Goal: Communication & Community: Participate in discussion

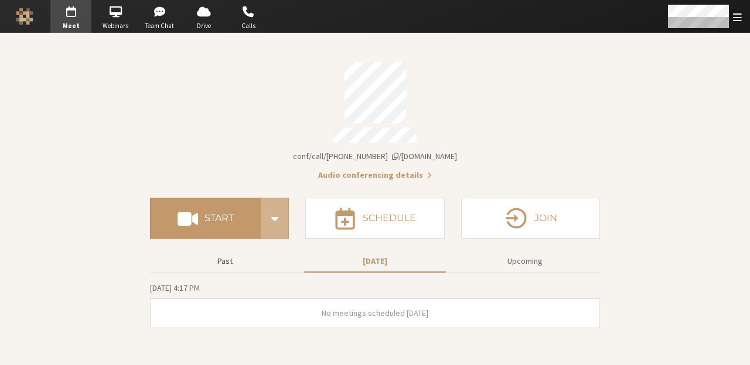
click at [230, 261] on button "Past" at bounding box center [225, 261] width 142 height 20
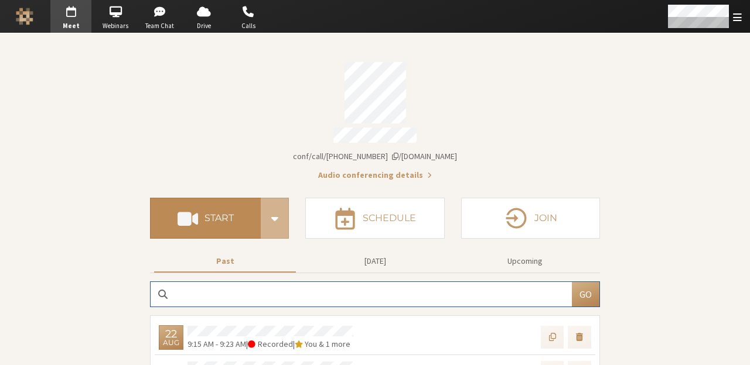
click at [235, 221] on button "Start" at bounding box center [205, 218] width 111 height 41
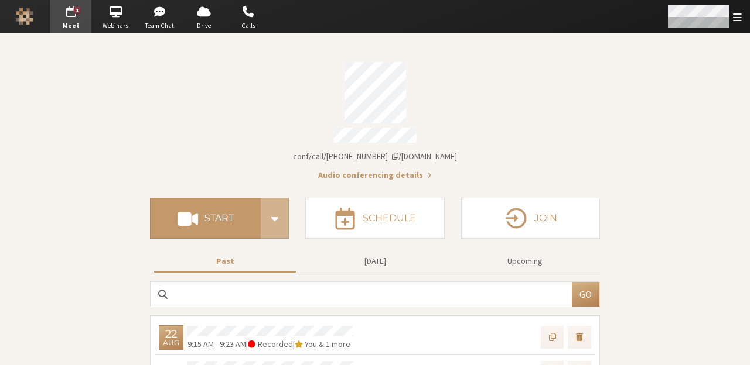
click at [591, 12] on span "Open menu" at bounding box center [737, 17] width 9 height 11
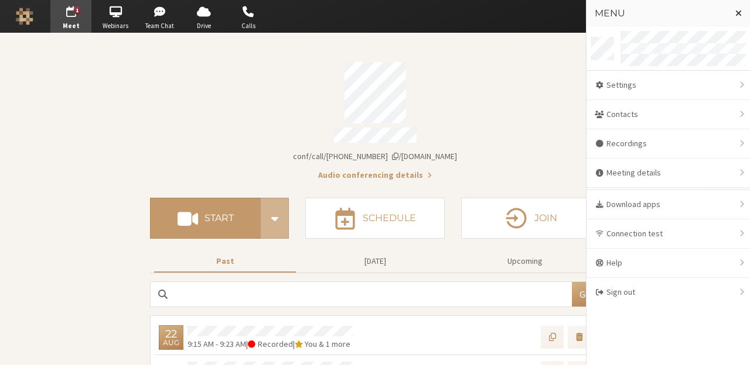
click at [518, 98] on div "Account details" at bounding box center [375, 92] width 450 height 61
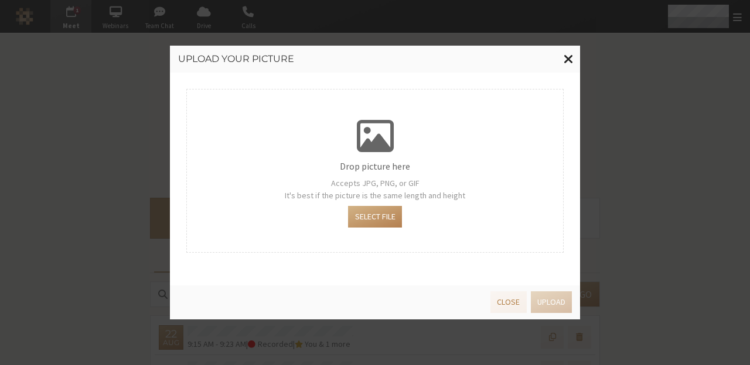
click at [565, 58] on span "Close modal" at bounding box center [568, 59] width 10 height 15
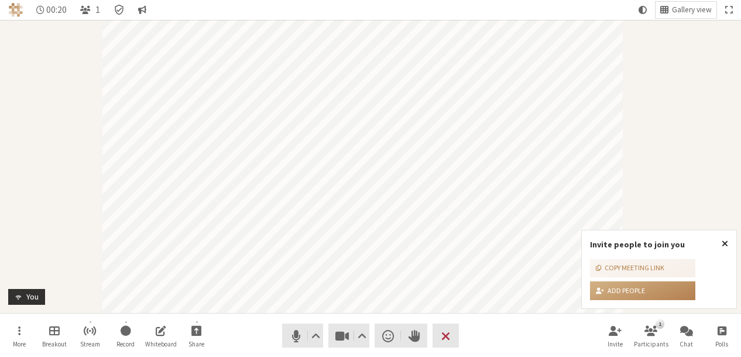
click at [726, 241] on button "Close popover" at bounding box center [725, 243] width 23 height 27
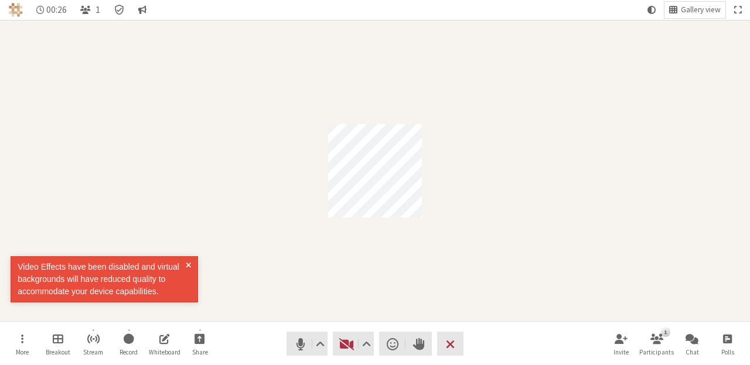
click at [190, 265] on span at bounding box center [188, 279] width 5 height 37
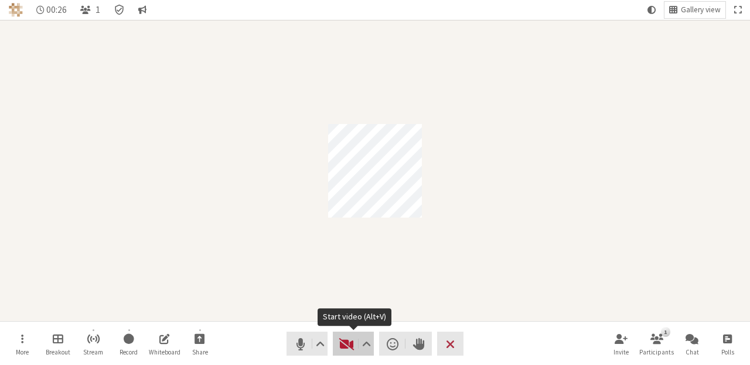
click at [344, 341] on span "Start video (Alt+V)" at bounding box center [347, 344] width 16 height 16
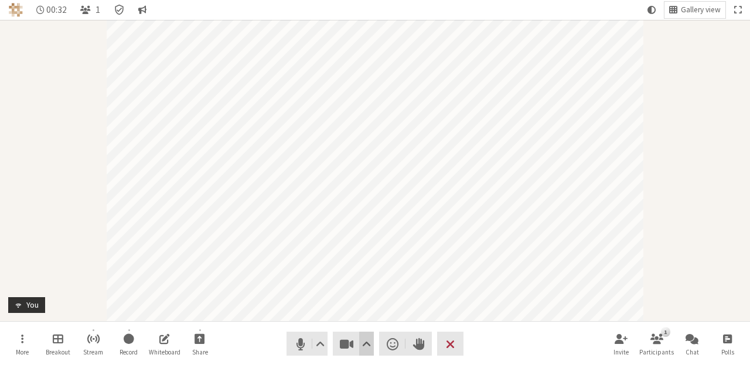
click at [362, 340] on span "Video setting" at bounding box center [366, 344] width 9 height 16
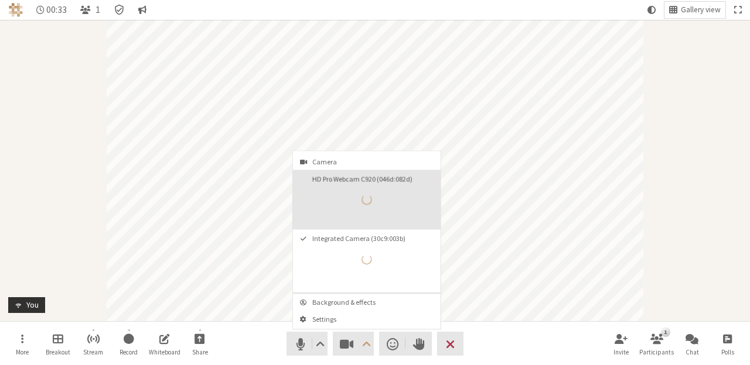
click at [363, 213] on video "HD Pro Webcam C920 (046d:082d)" at bounding box center [398, 206] width 77 height 39
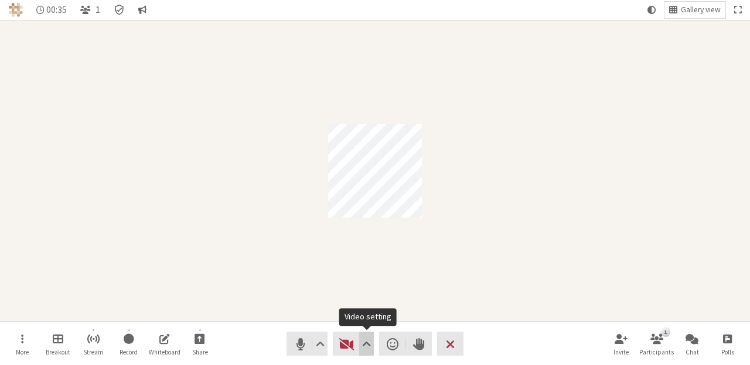
click at [359, 345] on button "Video setting" at bounding box center [366, 344] width 15 height 24
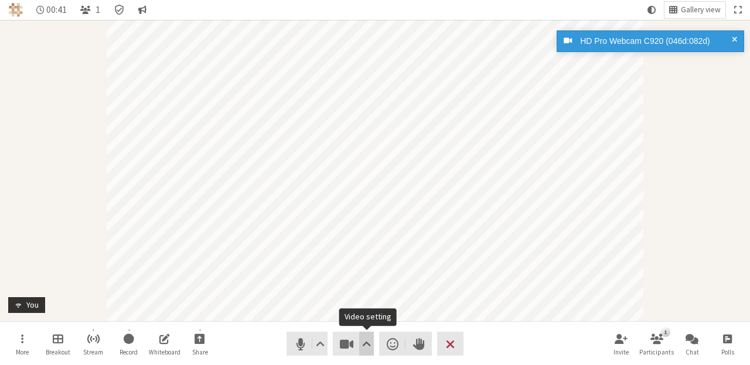
click at [365, 342] on span "Video setting" at bounding box center [366, 344] width 9 height 16
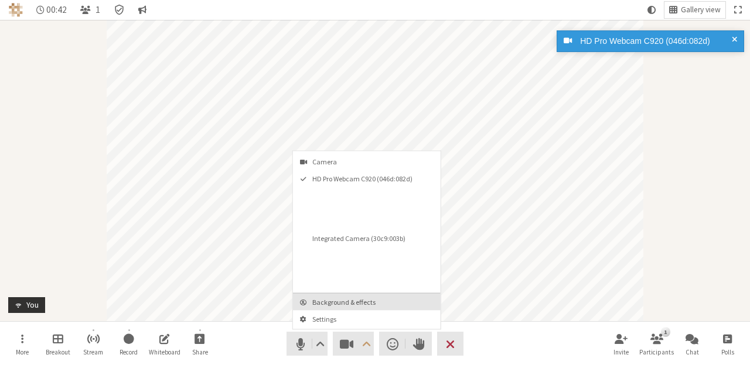
click at [350, 302] on span "Background & effects" at bounding box center [373, 303] width 123 height 8
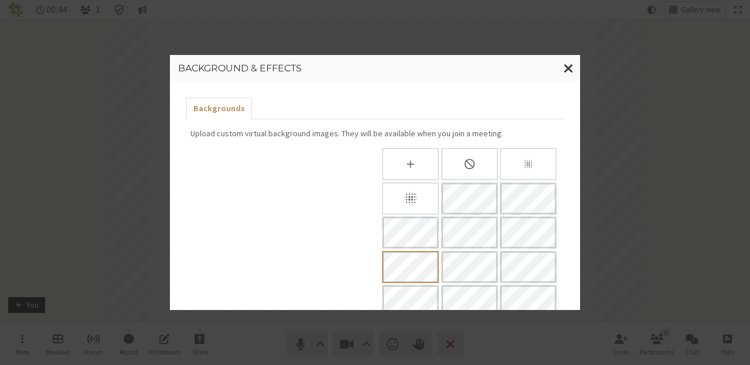
click at [457, 172] on div "None" at bounding box center [469, 164] width 57 height 32
click at [562, 69] on button "Close modal" at bounding box center [568, 68] width 23 height 27
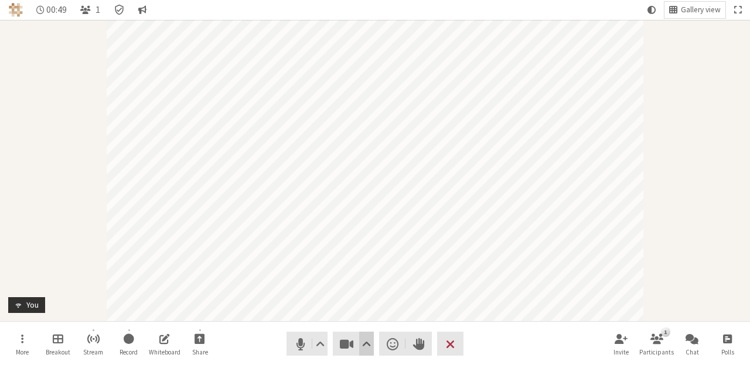
click at [365, 340] on span "Video setting" at bounding box center [366, 344] width 9 height 16
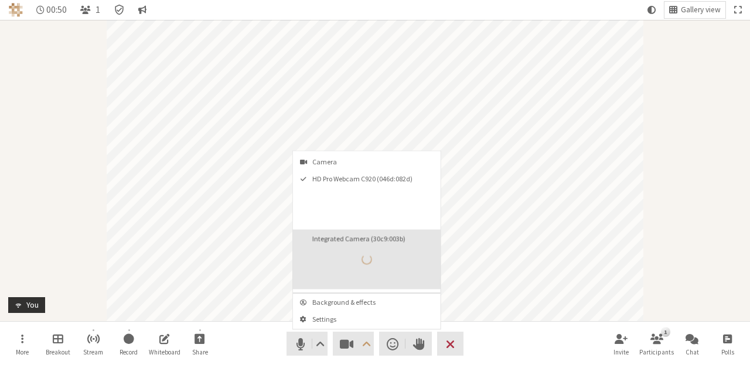
click at [374, 250] on div "Integrated Camera (30c9:003b)" at bounding box center [366, 260] width 26 height 26
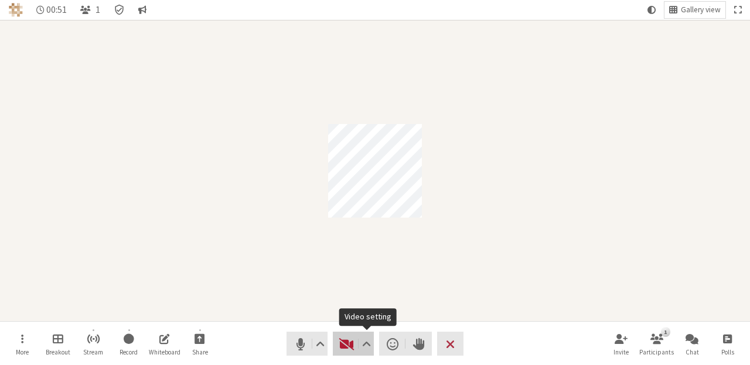
click at [346, 343] on span "Start video (Alt+V)" at bounding box center [347, 344] width 16 height 16
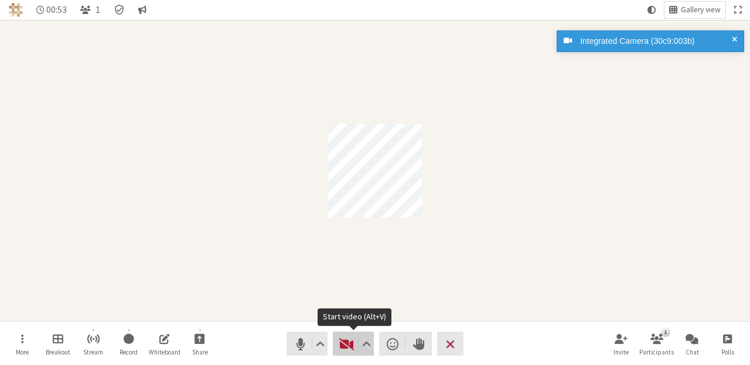
click at [346, 341] on span "Start video (Alt+V)" at bounding box center [347, 344] width 16 height 16
click at [361, 340] on button "Video setting" at bounding box center [366, 344] width 15 height 24
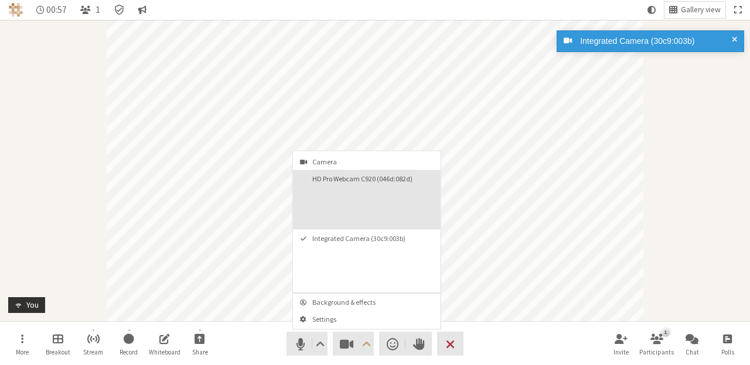
click at [340, 200] on button "HD Pro Webcam C920 (046d:082d)" at bounding box center [367, 200] width 148 height 60
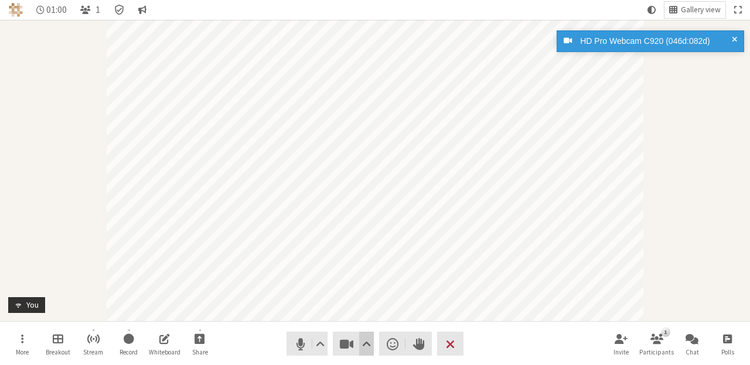
click at [368, 344] on span "Video setting" at bounding box center [366, 344] width 9 height 16
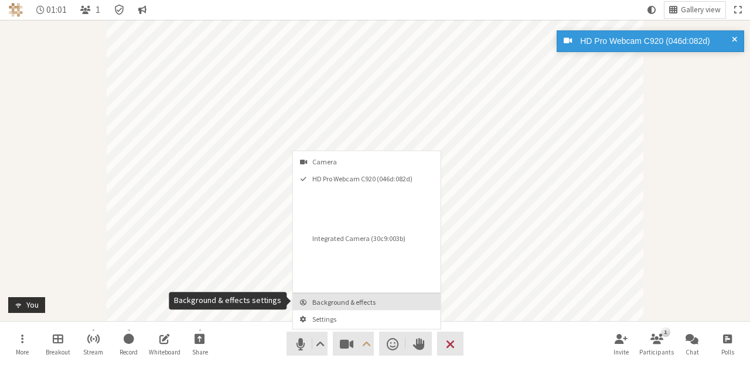
click at [348, 303] on span "Background & effects" at bounding box center [373, 303] width 123 height 8
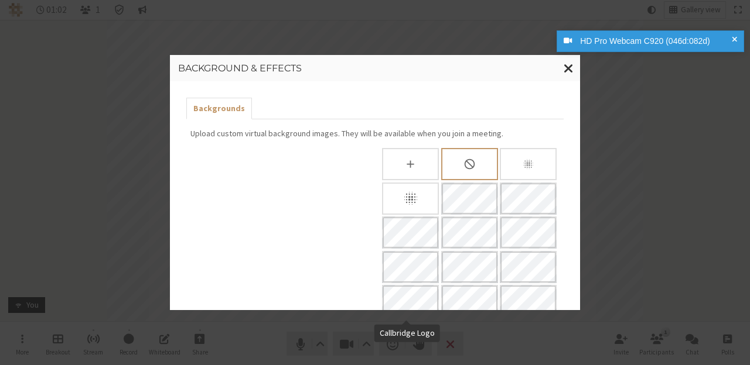
scroll to position [135, 0]
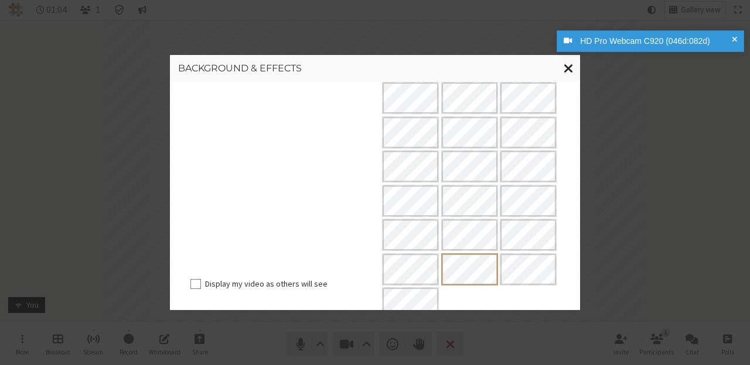
click at [565, 64] on span "Close modal" at bounding box center [568, 67] width 10 height 15
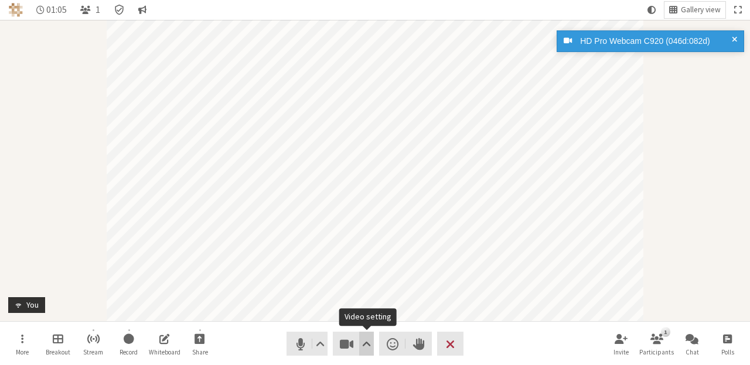
click at [368, 350] on span "Video setting" at bounding box center [366, 344] width 9 height 16
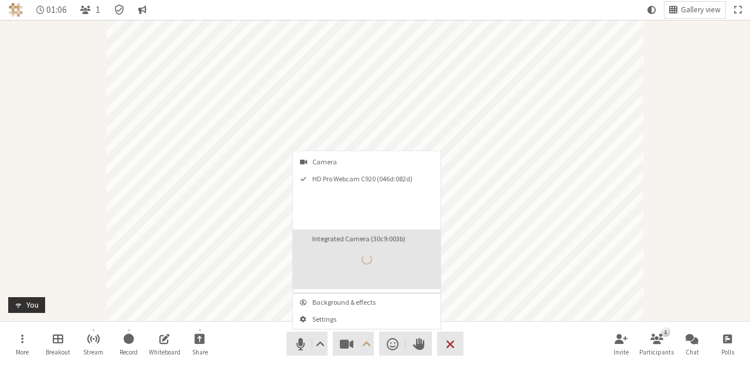
click at [356, 256] on div "Integrated Camera (30c9:003b)" at bounding box center [366, 260] width 26 height 26
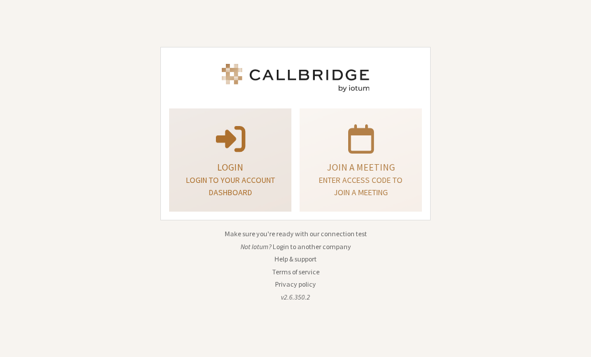
click at [266, 175] on p "Login to your account dashboard" at bounding box center [230, 186] width 93 height 25
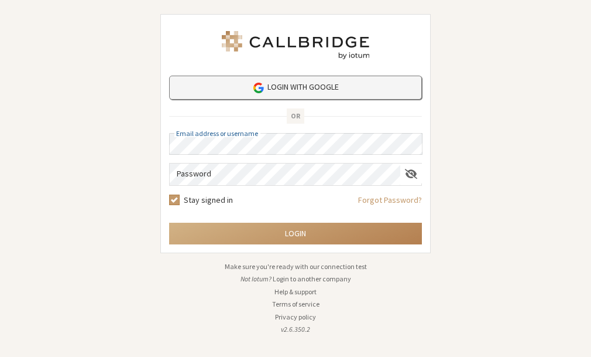
click at [252, 93] on img at bounding box center [258, 87] width 13 height 13
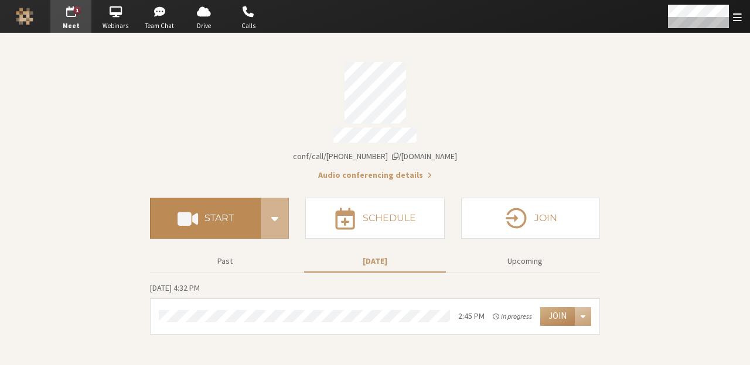
click at [241, 211] on button "Start" at bounding box center [205, 218] width 111 height 41
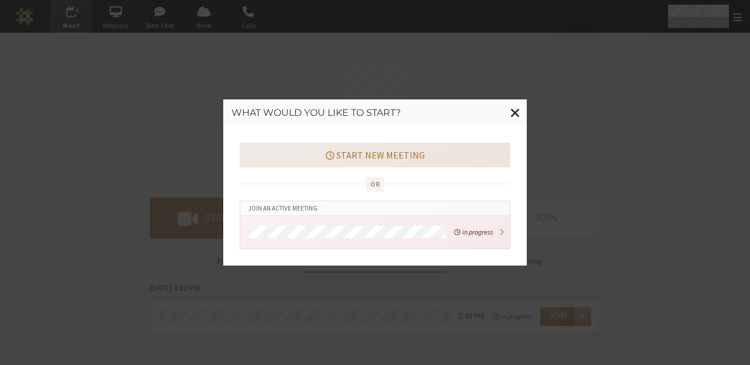
click at [439, 152] on button "Start new meeting" at bounding box center [375, 155] width 271 height 25
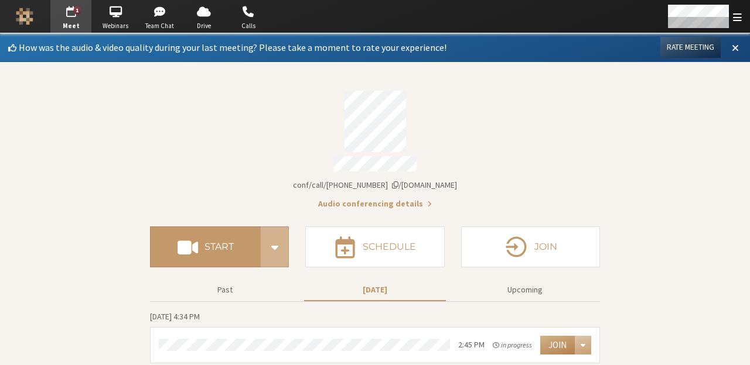
click at [591, 47] on span at bounding box center [734, 47] width 7 height 11
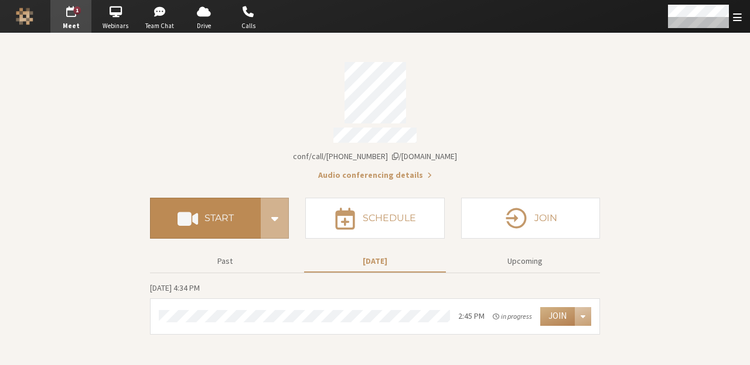
click at [199, 221] on button "Start" at bounding box center [205, 218] width 111 height 41
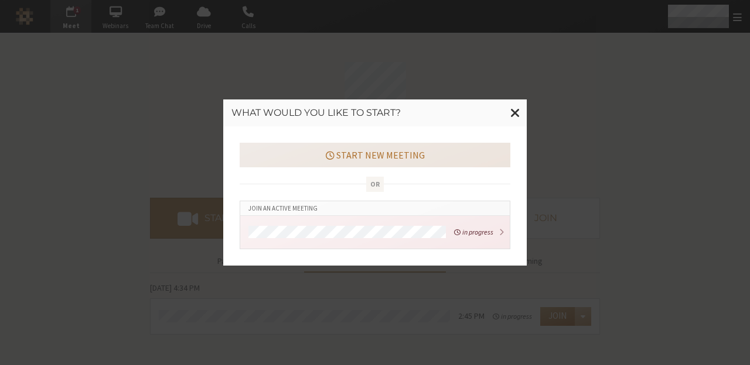
click at [317, 157] on button "Start new meeting" at bounding box center [375, 155] width 271 height 25
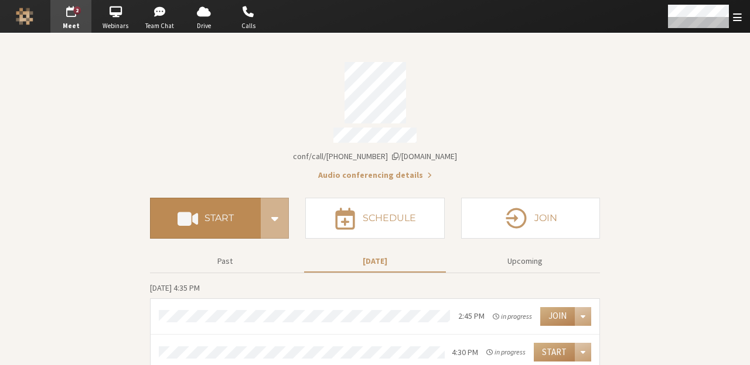
click at [217, 217] on h4 "Start" at bounding box center [218, 218] width 29 height 9
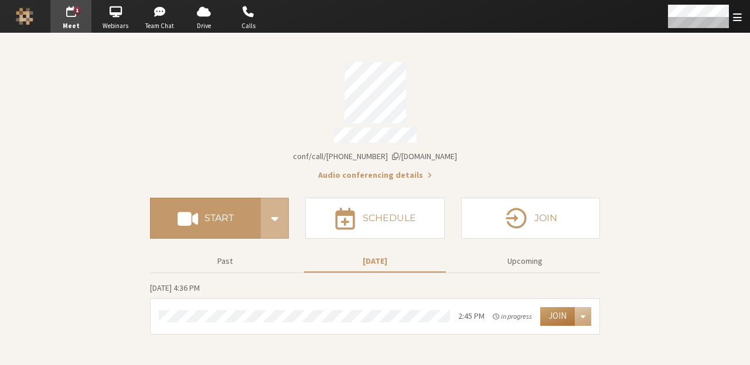
click at [554, 311] on button "Join" at bounding box center [557, 316] width 35 height 19
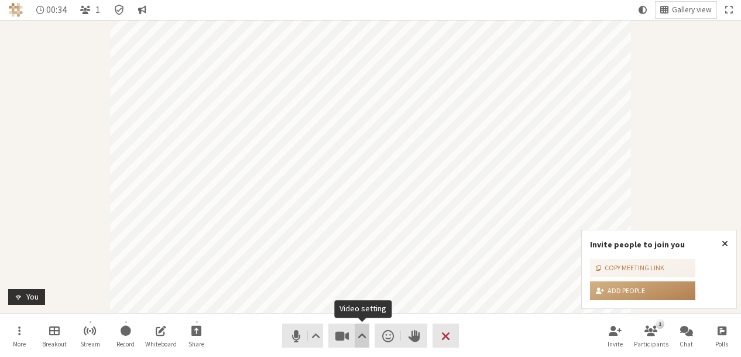
click at [362, 335] on span "Video setting" at bounding box center [362, 335] width 9 height 16
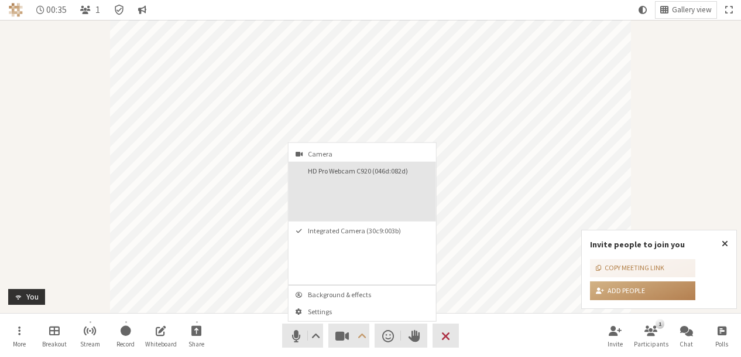
click at [344, 214] on button "HD Pro Webcam C920 (046d:082d)" at bounding box center [363, 192] width 148 height 60
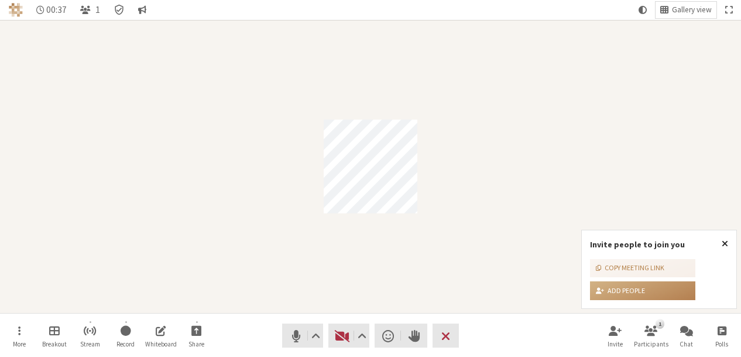
click at [728, 241] on span "Close popover" at bounding box center [725, 242] width 6 height 9
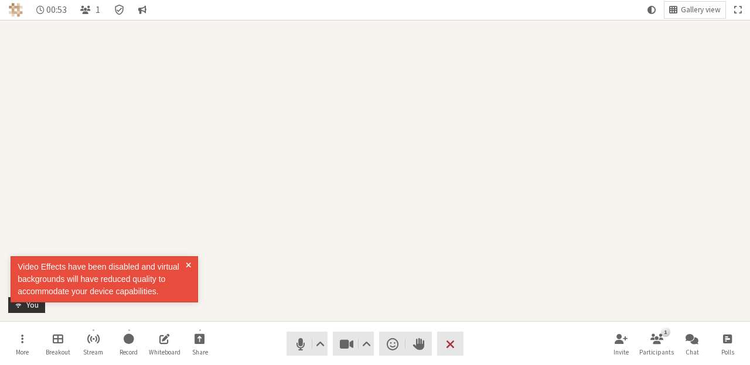
click at [186, 266] on span at bounding box center [188, 279] width 5 height 37
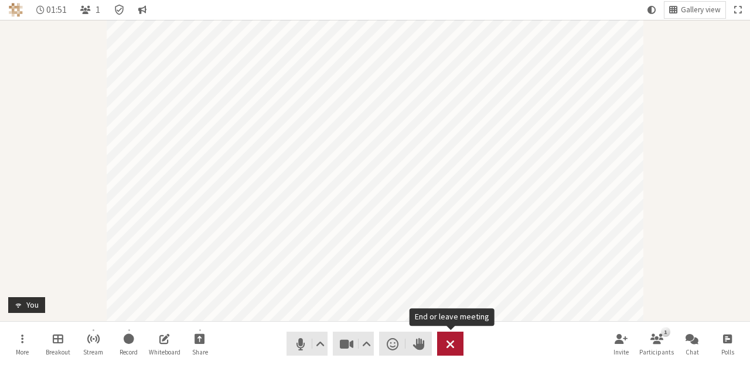
click at [450, 339] on span "End or leave meeting" at bounding box center [450, 344] width 9 height 16
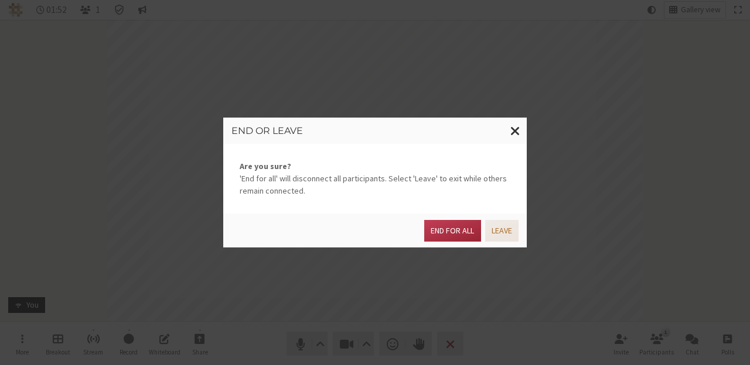
click at [494, 228] on button "Leave" at bounding box center [501, 231] width 33 height 22
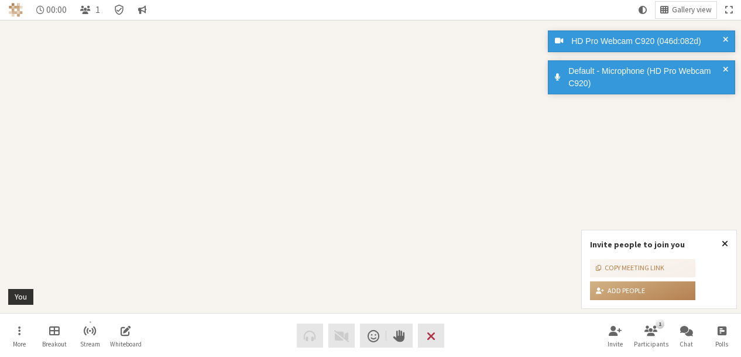
click at [722, 241] on button "Close popover" at bounding box center [725, 243] width 23 height 27
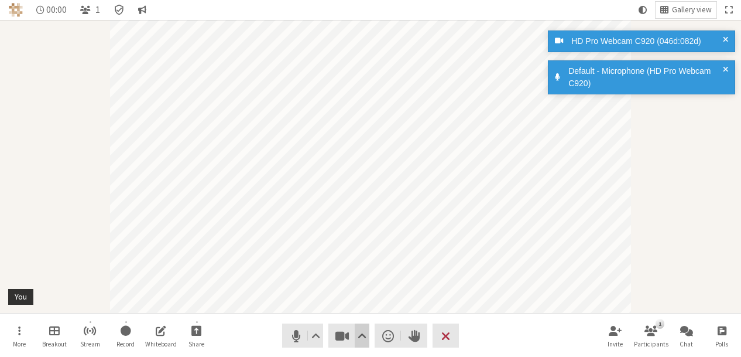
click at [367, 331] on button "Video setting" at bounding box center [362, 335] width 15 height 24
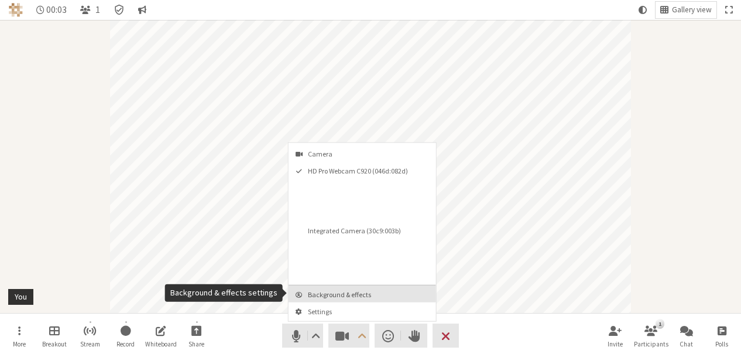
click at [329, 290] on span "Background & effects" at bounding box center [369, 294] width 123 height 8
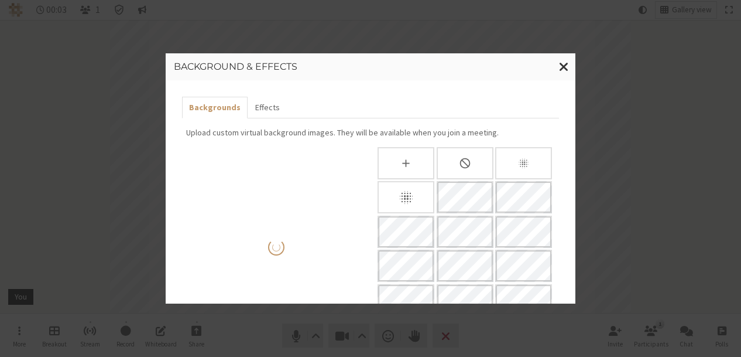
scroll to position [138, 0]
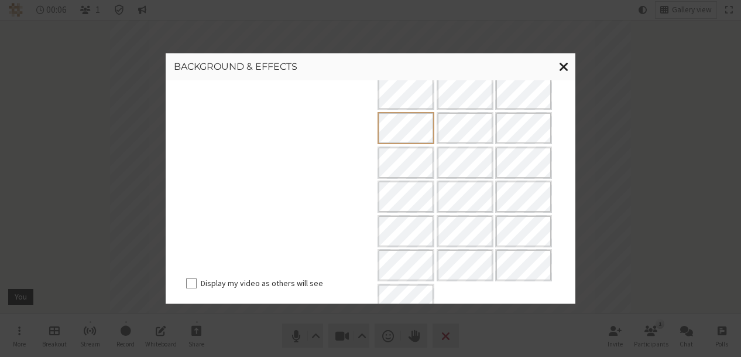
click at [560, 66] on span "Close modal" at bounding box center [564, 66] width 10 height 15
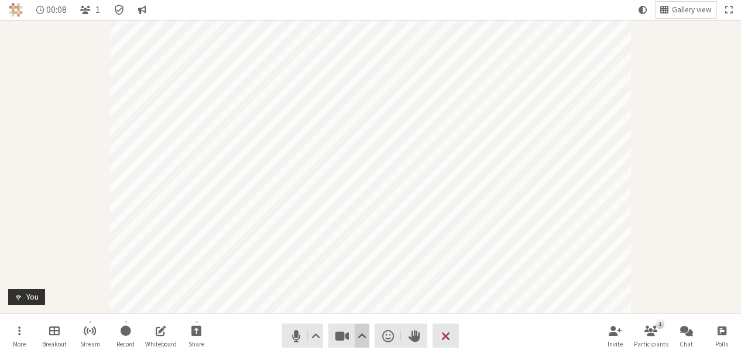
click at [366, 337] on span "Video setting" at bounding box center [362, 335] width 9 height 16
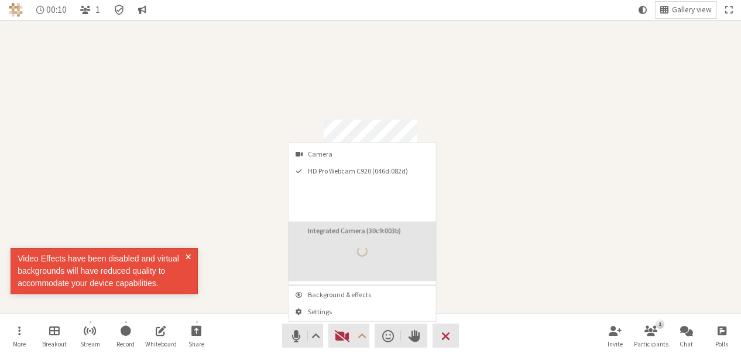
click at [302, 258] on button "Integrated Camera (30c9:003b)" at bounding box center [363, 251] width 148 height 60
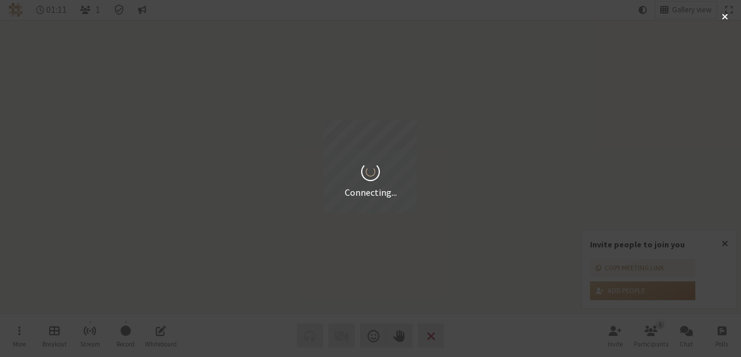
click at [724, 241] on div "Connecting..." at bounding box center [370, 178] width 741 height 357
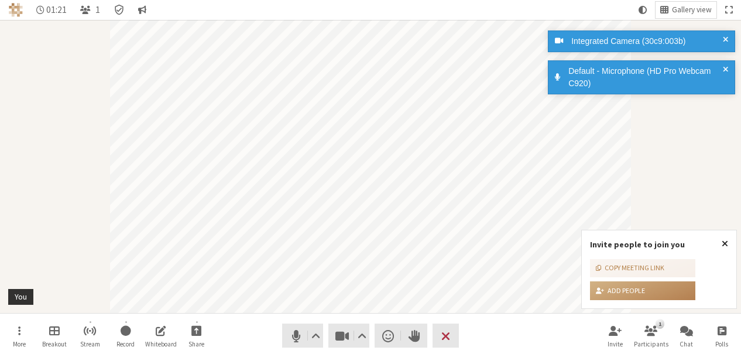
click at [724, 244] on span "Close popover" at bounding box center [725, 242] width 6 height 9
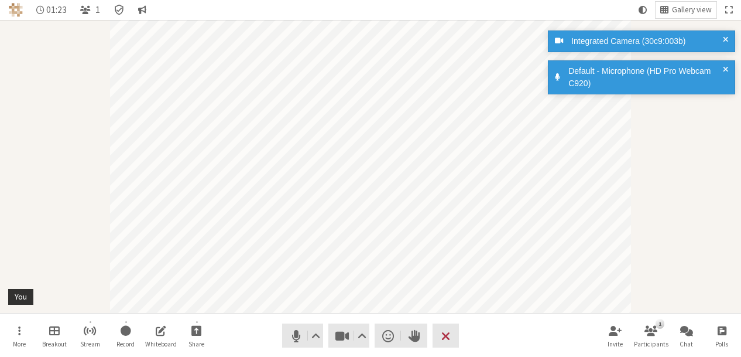
click at [725, 69] on span at bounding box center [725, 77] width 5 height 25
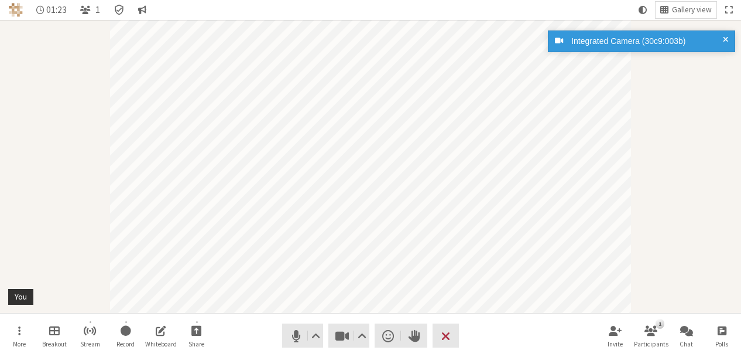
click at [727, 39] on span at bounding box center [725, 41] width 5 height 12
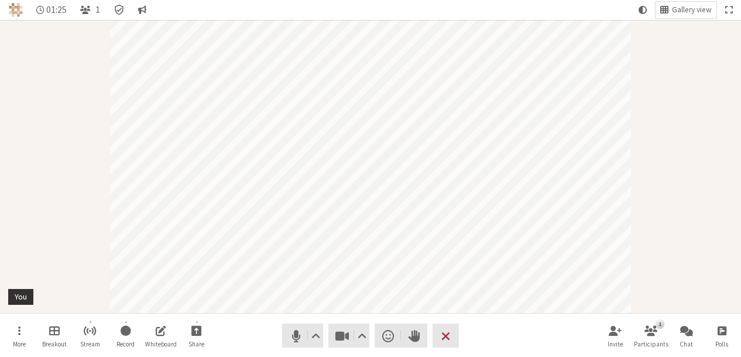
click at [727, 64] on div "Integrated Camera (30c9:003b) Default - Microphone (HD Pro Webcam C920)" at bounding box center [639, 66] width 187 height 77
click at [361, 331] on span "Video setting" at bounding box center [362, 335] width 9 height 16
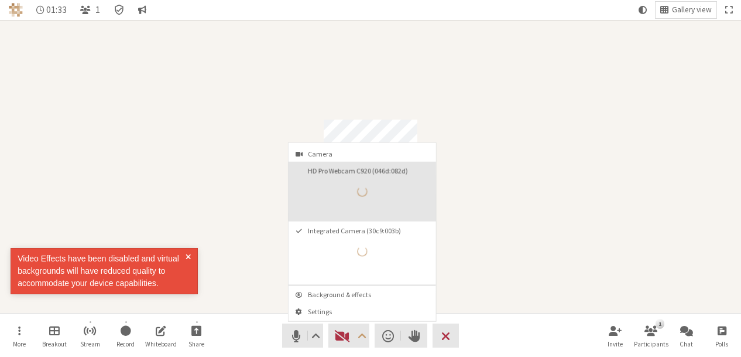
click at [341, 214] on button "HD Pro Webcam C920 (046d:082d)" at bounding box center [363, 192] width 148 height 60
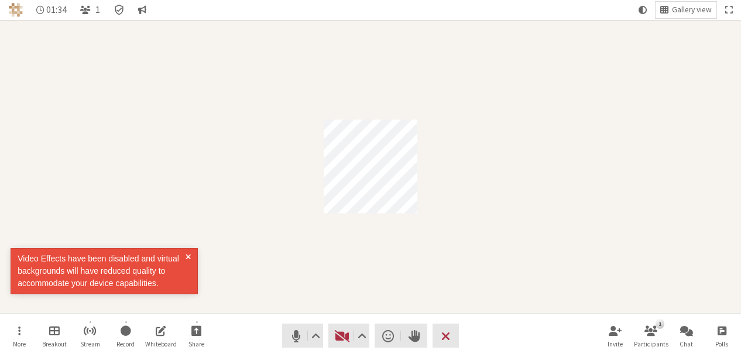
click at [187, 255] on span at bounding box center [188, 270] width 5 height 37
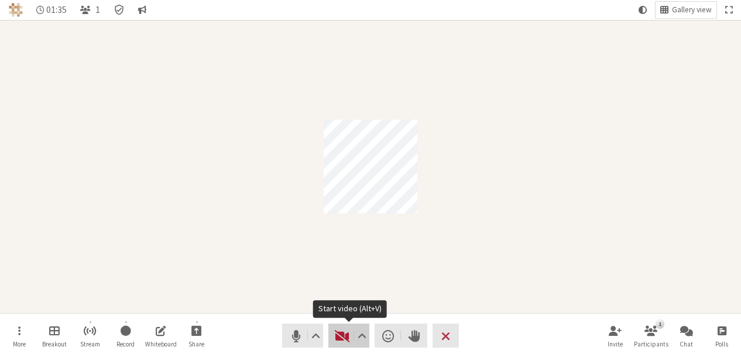
click at [344, 334] on span "Start video (Alt+V)" at bounding box center [342, 335] width 16 height 16
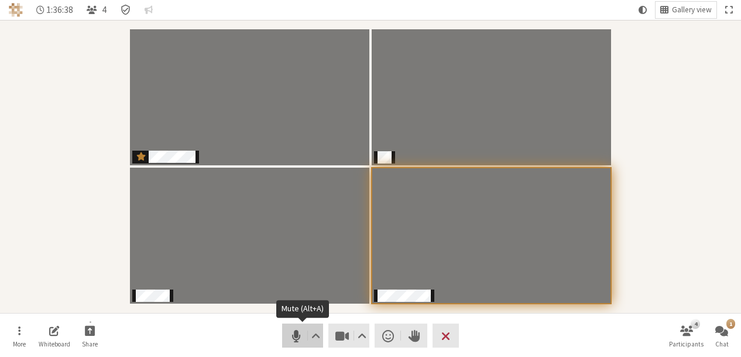
click at [289, 334] on span "Mute (Alt+A)" at bounding box center [296, 335] width 16 height 16
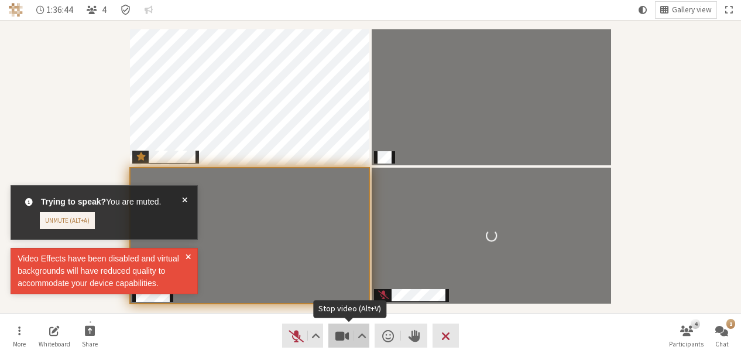
click at [337, 337] on span "Stop video (Alt+V)" at bounding box center [342, 335] width 16 height 16
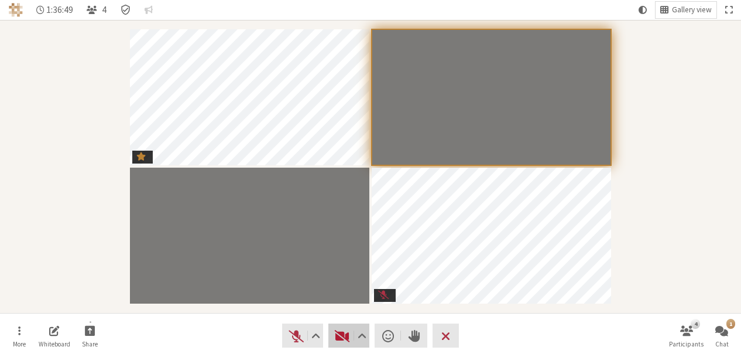
click at [339, 339] on span "Start video (Alt+V)" at bounding box center [342, 335] width 16 height 16
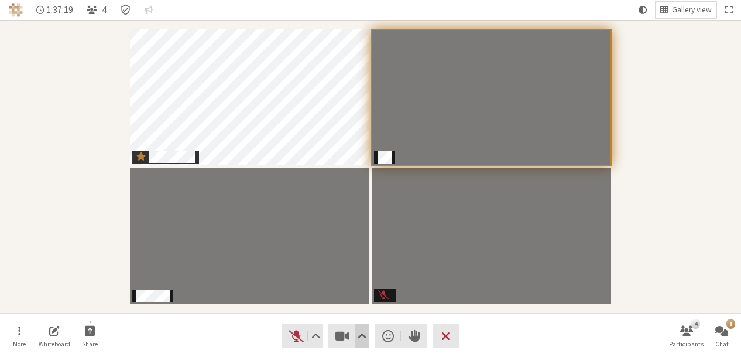
click at [363, 327] on span "Video setting" at bounding box center [362, 335] width 9 height 16
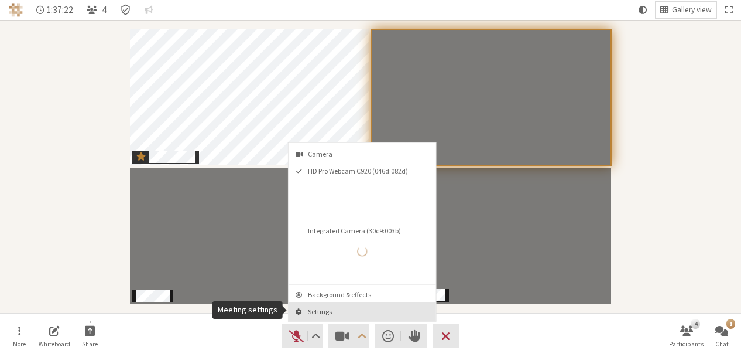
click at [347, 302] on button "Settings" at bounding box center [363, 311] width 148 height 19
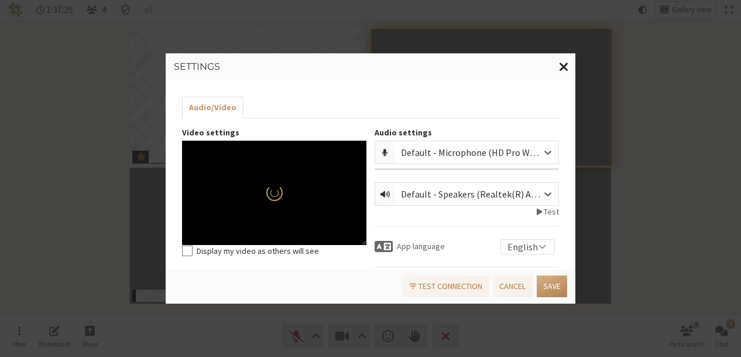
click at [560, 71] on span "Close modal" at bounding box center [564, 66] width 10 height 15
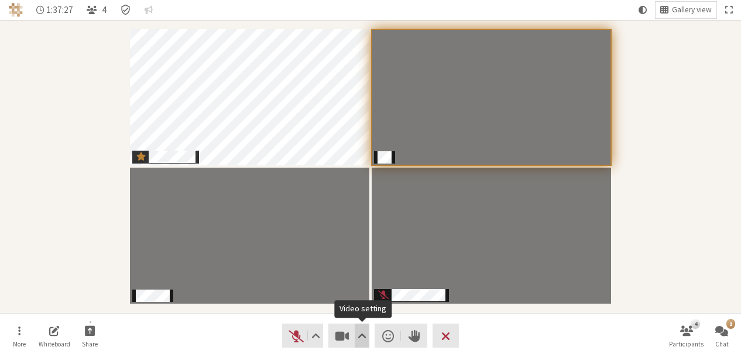
click at [363, 334] on span "Video setting" at bounding box center [362, 335] width 9 height 16
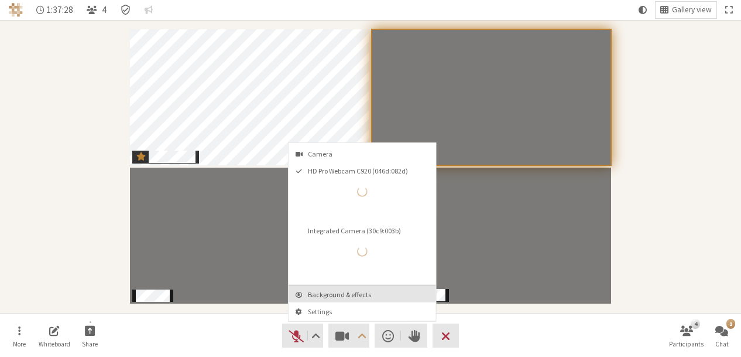
click at [334, 295] on span "Background & effects" at bounding box center [369, 294] width 123 height 8
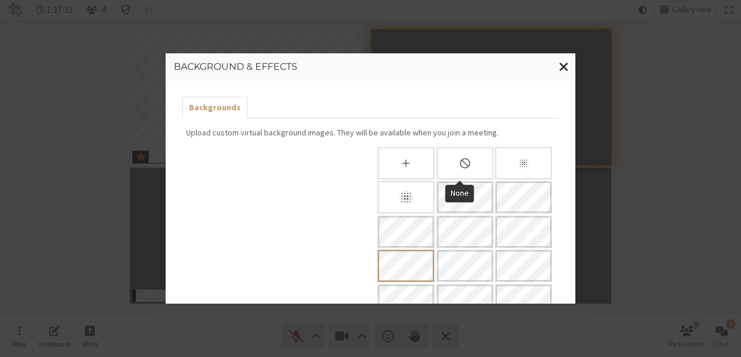
click at [461, 158] on icon "None" at bounding box center [465, 163] width 12 height 12
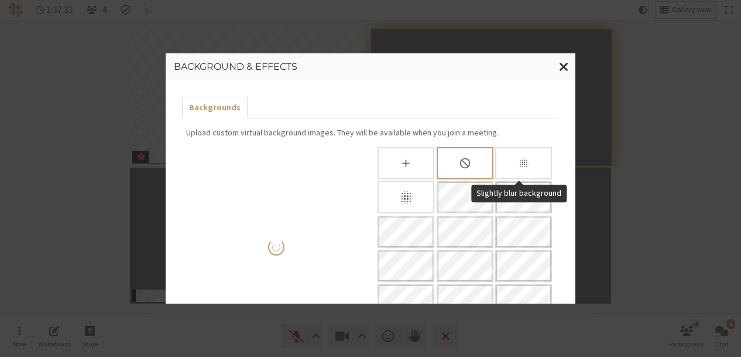
click at [497, 155] on div "Slightly blur background" at bounding box center [523, 163] width 57 height 32
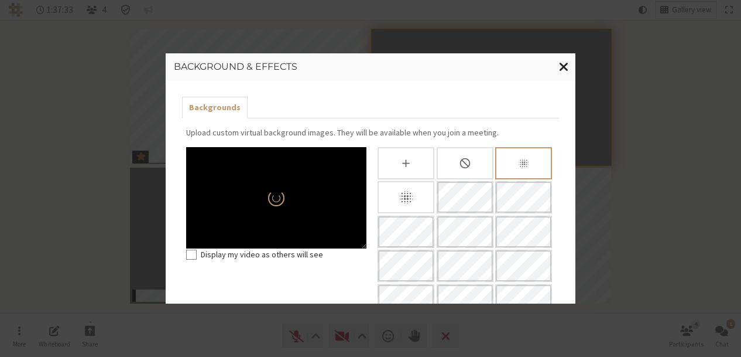
click at [567, 64] on span "Close modal" at bounding box center [564, 66] width 10 height 15
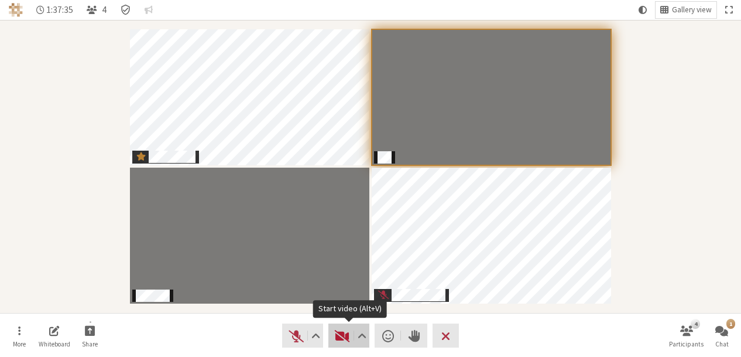
click at [343, 334] on span "Start video (Alt+V)" at bounding box center [342, 335] width 16 height 16
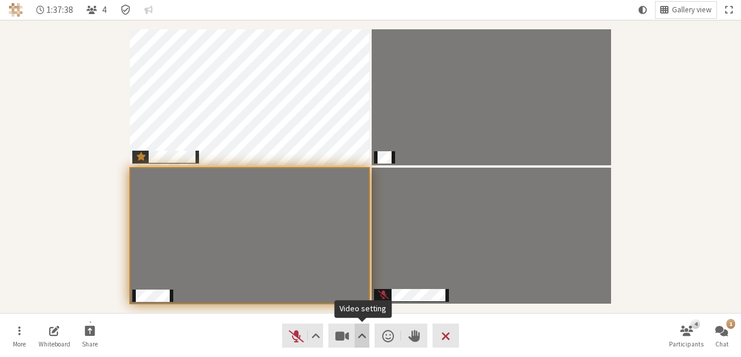
click at [357, 333] on button "Video setting" at bounding box center [362, 335] width 15 height 24
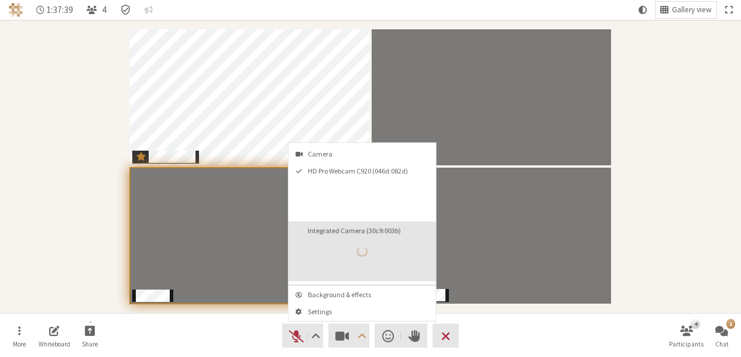
click at [346, 261] on button "Integrated Camera (30c9:003b)" at bounding box center [363, 251] width 148 height 60
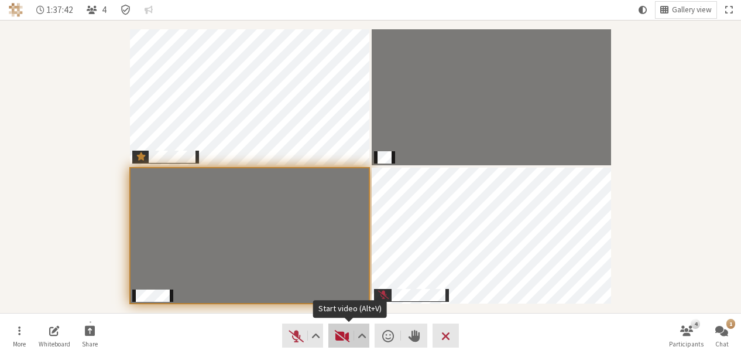
click at [339, 328] on span "Start video (Alt+V)" at bounding box center [342, 335] width 16 height 16
click at [342, 335] on span "Start video (Alt+V)" at bounding box center [342, 335] width 16 height 16
click at [339, 335] on span "Start video (Alt+V)" at bounding box center [342, 335] width 16 height 16
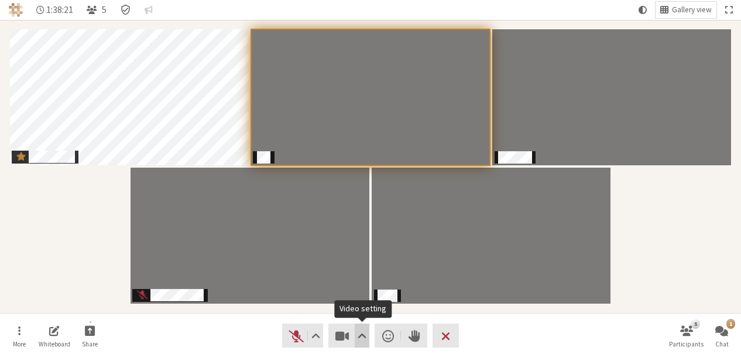
click at [355, 335] on button "Video setting" at bounding box center [362, 335] width 15 height 24
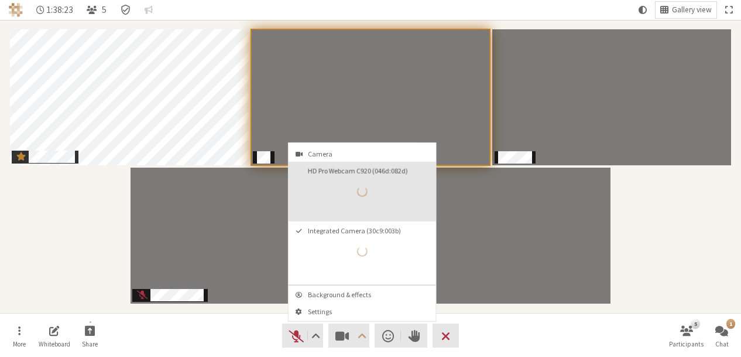
click at [340, 208] on button "HD Pro Webcam C920 (046d:082d)" at bounding box center [363, 192] width 148 height 60
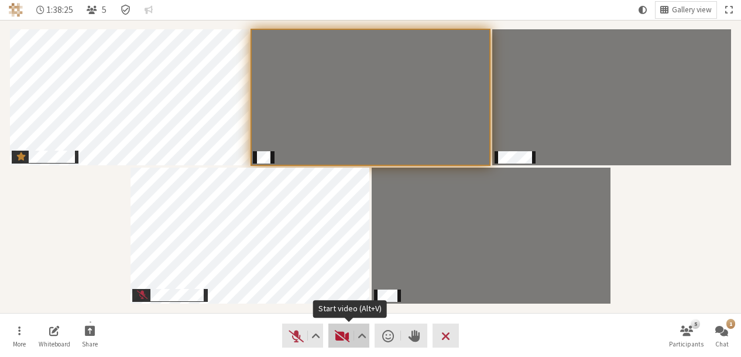
click at [344, 334] on span "Start video (Alt+V)" at bounding box center [342, 335] width 16 height 16
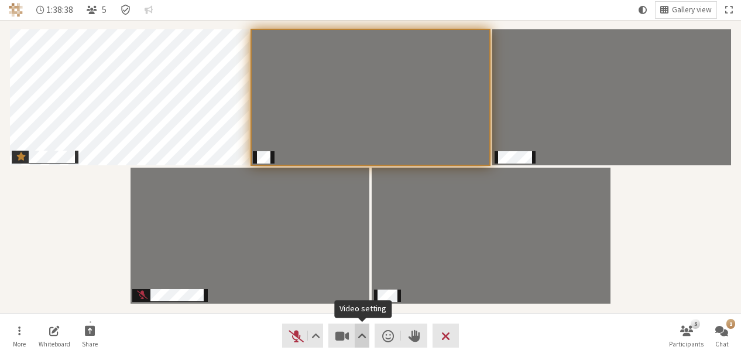
click at [364, 336] on span "Video setting" at bounding box center [362, 335] width 9 height 16
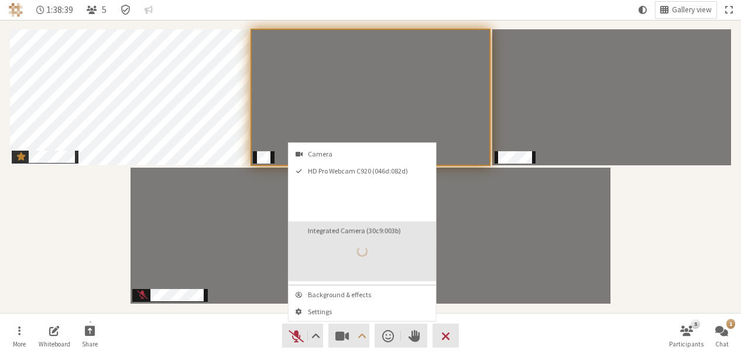
click at [340, 267] on button "Integrated Camera (30c9:003b)" at bounding box center [363, 251] width 148 height 60
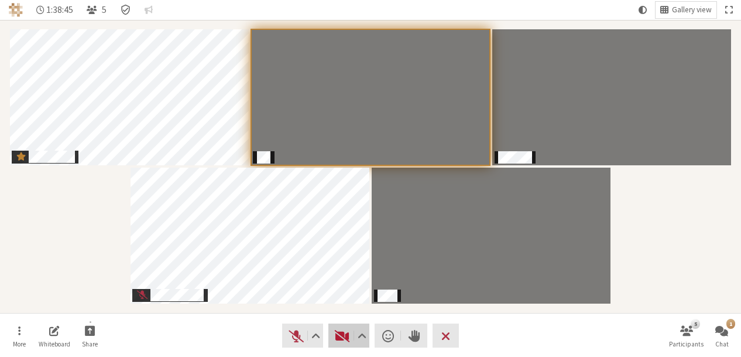
click at [343, 329] on span "Start video (Alt+V)" at bounding box center [342, 335] width 16 height 16
click at [360, 333] on span "Video setting" at bounding box center [362, 335] width 9 height 16
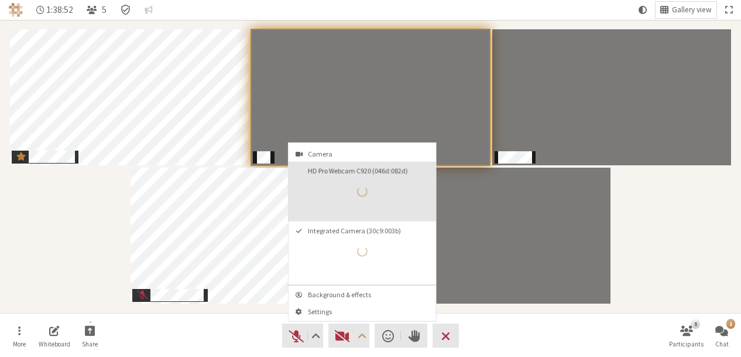
click at [335, 214] on button "HD Pro Webcam C920 (046d:082d)" at bounding box center [363, 192] width 148 height 60
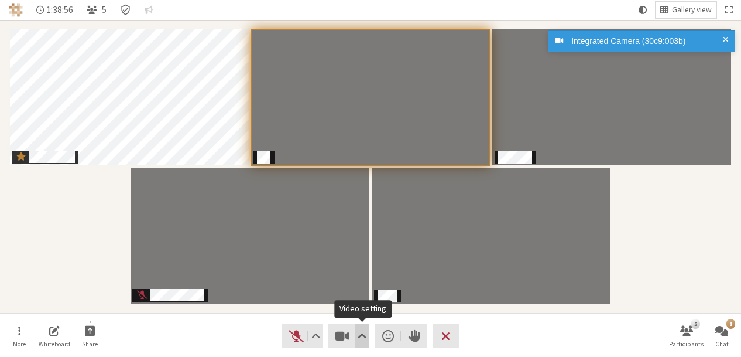
click at [362, 334] on span "Video setting" at bounding box center [362, 335] width 9 height 16
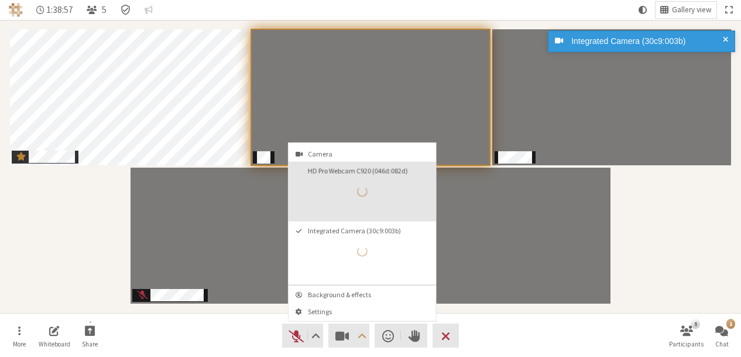
click at [347, 204] on button "HD Pro Webcam C920 (046d:082d)" at bounding box center [363, 192] width 148 height 60
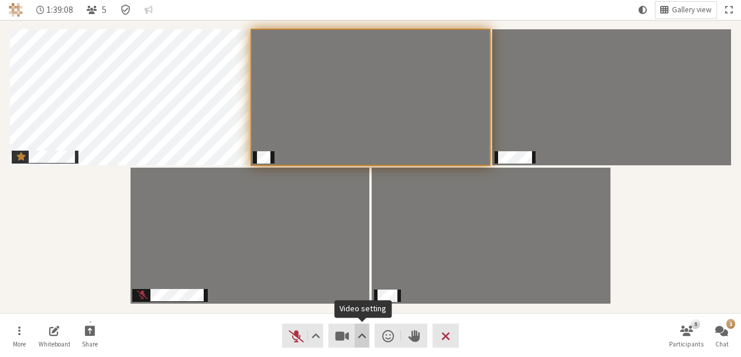
click at [360, 332] on span "Video setting" at bounding box center [362, 335] width 9 height 16
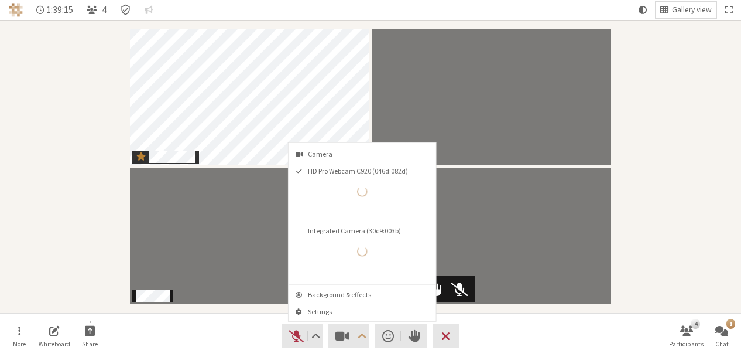
click at [517, 245] on video "Participants" at bounding box center [492, 235] width 240 height 136
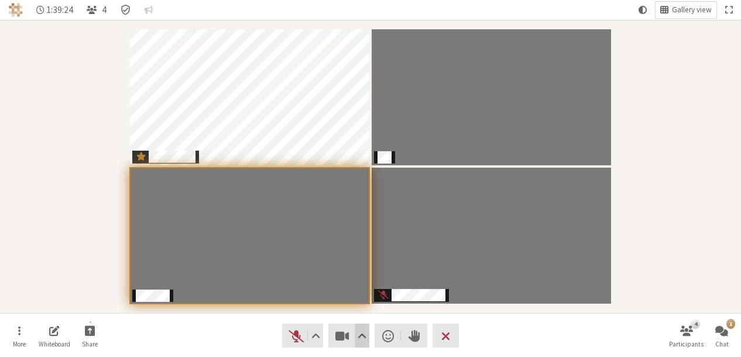
click at [364, 339] on span "Video setting" at bounding box center [362, 335] width 9 height 16
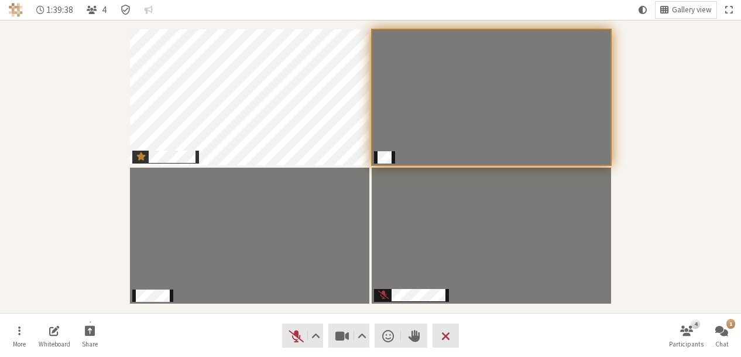
click at [644, 197] on div "Participants" at bounding box center [370, 166] width 725 height 276
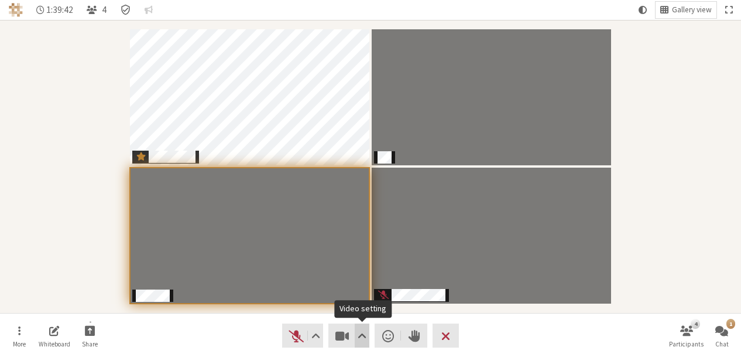
click at [358, 337] on span "Video setting" at bounding box center [362, 335] width 9 height 16
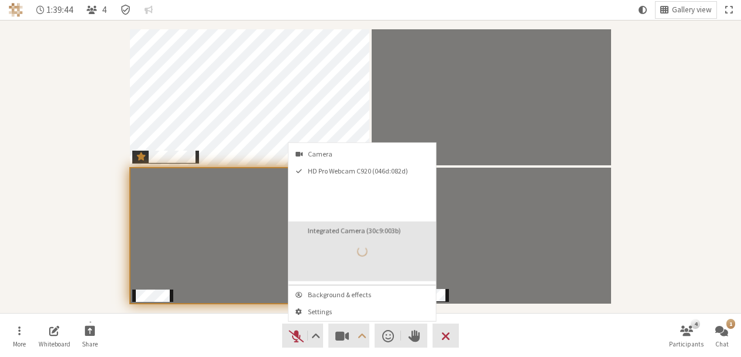
click at [341, 250] on button "Integrated Camera (30c9:003b)" at bounding box center [363, 251] width 148 height 60
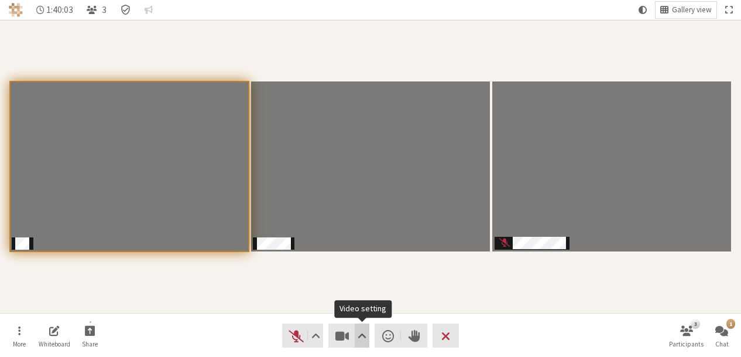
click at [361, 330] on span "Video setting" at bounding box center [362, 335] width 9 height 16
click at [493, 272] on div "Participants" at bounding box center [370, 166] width 725 height 276
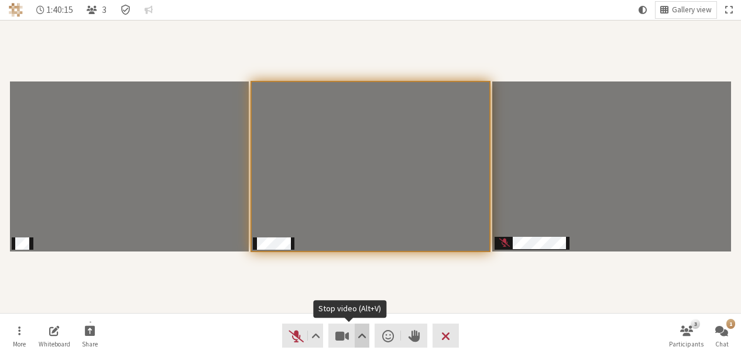
click at [363, 338] on span "Video setting" at bounding box center [362, 335] width 9 height 16
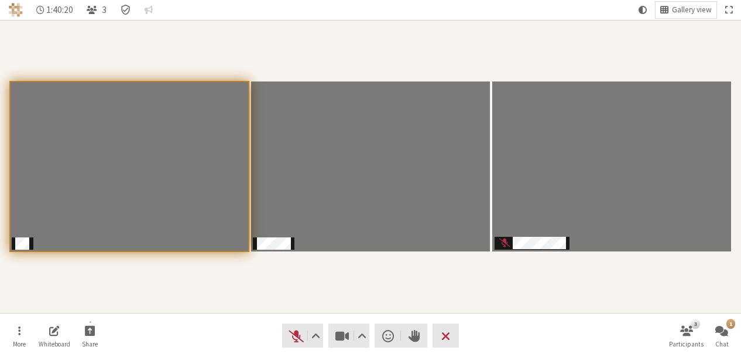
click at [497, 271] on div "Participants" at bounding box center [370, 166] width 725 height 276
click at [362, 332] on span "Video setting" at bounding box center [362, 335] width 9 height 16
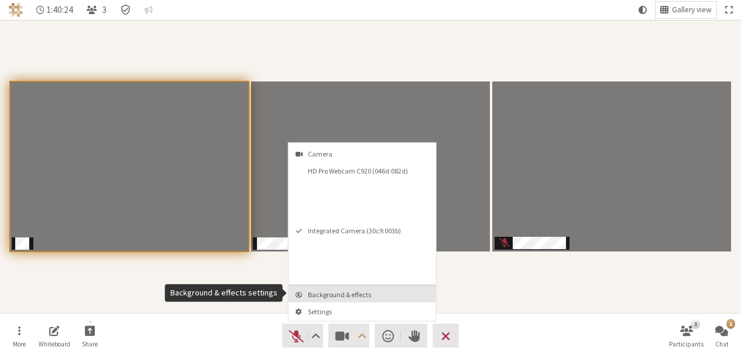
click at [351, 294] on span "Background & effects" at bounding box center [369, 294] width 123 height 8
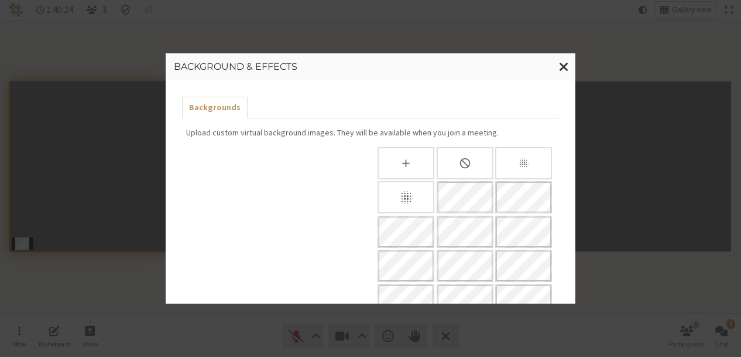
scroll to position [138, 0]
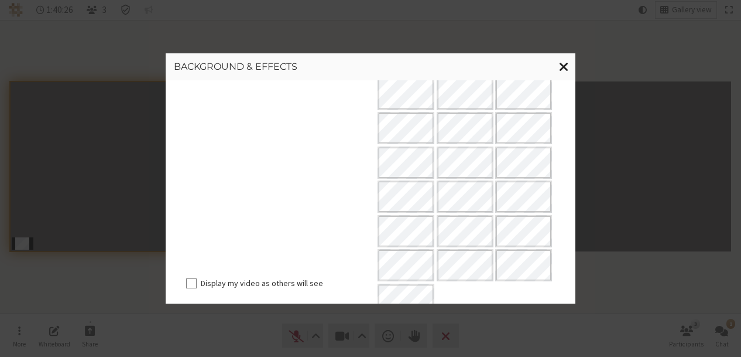
click at [563, 66] on span "Close modal" at bounding box center [564, 66] width 10 height 15
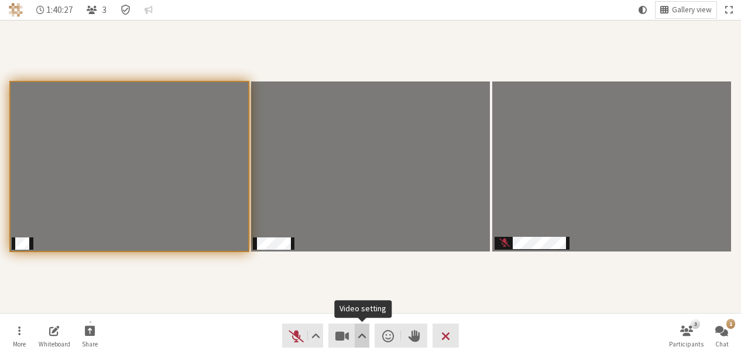
click at [362, 334] on span "Video setting" at bounding box center [362, 335] width 9 height 16
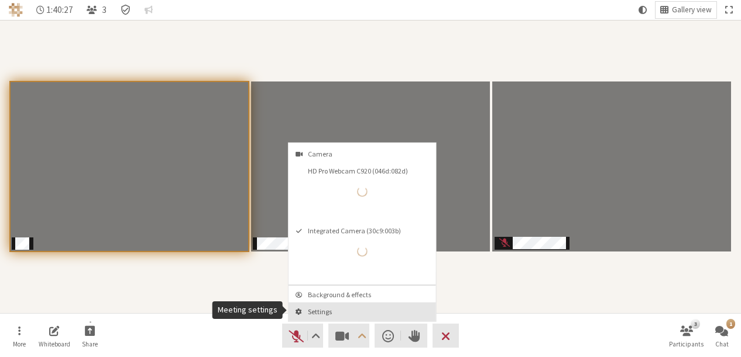
click at [340, 313] on span "Settings" at bounding box center [369, 311] width 123 height 8
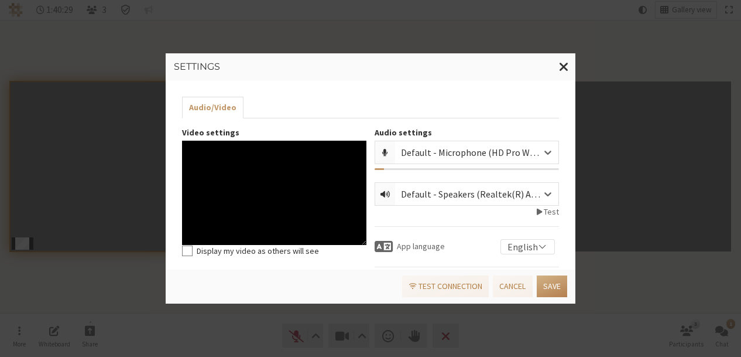
click at [278, 111] on ul "Audio/Video" at bounding box center [370, 108] width 377 height 22
click at [567, 67] on span "Close modal" at bounding box center [564, 66] width 10 height 15
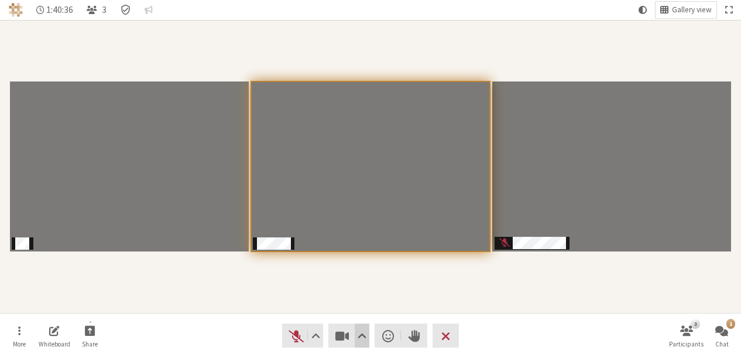
click at [361, 328] on span "Video setting" at bounding box center [362, 335] width 9 height 16
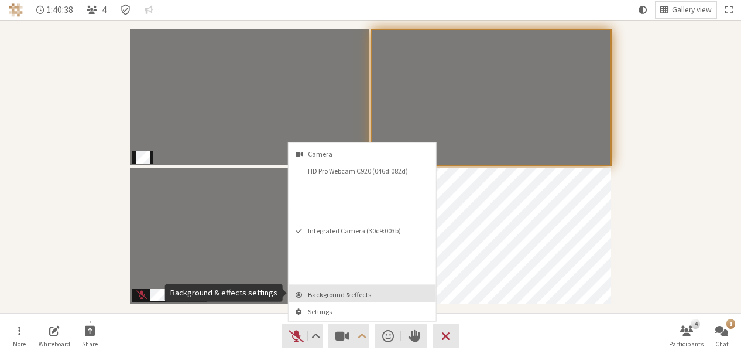
click at [331, 298] on button "Background & effects" at bounding box center [363, 293] width 148 height 17
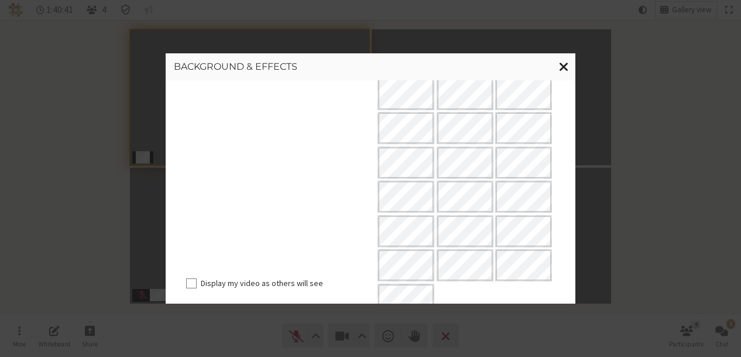
click at [559, 66] on button "Close modal" at bounding box center [564, 66] width 23 height 27
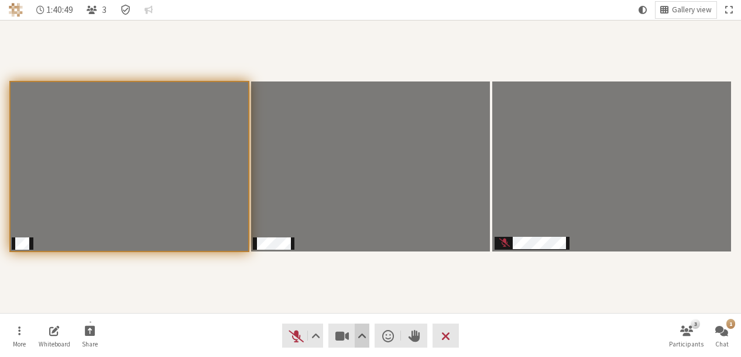
click at [362, 335] on span "Video setting" at bounding box center [362, 335] width 9 height 16
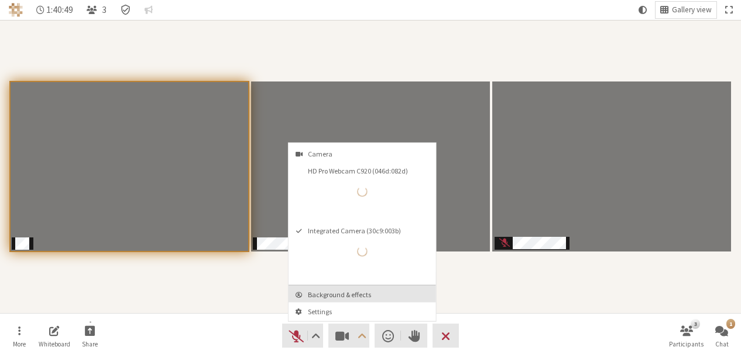
click at [357, 291] on span "Background & effects" at bounding box center [369, 294] width 123 height 8
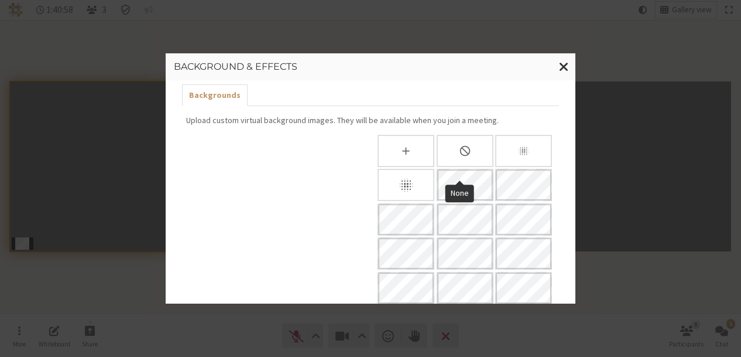
scroll to position [0, 0]
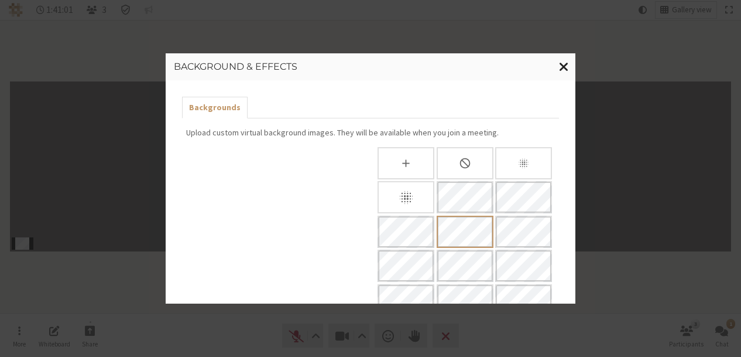
click at [560, 60] on span "Close modal" at bounding box center [564, 66] width 10 height 15
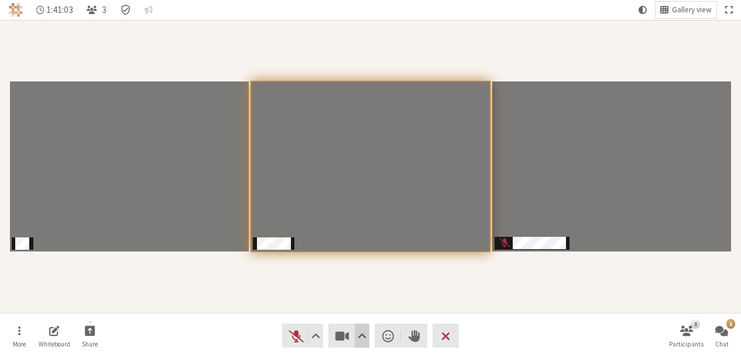
click at [362, 337] on span "Video setting" at bounding box center [362, 335] width 9 height 16
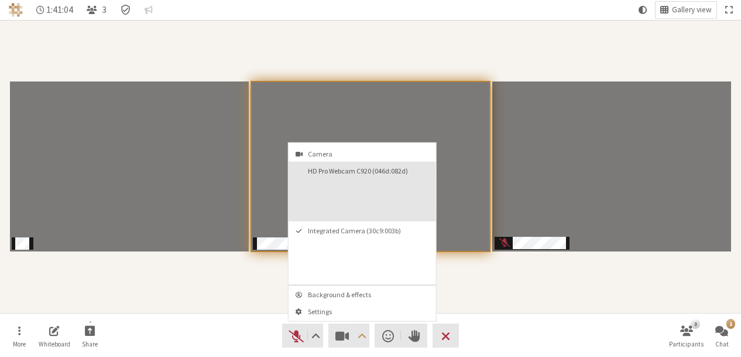
click at [348, 208] on button "HD Pro Webcam C920 (046d:082d)" at bounding box center [363, 192] width 148 height 60
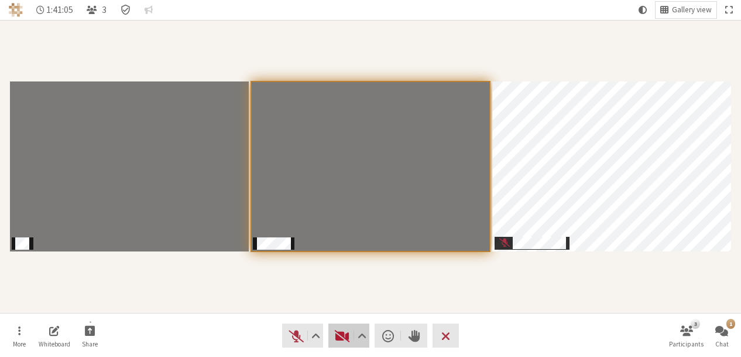
click at [341, 330] on span "Start video (Alt+V)" at bounding box center [342, 335] width 16 height 16
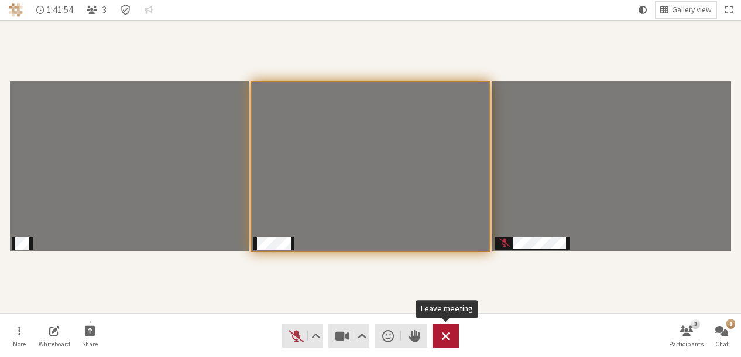
click at [446, 336] on span "Leave meeting" at bounding box center [446, 335] width 9 height 16
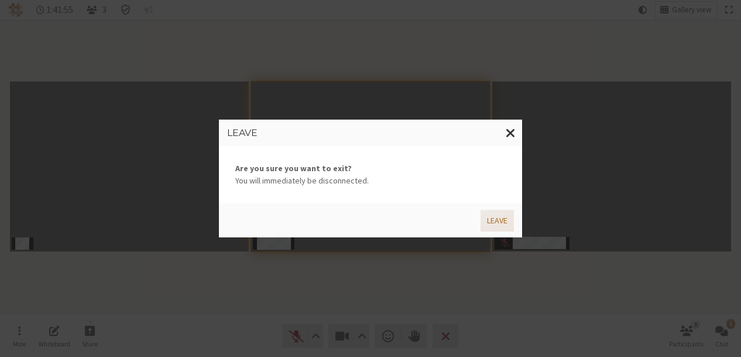
click at [492, 218] on button "Leave" at bounding box center [497, 221] width 33 height 22
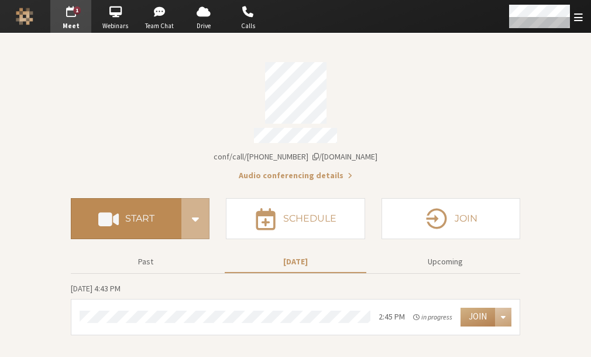
click at [100, 218] on span at bounding box center [108, 218] width 20 height 21
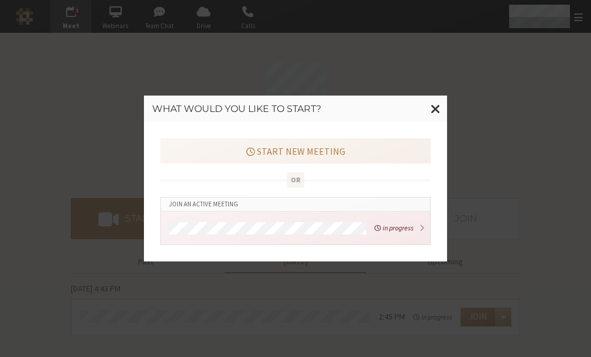
click at [310, 136] on div "Start new meeting or Join an active meeting in progress" at bounding box center [295, 191] width 303 height 139
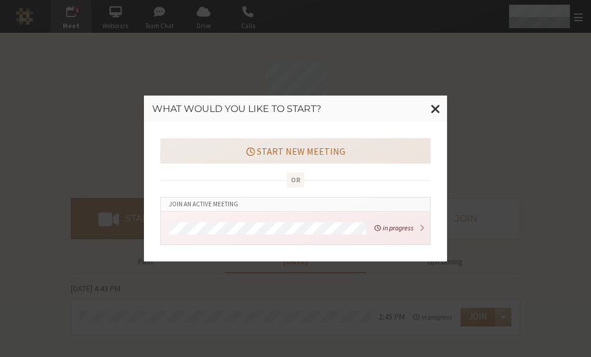
click at [299, 149] on button "Start new meeting" at bounding box center [295, 150] width 271 height 25
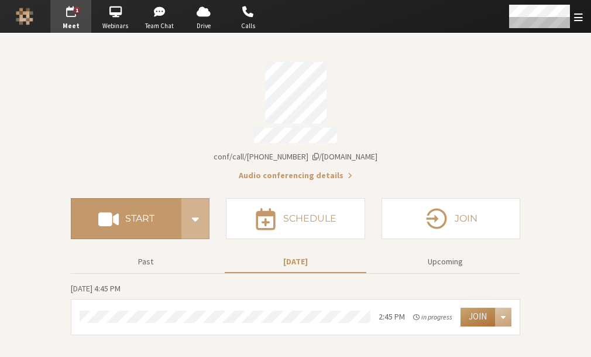
click at [485, 307] on button "Join" at bounding box center [478, 316] width 35 height 19
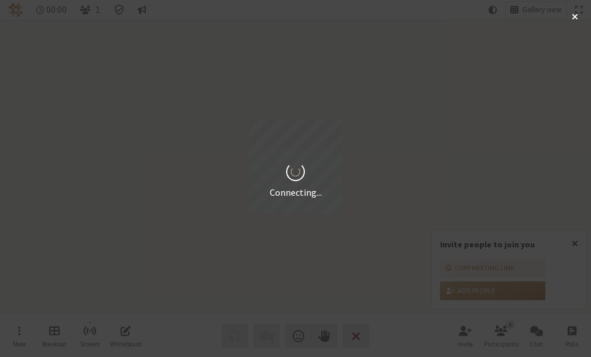
click at [577, 246] on div "Connecting..." at bounding box center [295, 178] width 591 height 357
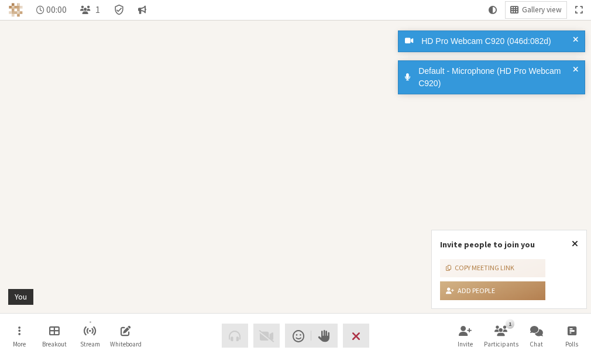
click at [577, 242] on span "Close popover" at bounding box center [575, 242] width 6 height 9
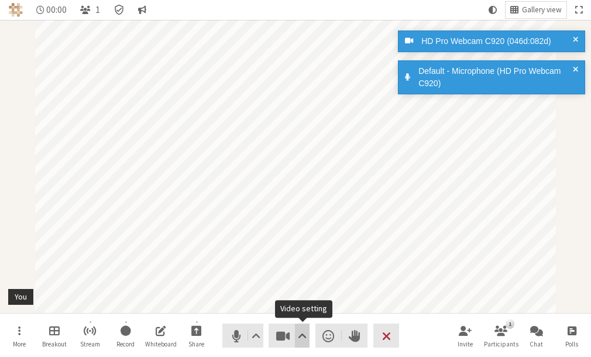
click at [302, 334] on span "Video setting" at bounding box center [302, 335] width 9 height 16
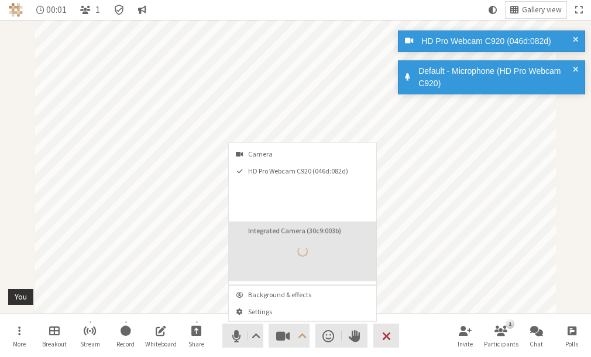
click at [294, 251] on div "Integrated Camera (30c9:003b)" at bounding box center [303, 251] width 26 height 26
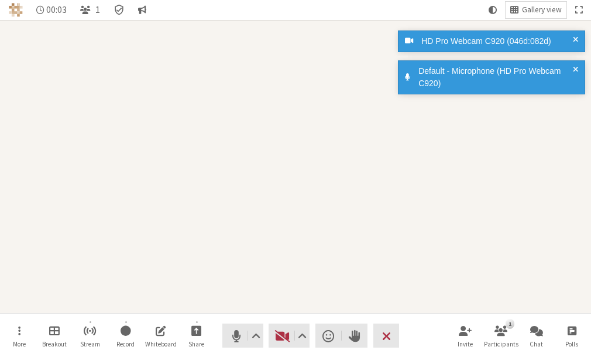
click at [280, 295] on div "Participant" at bounding box center [295, 166] width 591 height 293
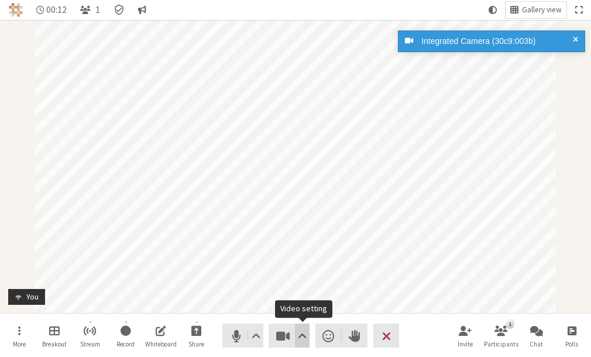
click at [300, 335] on span "Video setting" at bounding box center [302, 335] width 9 height 16
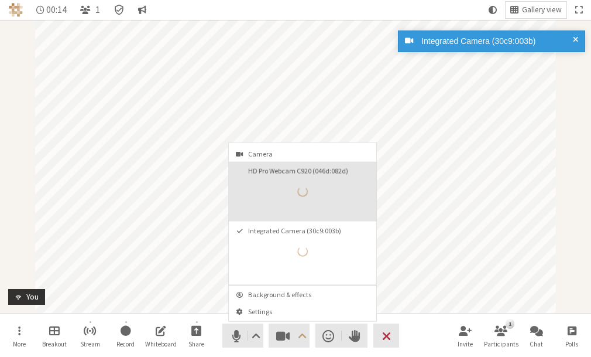
click at [287, 199] on button "HD Pro Webcam C920 (046d:082d)" at bounding box center [303, 192] width 148 height 60
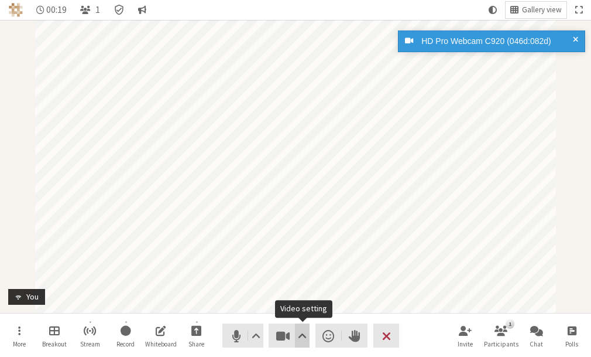
click at [299, 329] on span "Video setting" at bounding box center [302, 335] width 9 height 16
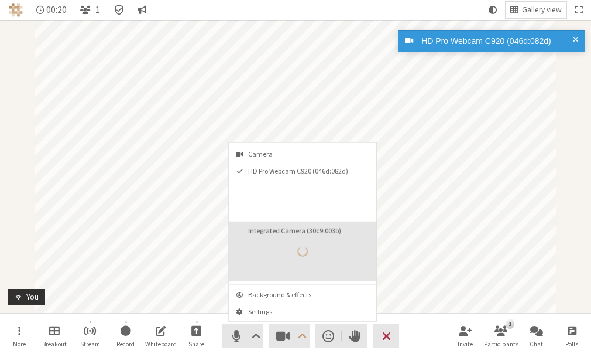
click at [274, 266] on button "Integrated Camera (30c9:003b)" at bounding box center [303, 251] width 148 height 60
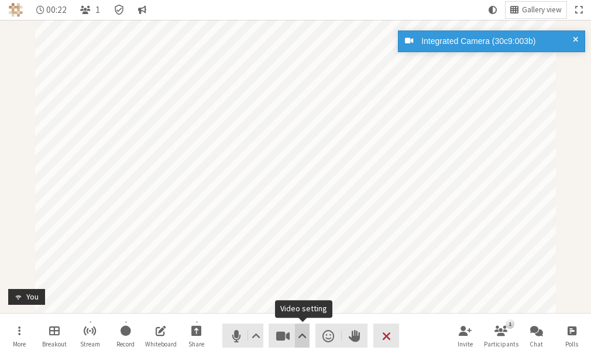
click at [302, 336] on span "Video setting" at bounding box center [302, 335] width 9 height 16
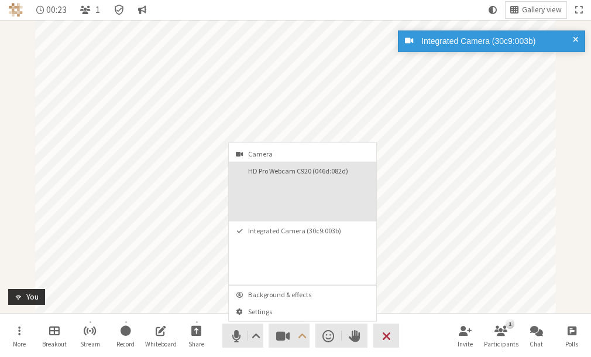
click at [268, 211] on button "HD Pro Webcam C920 (046d:082d)" at bounding box center [303, 192] width 148 height 60
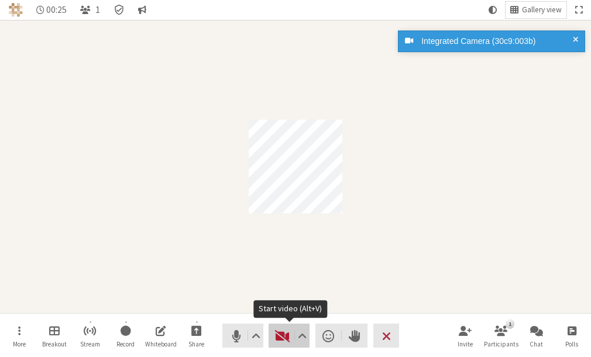
click at [290, 336] on span "Start video (Alt+V)" at bounding box center [283, 335] width 16 height 16
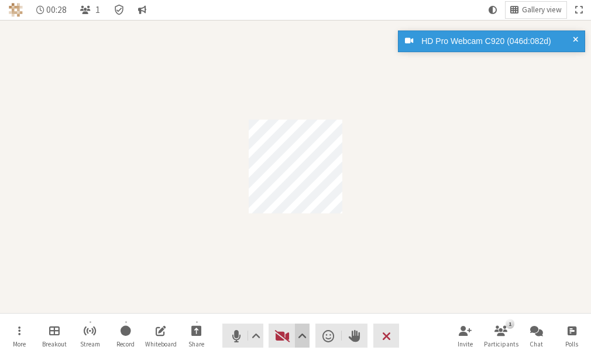
click at [300, 330] on span "Video setting" at bounding box center [302, 335] width 9 height 16
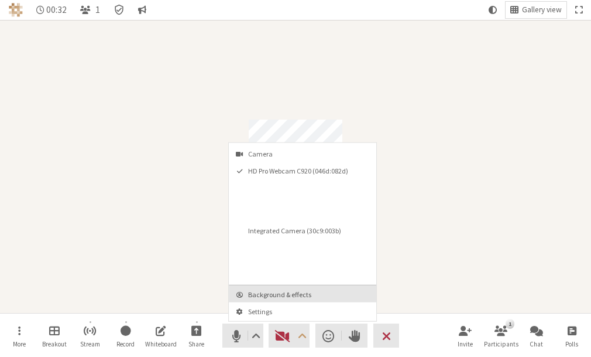
click at [275, 293] on span "Background & effects" at bounding box center [309, 294] width 123 height 8
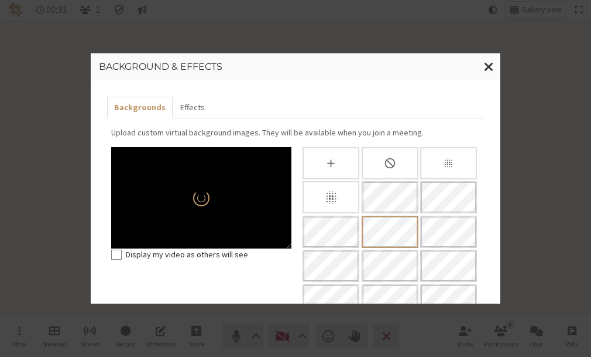
click at [385, 165] on icon "None" at bounding box center [390, 163] width 12 height 12
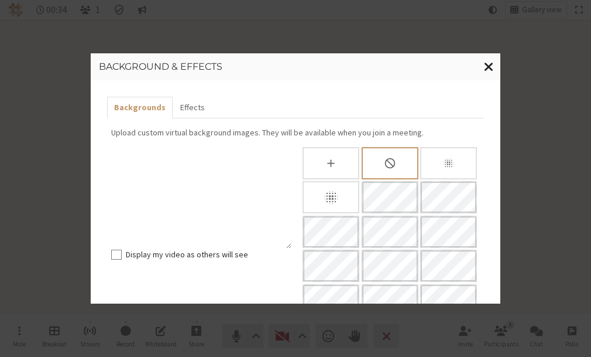
click at [484, 62] on span "Close modal" at bounding box center [489, 66] width 10 height 15
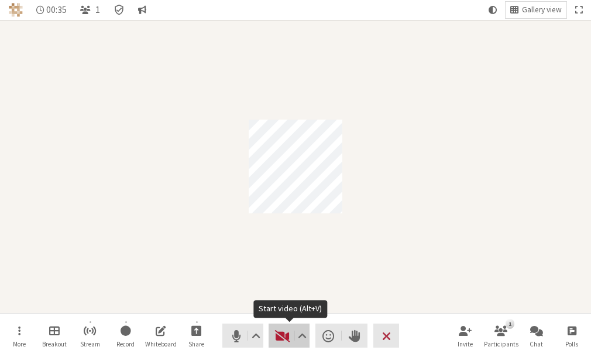
click at [287, 332] on span "Start video (Alt+V)" at bounding box center [283, 335] width 16 height 16
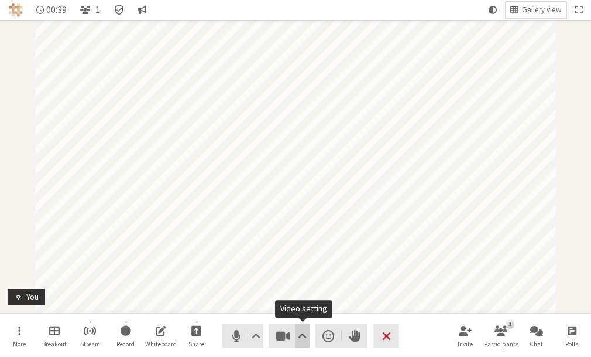
click at [306, 335] on span "Video setting" at bounding box center [302, 335] width 9 height 16
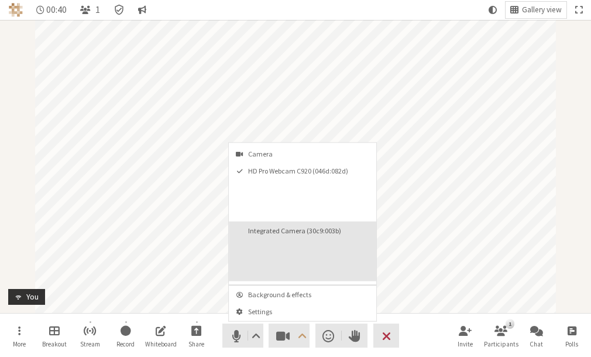
click at [282, 255] on button "Integrated Camera (30c9:003b)" at bounding box center [303, 251] width 148 height 60
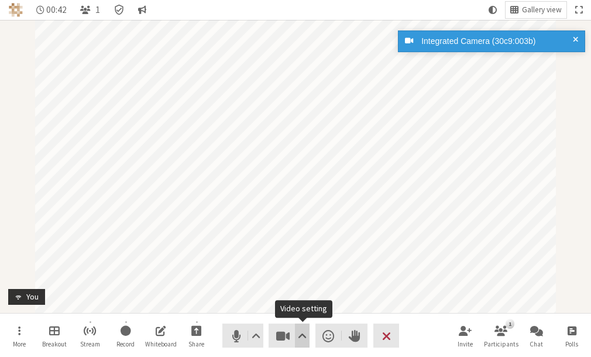
click at [299, 333] on span "Video setting" at bounding box center [302, 335] width 9 height 16
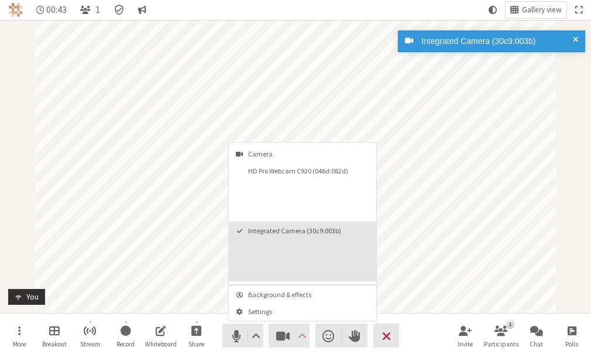
click at [300, 221] on button "Integrated Camera (30c9:003b)" at bounding box center [303, 251] width 148 height 60
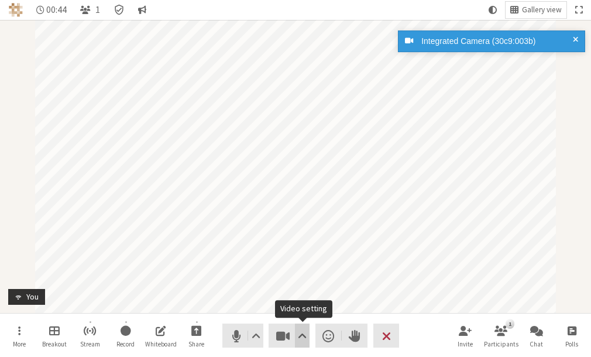
click at [305, 330] on span "Video setting" at bounding box center [302, 335] width 9 height 16
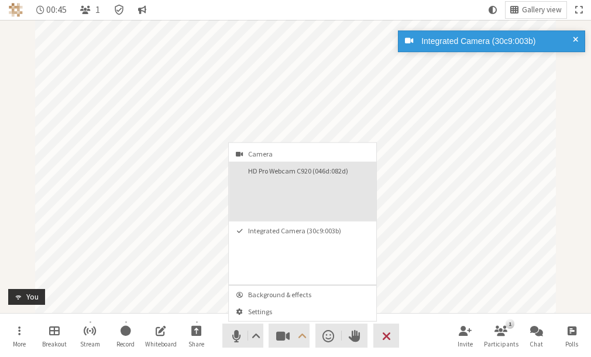
click at [271, 201] on button "HD Pro Webcam C920 (046d:082d)" at bounding box center [303, 192] width 148 height 60
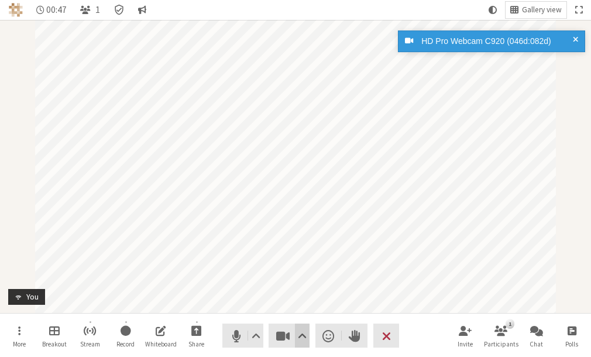
click at [303, 332] on span "Video setting" at bounding box center [302, 335] width 9 height 16
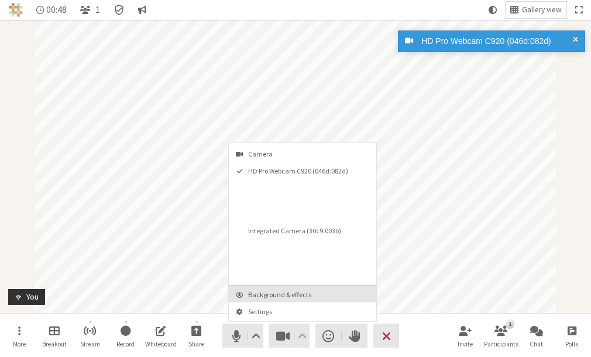
click at [267, 295] on span "Background & effects" at bounding box center [309, 294] width 123 height 8
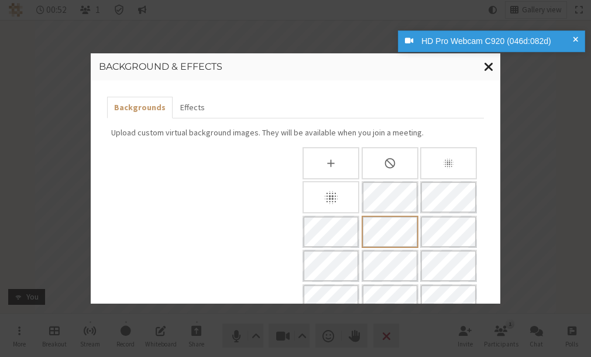
click at [493, 66] on span "Close modal" at bounding box center [489, 66] width 10 height 15
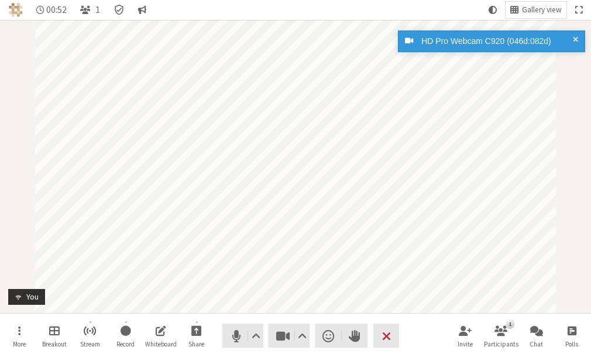
click at [572, 37] on div "HD Pro Webcam C920 (046d:082d)" at bounding box center [498, 41] width 160 height 12
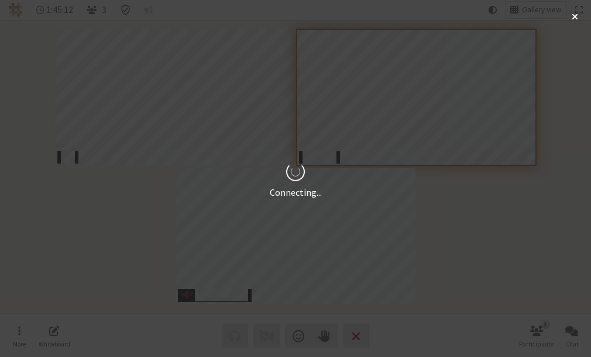
click at [381, 103] on div "Connecting..." at bounding box center [295, 178] width 591 height 357
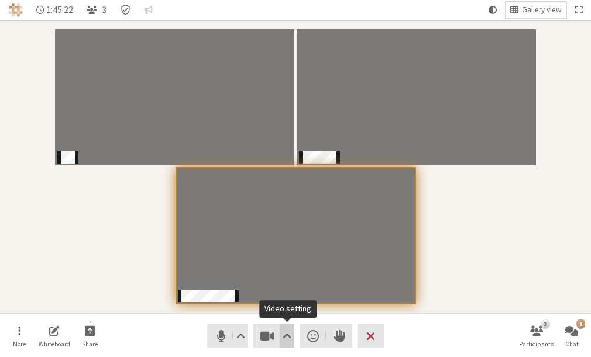
click at [286, 333] on span "Video setting" at bounding box center [287, 335] width 9 height 16
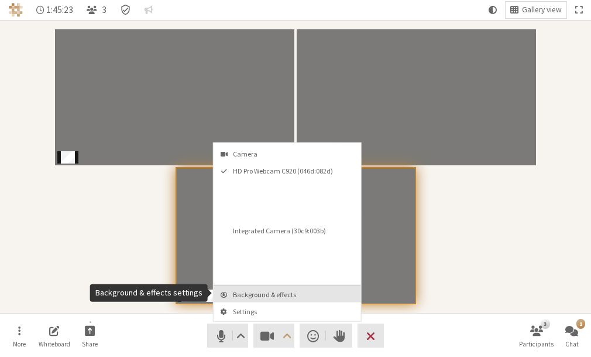
click at [261, 295] on span "Background & effects" at bounding box center [294, 294] width 123 height 8
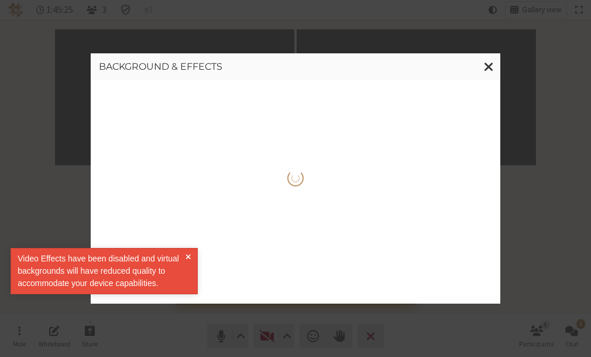
click at [399, 170] on div at bounding box center [296, 191] width 410 height 223
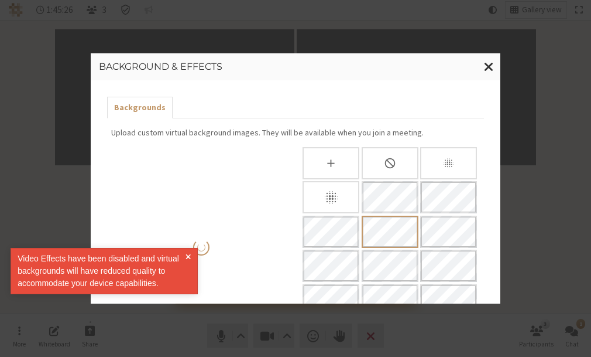
click at [192, 254] on div "Video Effects have been disabled and virtual backgrounds will have reduced qual…" at bounding box center [104, 271] width 187 height 46
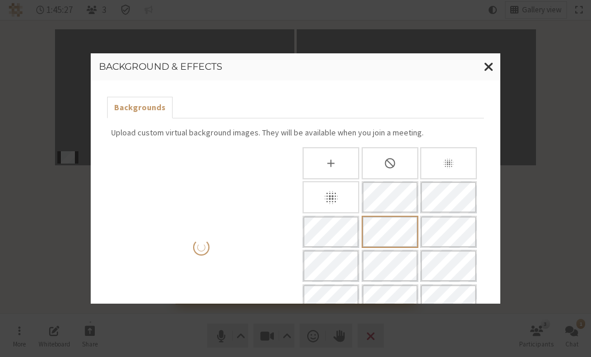
click at [387, 162] on icon "None" at bounding box center [390, 163] width 12 height 12
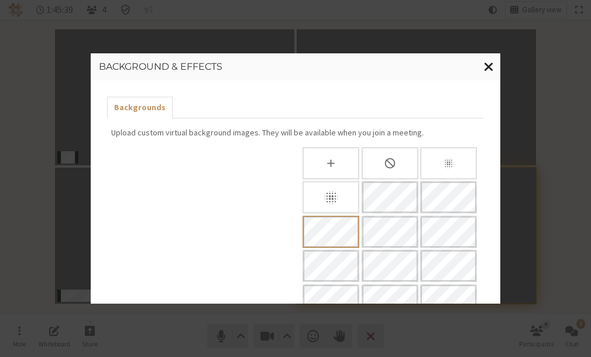
click at [491, 68] on span "Close modal" at bounding box center [489, 66] width 10 height 15
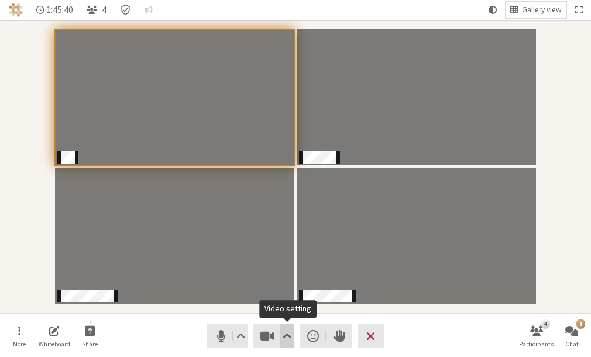
click at [283, 330] on span "Video setting" at bounding box center [287, 335] width 9 height 16
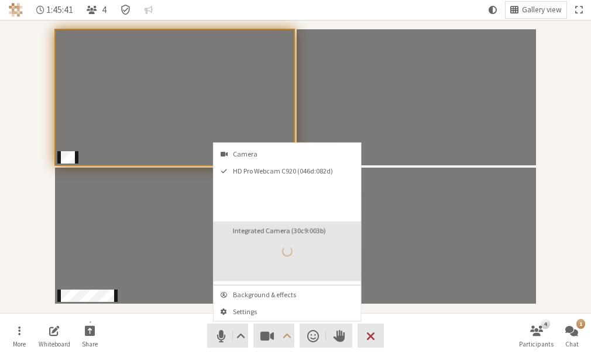
click at [265, 241] on button "Integrated Camera (30c9:003b)" at bounding box center [288, 251] width 148 height 60
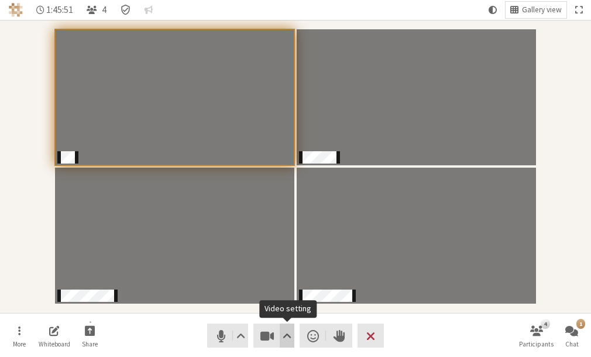
click at [280, 330] on button "Video setting" at bounding box center [287, 335] width 15 height 24
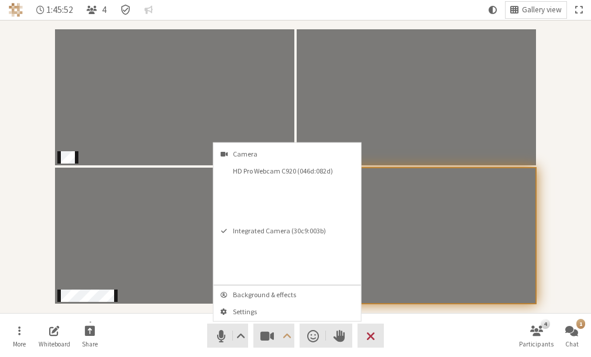
click at [169, 329] on nav "More Whiteboard Share Audio Video Send a reaction Raise hand Leave 4 Participan…" at bounding box center [296, 335] width 586 height 44
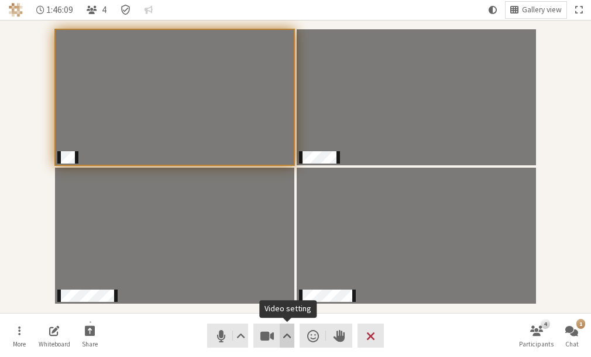
click at [290, 336] on span "Video setting" at bounding box center [287, 335] width 9 height 16
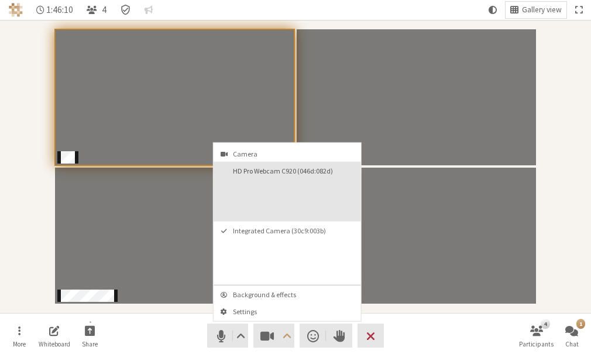
click at [266, 205] on button "HD Pro Webcam C920 (046d:082d)" at bounding box center [288, 192] width 148 height 60
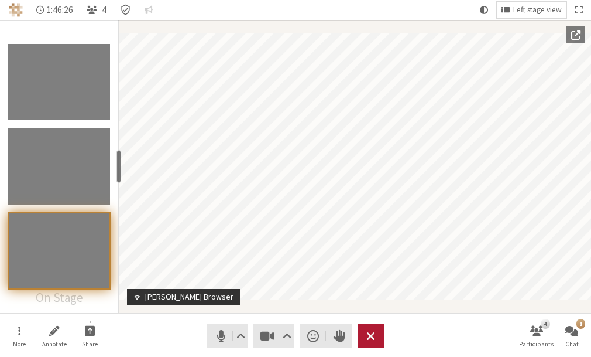
click at [368, 336] on span "Leave meeting" at bounding box center [371, 335] width 9 height 16
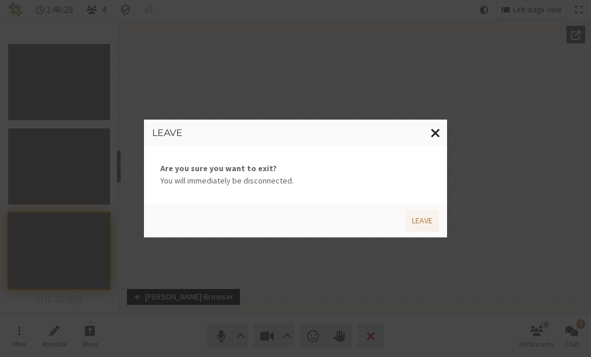
click at [433, 128] on span "Close modal" at bounding box center [436, 132] width 10 height 15
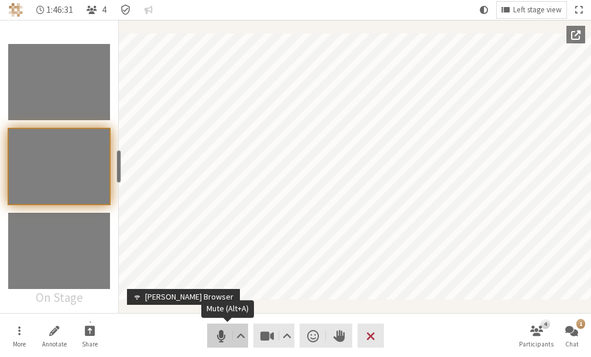
click at [218, 333] on span "Mute (Alt+A)" at bounding box center [221, 335] width 16 height 16
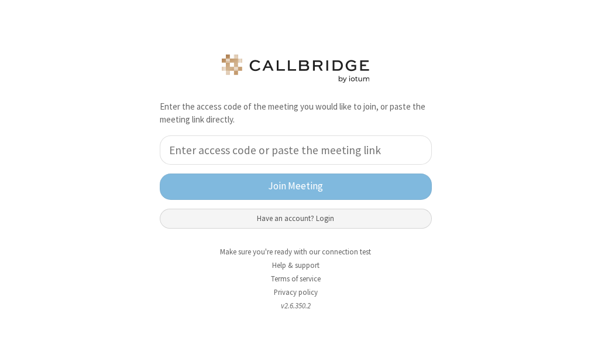
click at [288, 221] on button "Have an account? Login" at bounding box center [296, 218] width 272 height 20
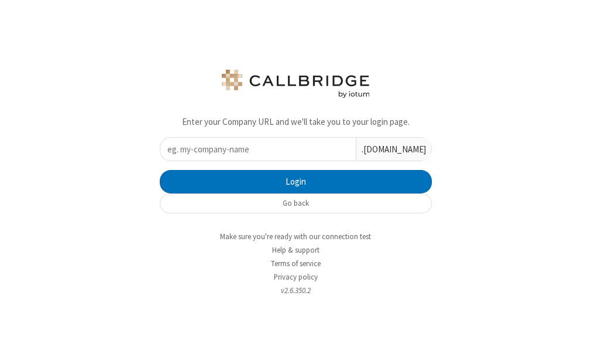
click at [295, 162] on form ".[DOMAIN_NAME] Login" at bounding box center [296, 165] width 272 height 56
click at [279, 148] on input "text" at bounding box center [258, 149] width 196 height 23
type input "iotum"
click at [160, 170] on button "Login" at bounding box center [296, 181] width 272 height 23
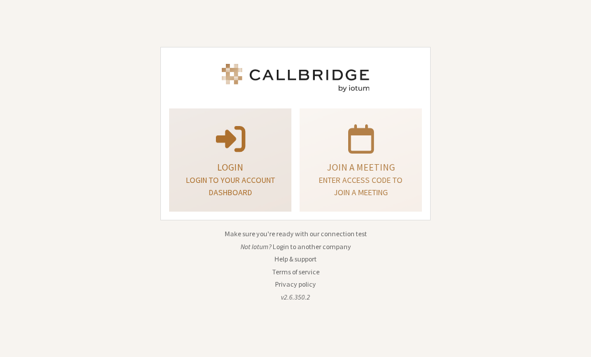
click at [249, 128] on p at bounding box center [230, 137] width 93 height 33
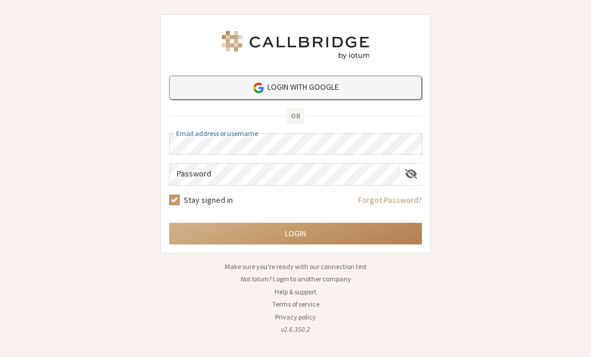
click at [266, 89] on link "Login with Google" at bounding box center [295, 88] width 253 height 24
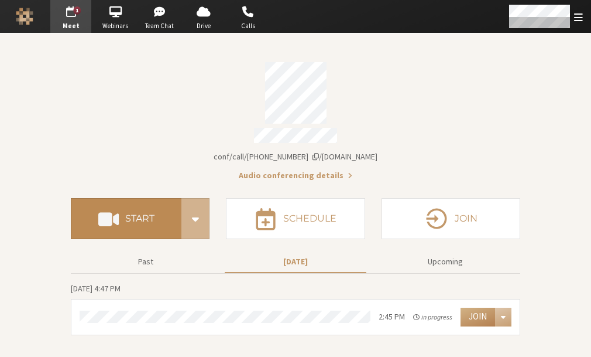
click at [122, 214] on button "Start" at bounding box center [126, 218] width 111 height 41
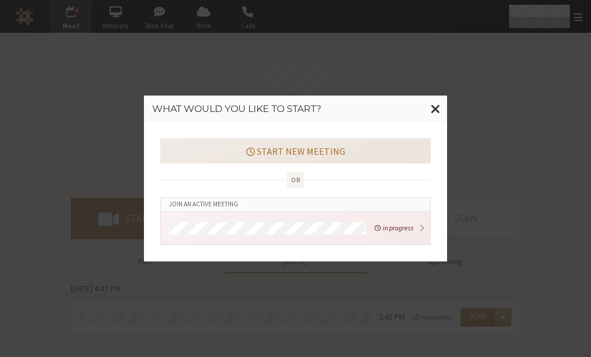
click at [220, 145] on button "Start new meeting" at bounding box center [295, 150] width 271 height 25
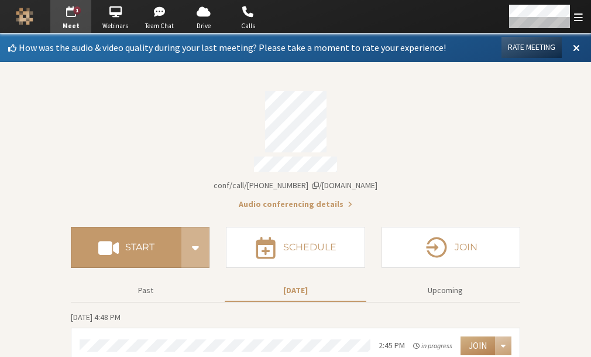
scroll to position [9, 0]
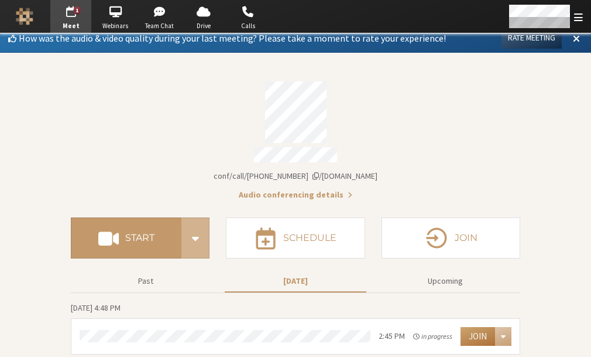
click at [475, 334] on button "Join" at bounding box center [478, 336] width 35 height 19
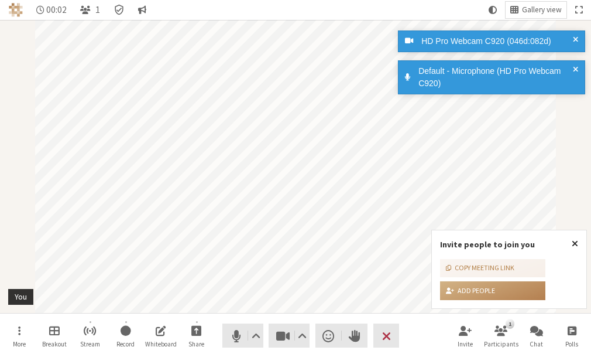
click at [578, 243] on span "Close popover" at bounding box center [575, 242] width 6 height 9
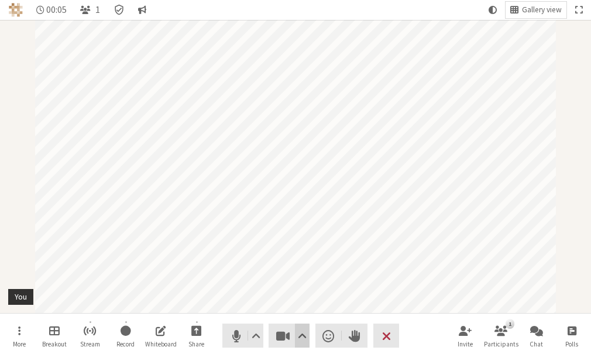
click at [299, 330] on span "Video setting" at bounding box center [302, 335] width 9 height 16
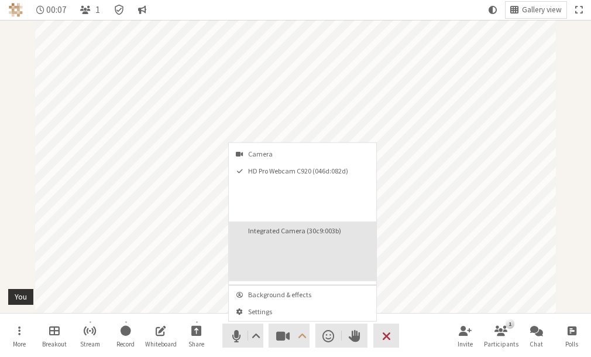
click at [262, 245] on button "Integrated Camera (30c9:003b)" at bounding box center [303, 251] width 148 height 60
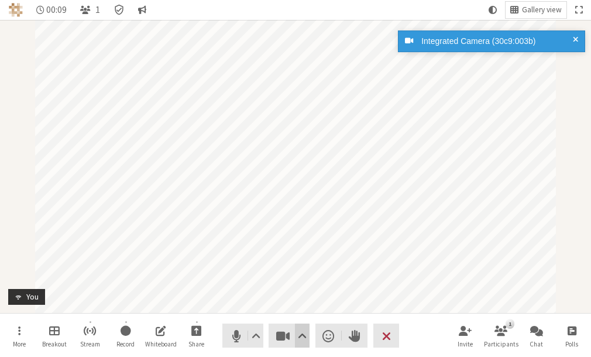
click at [302, 324] on button "Video setting" at bounding box center [302, 335] width 15 height 24
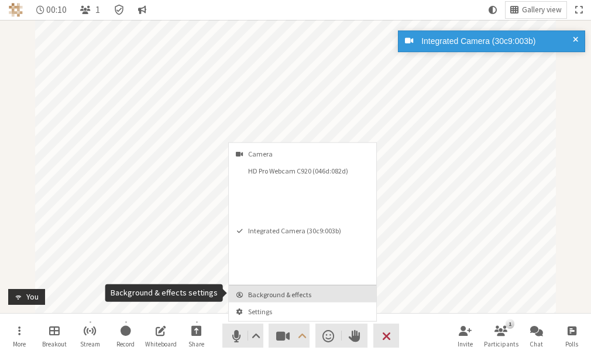
click at [288, 298] on button "Background & effects" at bounding box center [303, 293] width 148 height 17
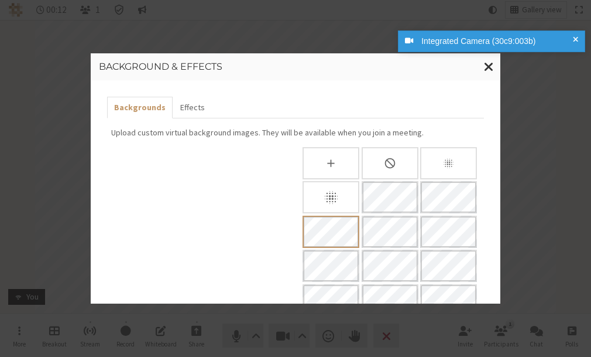
click at [331, 193] on icon "Blur background" at bounding box center [331, 197] width 16 height 16
click at [491, 71] on span "Close modal" at bounding box center [489, 66] width 10 height 15
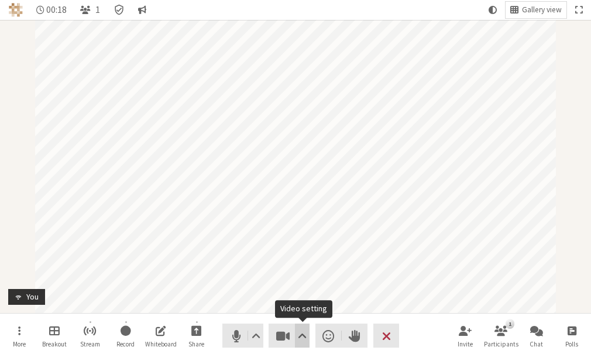
click at [300, 329] on span "Video setting" at bounding box center [302, 335] width 9 height 16
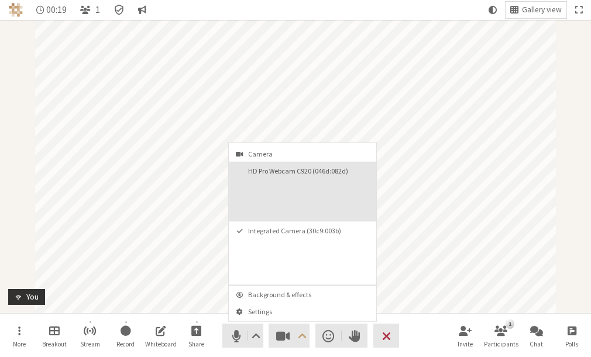
click at [287, 202] on button "HD Pro Webcam C920 (046d:082d)" at bounding box center [303, 192] width 148 height 60
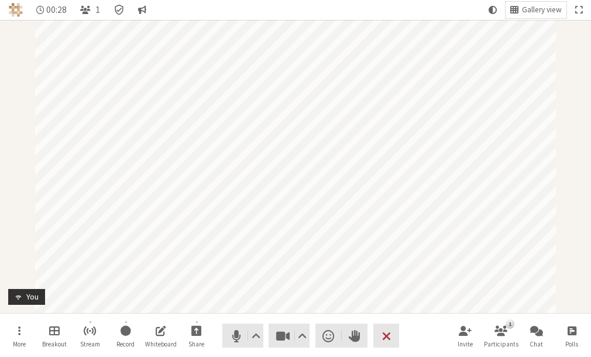
click at [388, 322] on nav "More Breakout Stream Record Whiteboard Share Audio Video Send a reaction Raise …" at bounding box center [296, 335] width 586 height 44
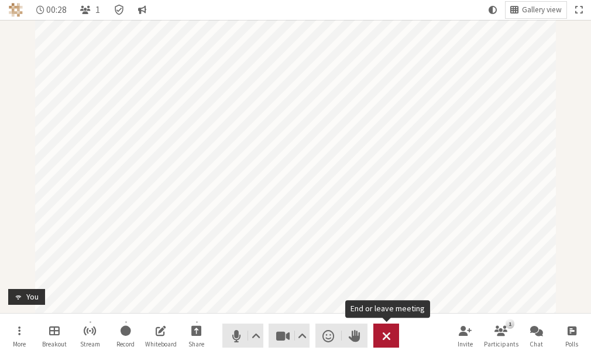
click at [383, 332] on span "End or leave meeting" at bounding box center [386, 335] width 9 height 16
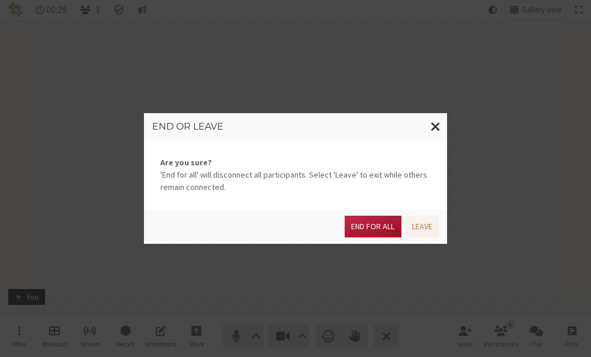
click at [370, 225] on button "End for all" at bounding box center [373, 227] width 56 height 22
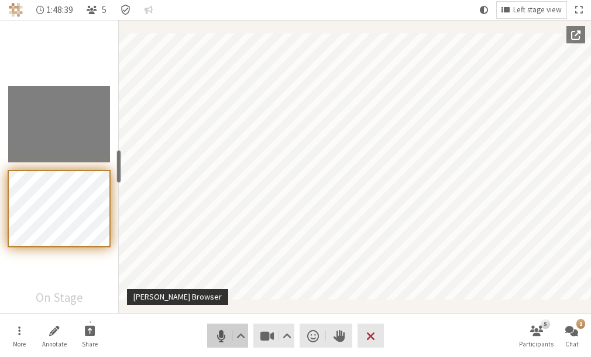
click at [225, 333] on span "Mute (Alt+A)" at bounding box center [221, 335] width 16 height 16
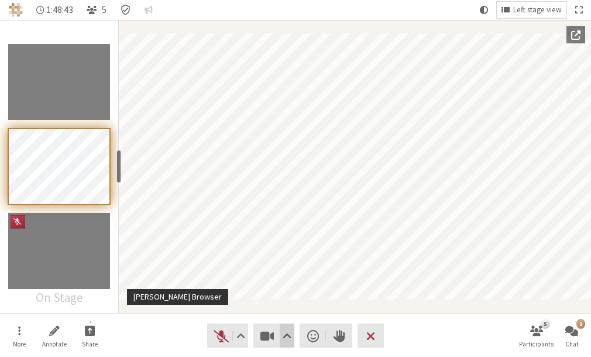
click at [287, 339] on span "Video setting" at bounding box center [287, 335] width 9 height 16
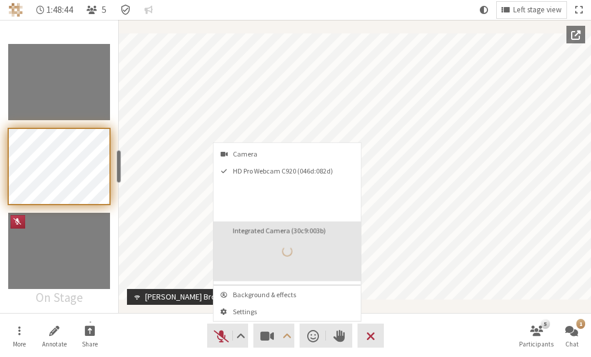
click at [296, 239] on div "Integrated Camera (30c9:003b)" at bounding box center [287, 251] width 26 height 26
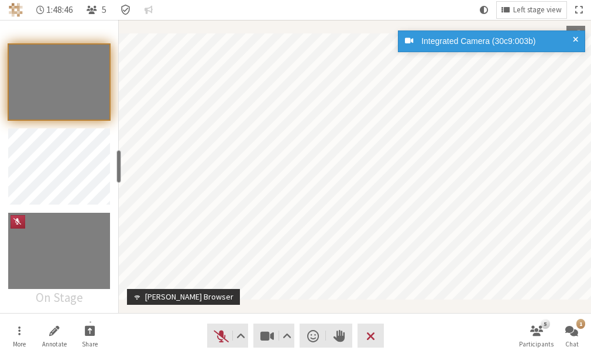
click at [295, 334] on div "Audio Video Send a reaction Raise hand Leave" at bounding box center [295, 335] width 177 height 24
click at [283, 334] on span "Video setting" at bounding box center [287, 335] width 9 height 16
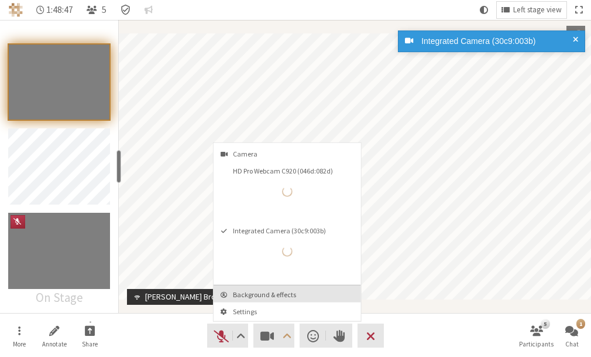
click at [271, 292] on span "Background & effects" at bounding box center [294, 294] width 123 height 8
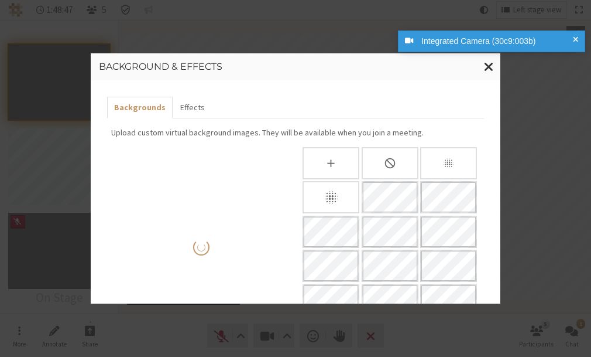
scroll to position [138, 0]
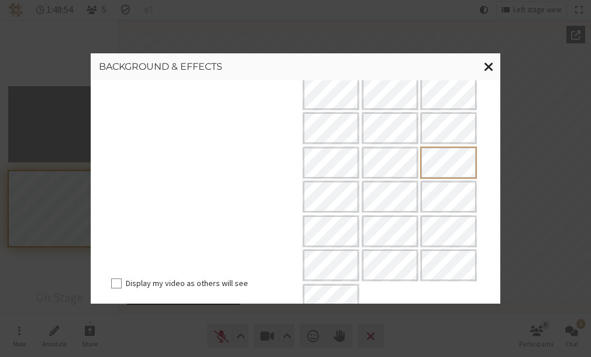
click at [488, 66] on span "Close modal" at bounding box center [489, 66] width 10 height 15
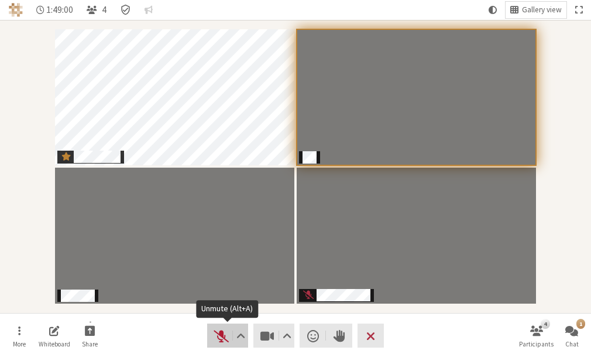
click at [217, 333] on span "Unmute (Alt+A)" at bounding box center [221, 335] width 16 height 16
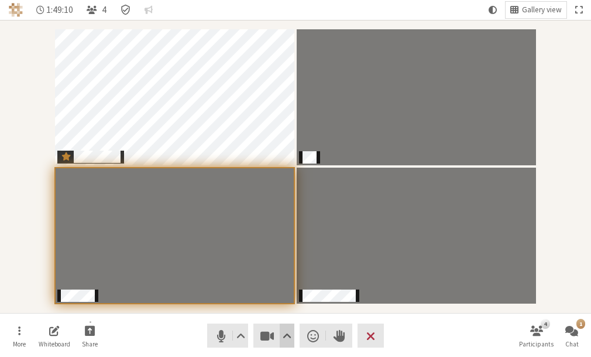
click at [286, 337] on span "Video setting" at bounding box center [287, 335] width 9 height 16
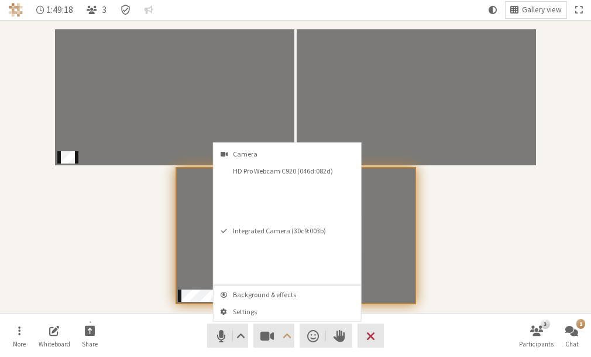
click at [450, 213] on div "Participants" at bounding box center [295, 166] width 575 height 276
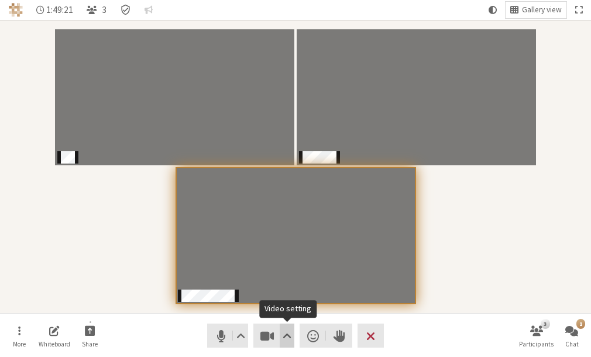
click at [288, 330] on span "Video setting" at bounding box center [287, 335] width 9 height 16
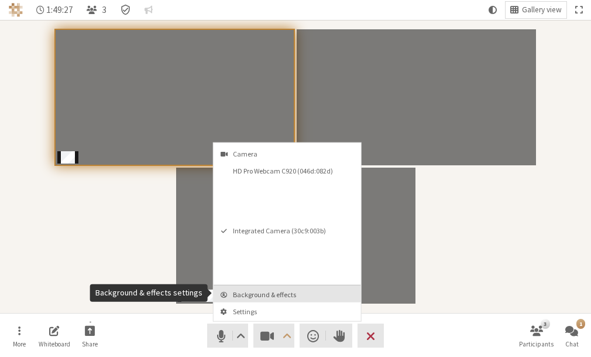
click at [264, 296] on span "Background & effects" at bounding box center [294, 294] width 123 height 8
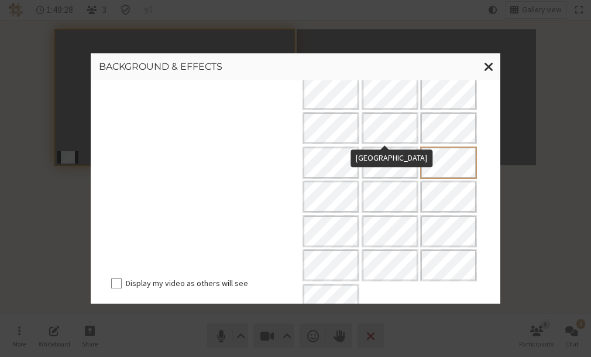
scroll to position [0, 0]
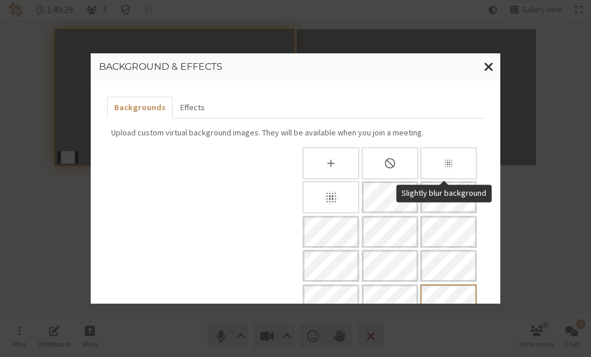
click at [435, 160] on div "Slightly blur background" at bounding box center [448, 163] width 57 height 32
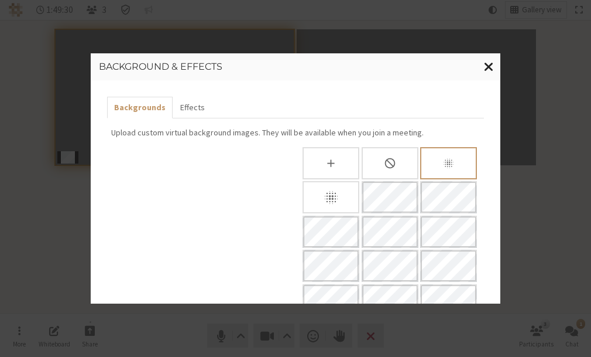
click at [488, 63] on span "Close modal" at bounding box center [489, 66] width 10 height 15
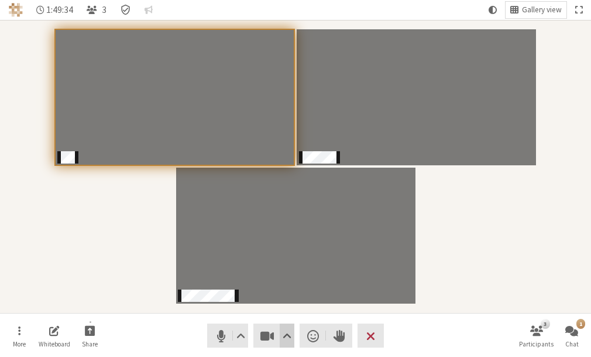
click at [285, 332] on span "Video setting" at bounding box center [287, 335] width 9 height 16
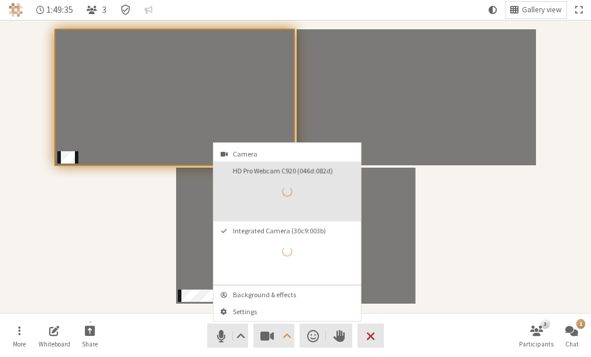
click at [263, 199] on button "HD Pro Webcam C920 (046d:082d)" at bounding box center [288, 192] width 148 height 60
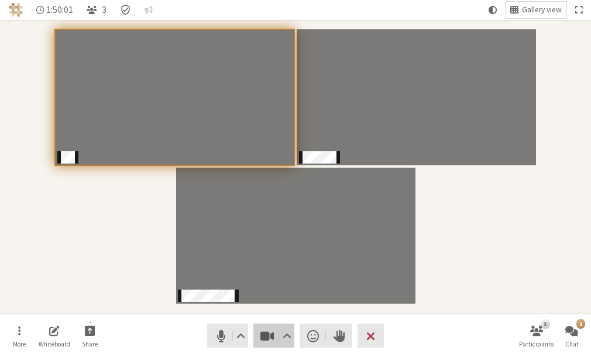
click at [268, 335] on span "Stop video (Alt+V)" at bounding box center [267, 335] width 16 height 16
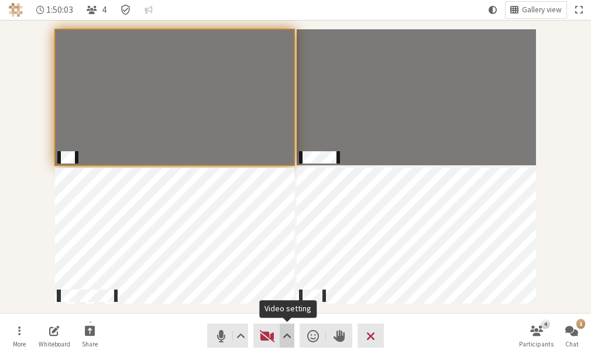
click at [285, 331] on span "Video setting" at bounding box center [287, 335] width 9 height 16
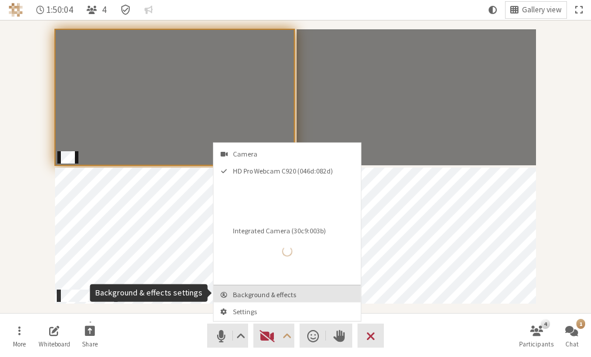
click at [286, 293] on span "Background & effects" at bounding box center [294, 294] width 123 height 8
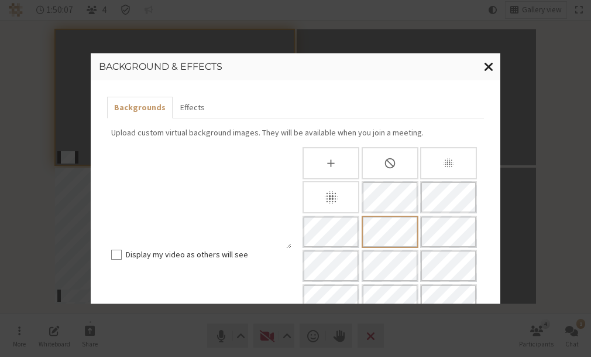
click at [483, 69] on button "Close modal" at bounding box center [489, 66] width 23 height 27
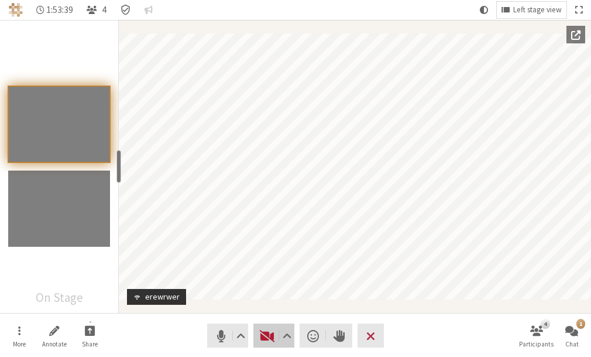
click at [267, 337] on span "Start video (Alt+V)" at bounding box center [267, 335] width 16 height 16
click at [285, 339] on span "Video setting" at bounding box center [287, 335] width 9 height 16
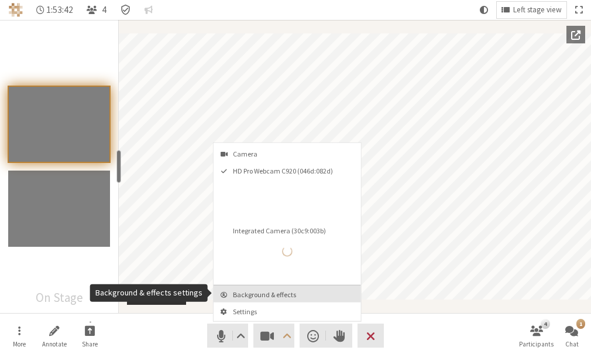
click at [272, 291] on span "Background & effects" at bounding box center [294, 294] width 123 height 8
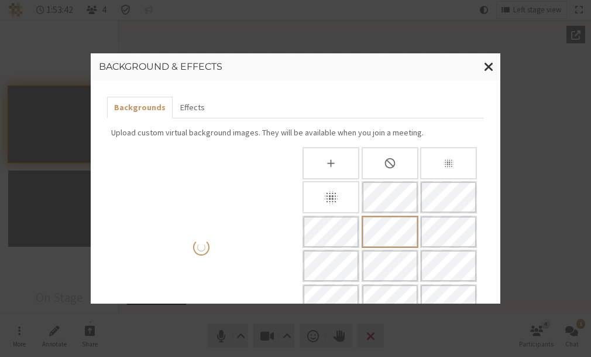
scroll to position [138, 0]
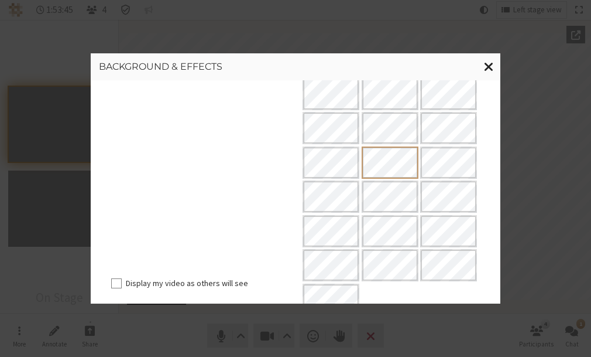
click at [485, 66] on span "Close modal" at bounding box center [489, 66] width 10 height 15
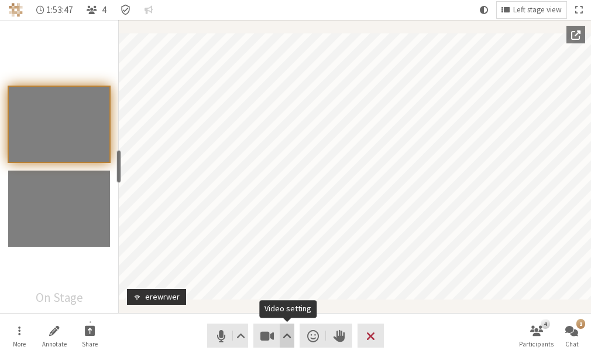
click at [285, 328] on span "Video setting" at bounding box center [287, 335] width 9 height 16
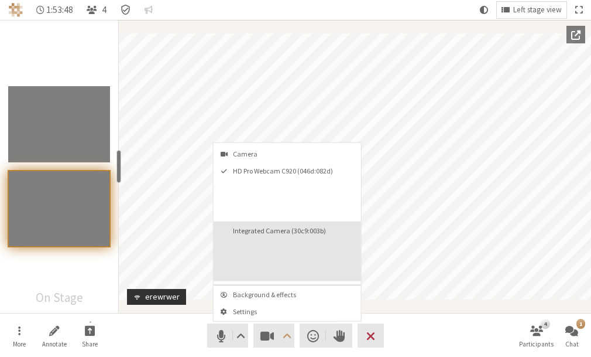
click at [259, 241] on button "Integrated Camera (30c9:003b)" at bounding box center [288, 251] width 148 height 60
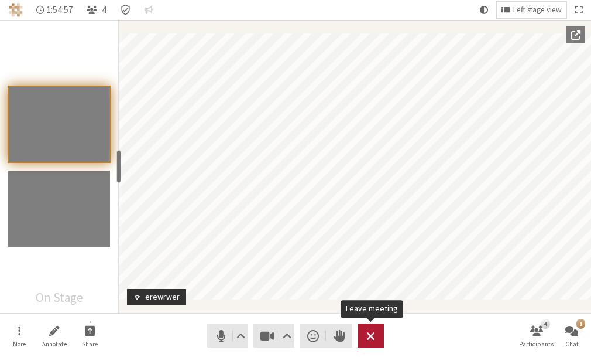
click at [374, 333] on span "Leave meeting" at bounding box center [371, 335] width 9 height 16
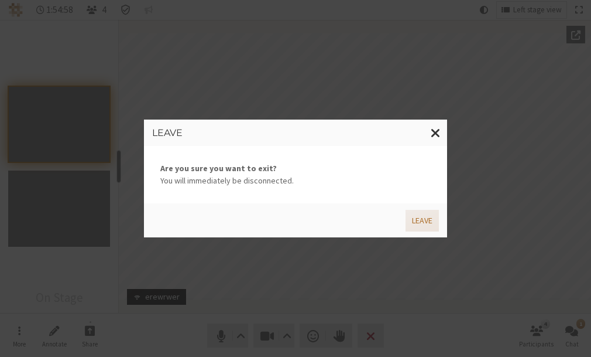
click at [428, 218] on button "Leave" at bounding box center [422, 221] width 33 height 22
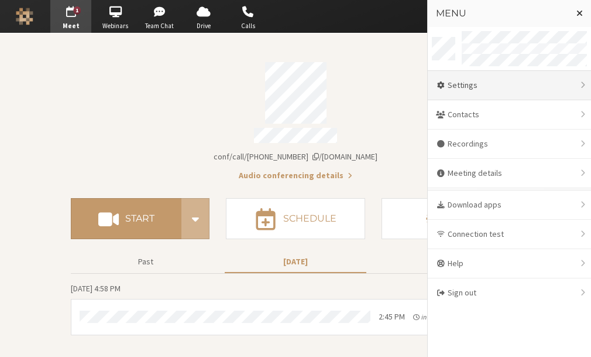
click at [446, 81] on div "Settings" at bounding box center [509, 85] width 163 height 29
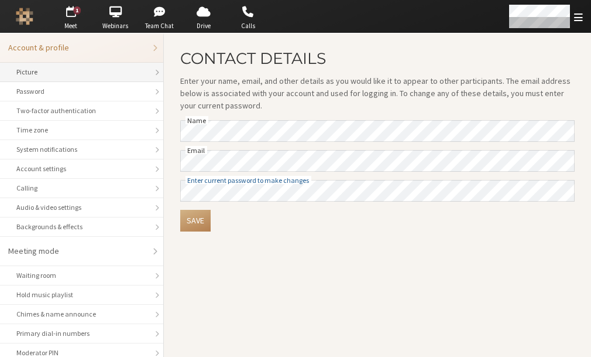
click at [88, 77] on li "Picture" at bounding box center [81, 72] width 163 height 19
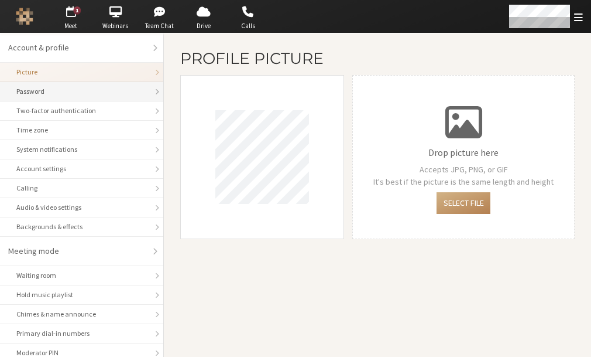
click at [102, 100] on li "Password" at bounding box center [81, 91] width 163 height 19
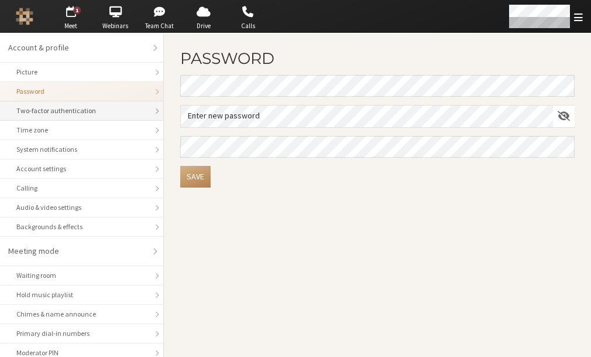
click at [102, 107] on div "Two-factor authentication" at bounding box center [81, 110] width 131 height 11
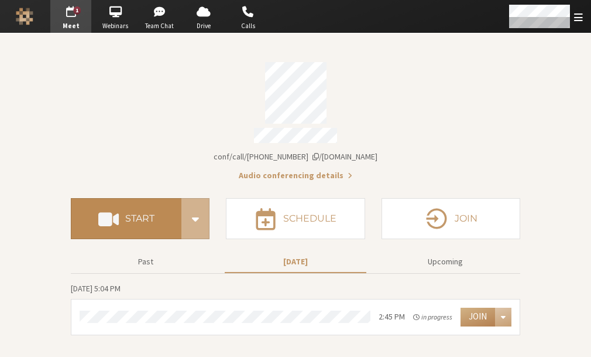
click at [131, 225] on button "Start" at bounding box center [126, 218] width 111 height 41
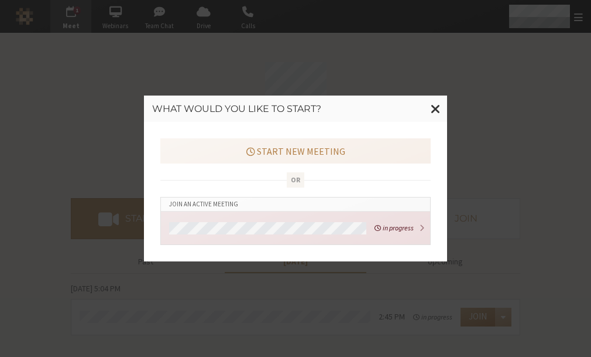
click at [378, 227] on span at bounding box center [378, 227] width 6 height 7
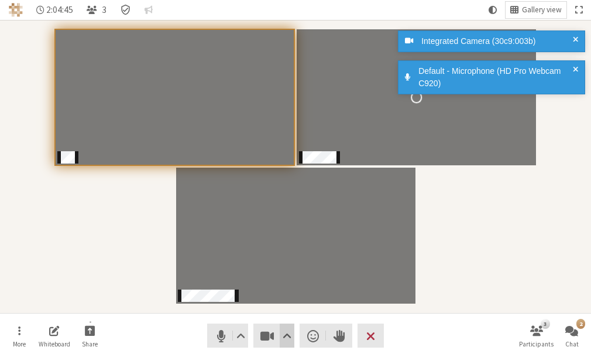
click at [284, 336] on span "Video setting" at bounding box center [287, 335] width 9 height 16
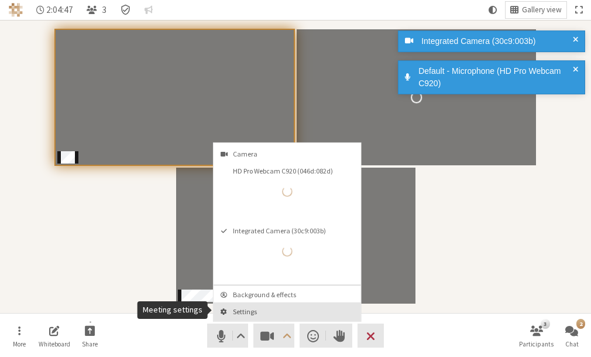
click at [285, 307] on span "Settings" at bounding box center [294, 311] width 123 height 8
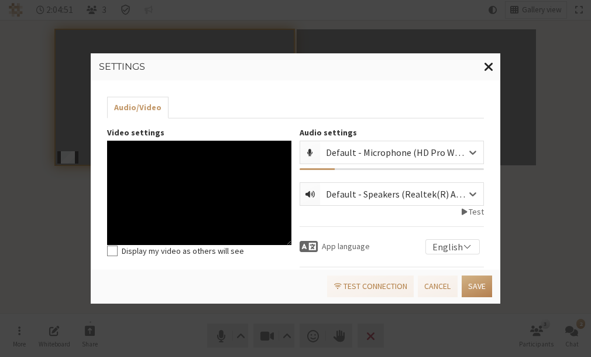
click at [489, 67] on span "Close modal" at bounding box center [489, 66] width 10 height 15
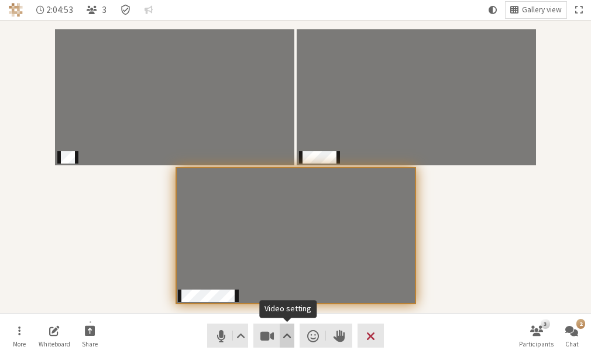
click at [288, 331] on span "Video setting" at bounding box center [287, 335] width 9 height 16
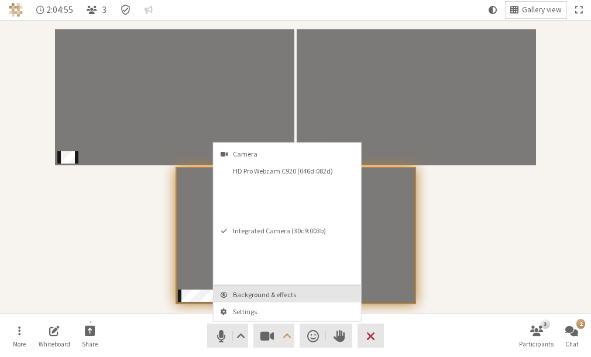
click at [255, 293] on span "Background & effects" at bounding box center [294, 294] width 123 height 8
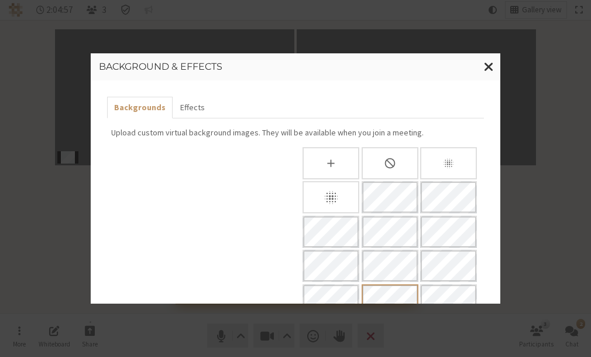
click at [385, 156] on div "None" at bounding box center [390, 163] width 57 height 32
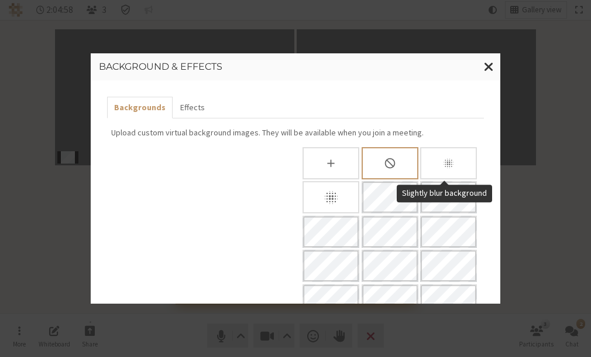
click at [443, 158] on icon "Slightly blur background" at bounding box center [449, 163] width 12 height 12
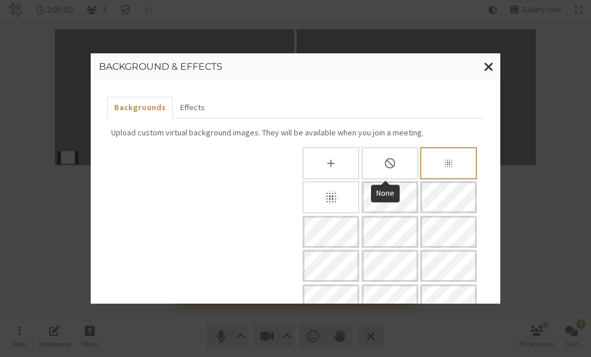
click at [388, 152] on div "None" at bounding box center [390, 163] width 57 height 32
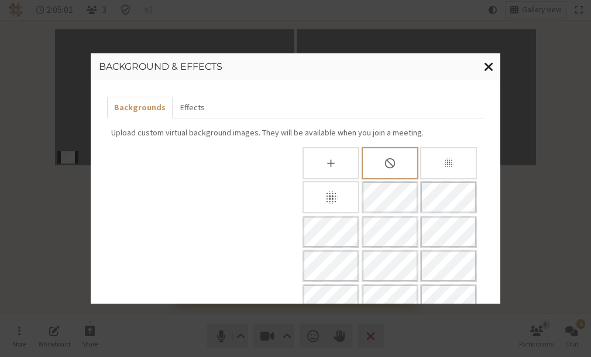
click at [490, 73] on span "Close modal" at bounding box center [489, 66] width 10 height 15
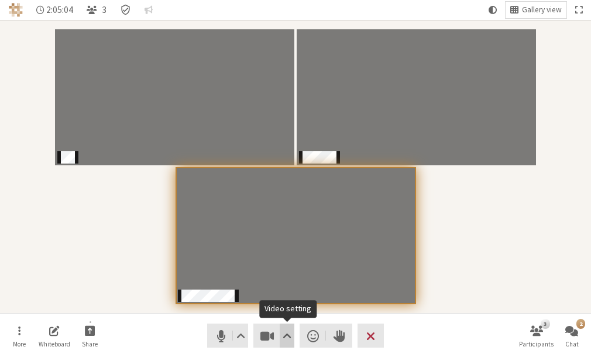
click at [292, 336] on span "Video setting" at bounding box center [287, 335] width 9 height 16
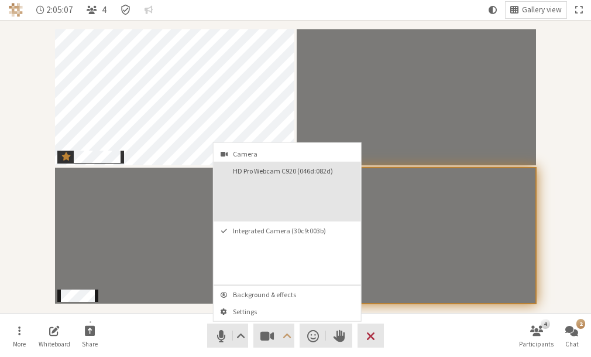
click at [254, 210] on button "HD Pro Webcam C920 (046d:082d)" at bounding box center [288, 192] width 148 height 60
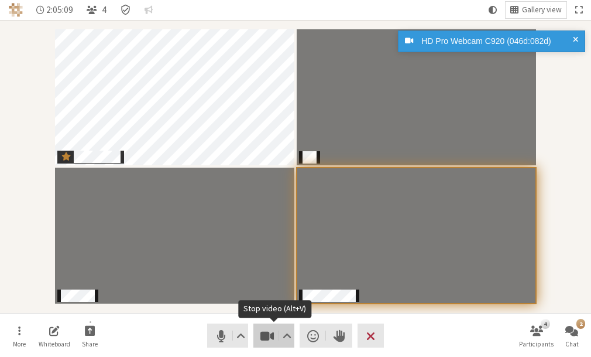
click at [276, 330] on button "Video" at bounding box center [274, 335] width 41 height 24
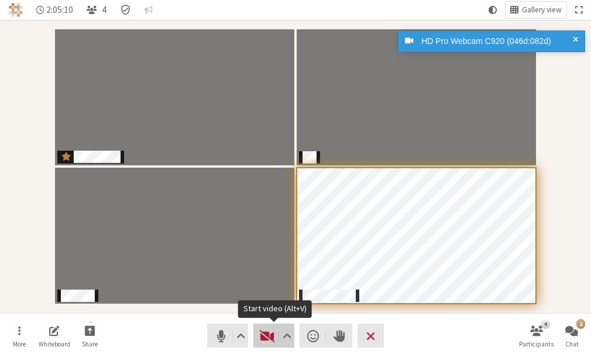
click at [267, 333] on span "Start video (Alt+V)" at bounding box center [267, 335] width 16 height 16
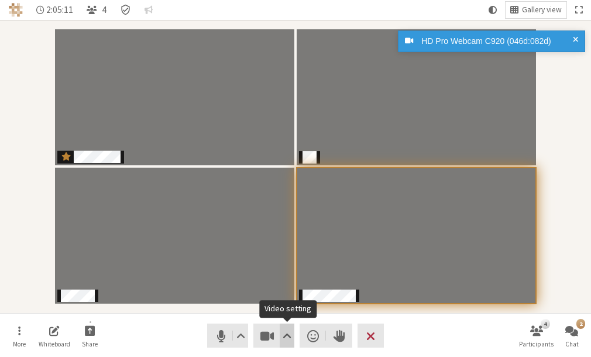
click at [288, 336] on span "Video setting" at bounding box center [287, 335] width 9 height 16
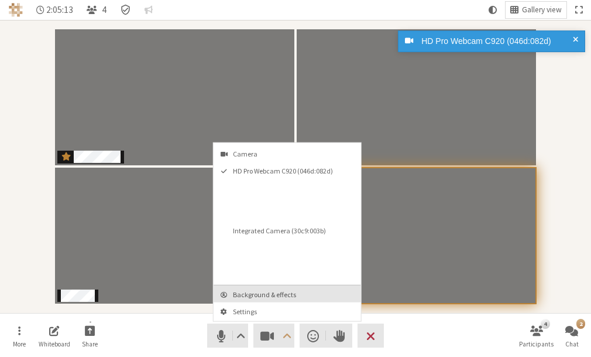
click at [266, 293] on span "Background & effects" at bounding box center [294, 294] width 123 height 8
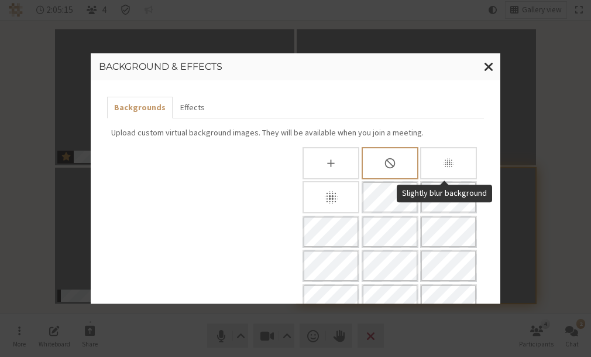
click at [425, 166] on div "Slightly blur background" at bounding box center [448, 163] width 57 height 32
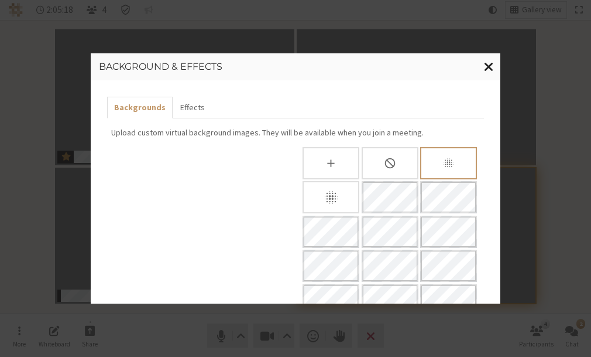
click at [486, 71] on span "Close modal" at bounding box center [489, 66] width 10 height 15
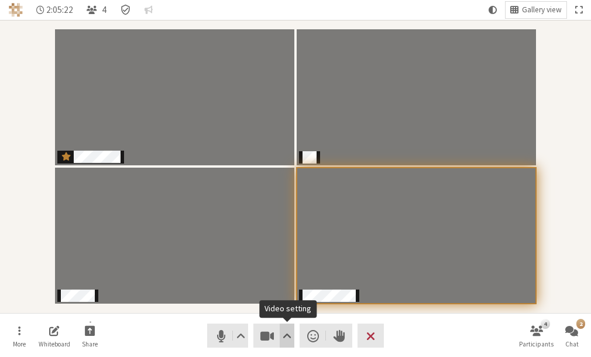
click at [289, 329] on span "Video setting" at bounding box center [287, 335] width 9 height 16
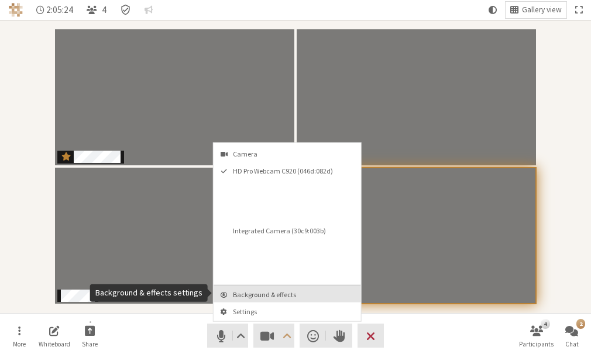
click at [253, 295] on span "Background & effects" at bounding box center [294, 294] width 123 height 8
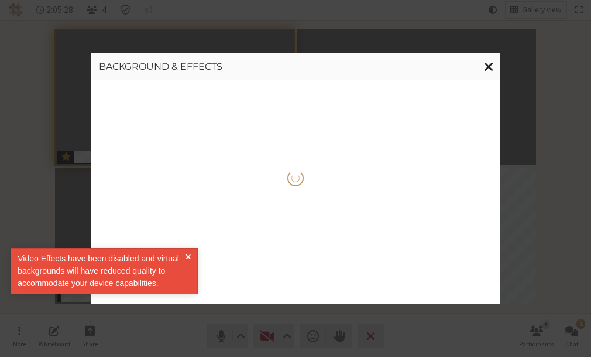
click at [490, 70] on span "Close modal" at bounding box center [489, 66] width 10 height 15
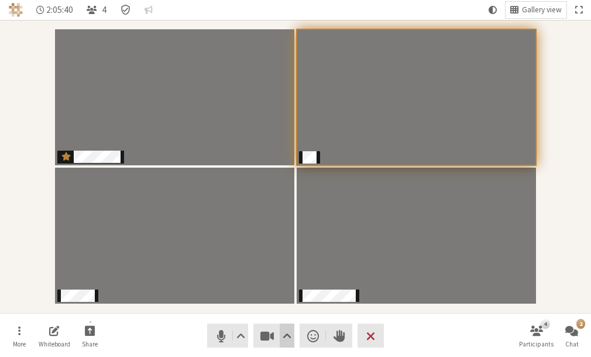
click at [292, 332] on button "Video setting" at bounding box center [287, 335] width 15 height 24
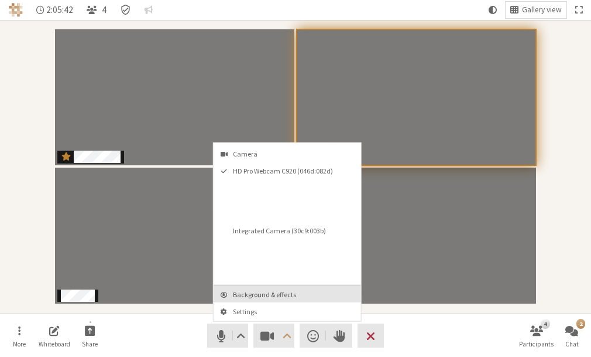
click at [273, 290] on span "Background & effects" at bounding box center [294, 294] width 123 height 8
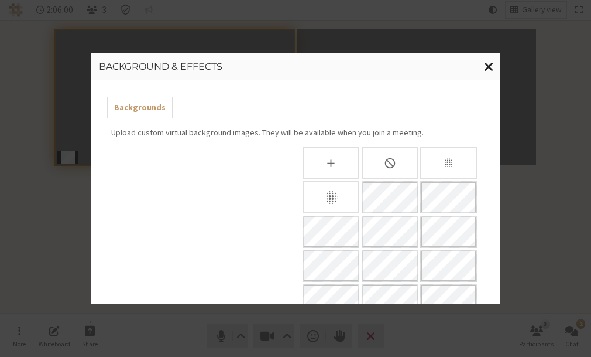
click at [487, 61] on span "Close modal" at bounding box center [489, 66] width 10 height 15
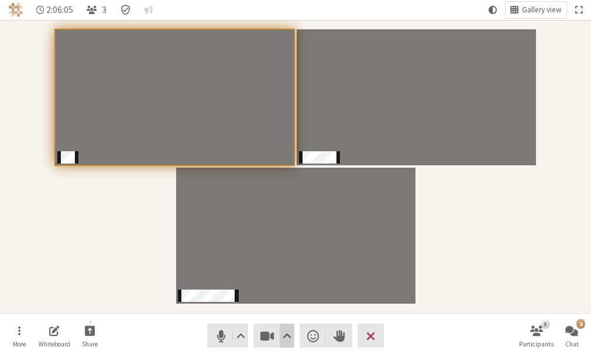
click at [285, 337] on span "Video setting" at bounding box center [287, 335] width 9 height 16
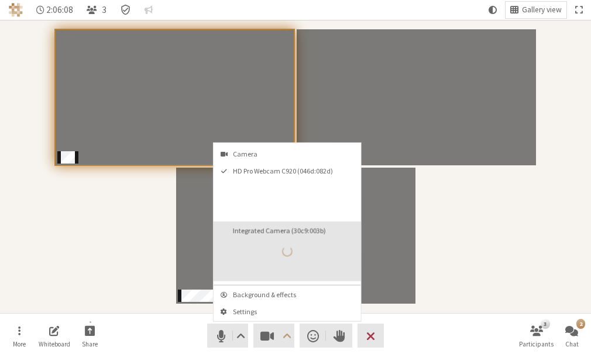
click at [273, 258] on button "Integrated Camera (30c9:003b)" at bounding box center [288, 251] width 148 height 60
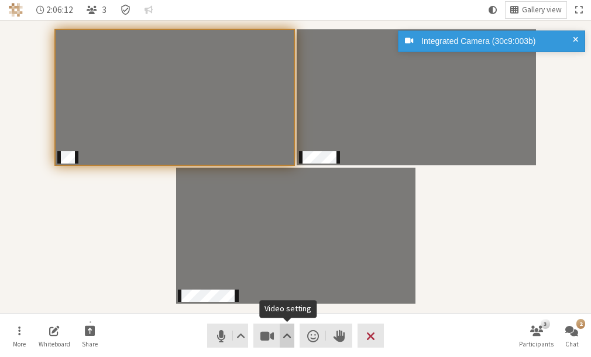
click at [289, 334] on span "Video setting" at bounding box center [287, 335] width 9 height 16
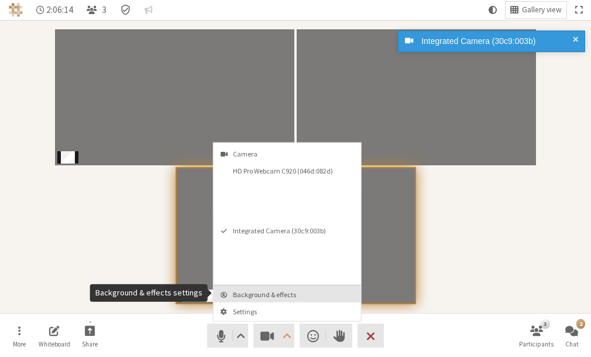
click at [264, 290] on span "Background & effects" at bounding box center [294, 294] width 123 height 8
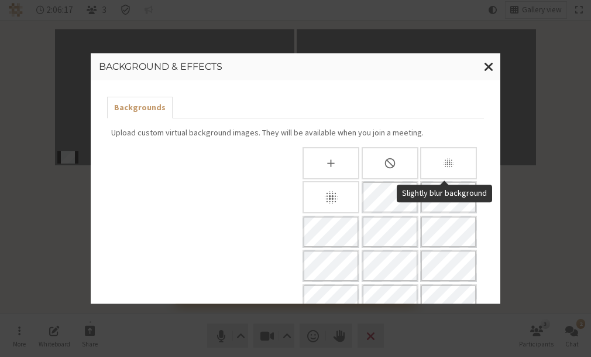
click at [436, 162] on div "Slightly blur background" at bounding box center [448, 163] width 57 height 32
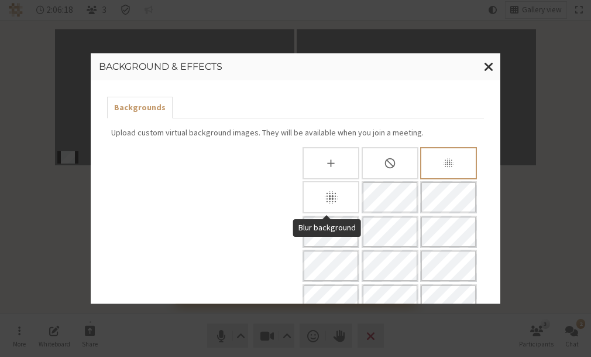
click at [330, 189] on icon "Blur background" at bounding box center [331, 197] width 16 height 16
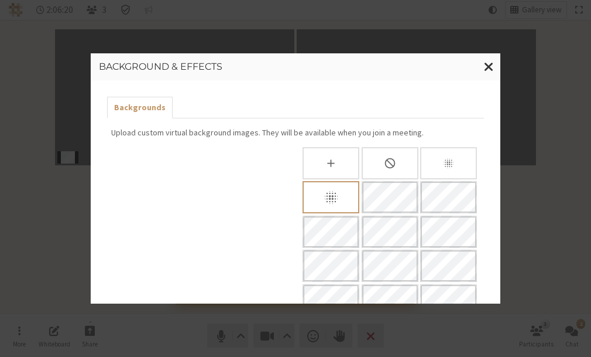
click at [428, 162] on div "Slightly blur background" at bounding box center [448, 163] width 57 height 32
click at [485, 73] on span "Close modal" at bounding box center [489, 66] width 10 height 15
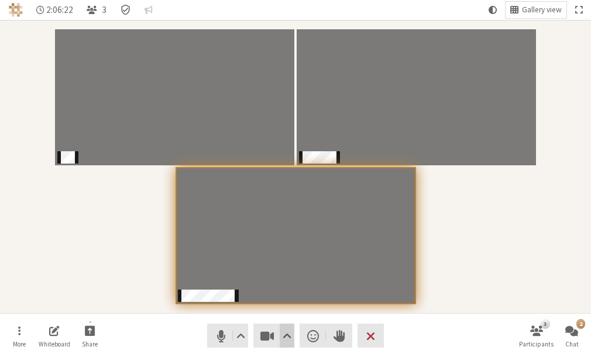
click at [286, 340] on span "Video setting" at bounding box center [287, 335] width 9 height 16
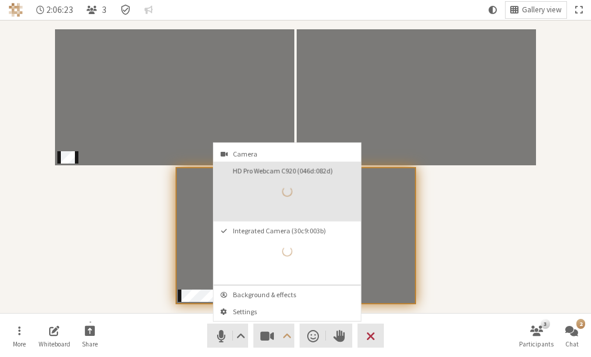
click at [268, 189] on button "HD Pro Webcam C920 (046d:082d)" at bounding box center [288, 192] width 148 height 60
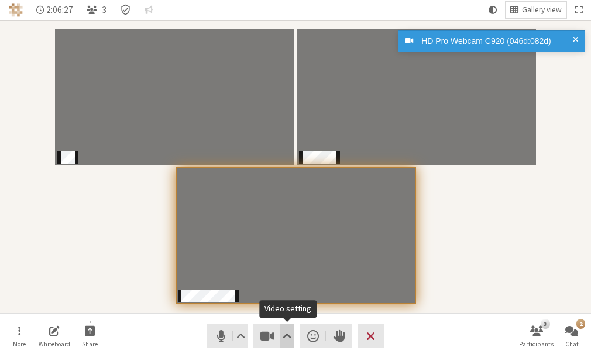
click at [287, 341] on span "Video setting" at bounding box center [287, 335] width 9 height 16
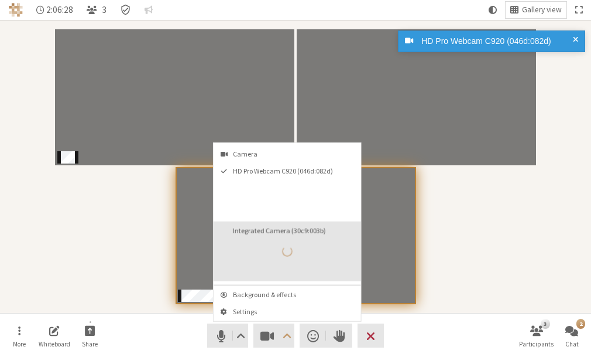
click at [257, 264] on button "Integrated Camera (30c9:003b)" at bounding box center [288, 251] width 148 height 60
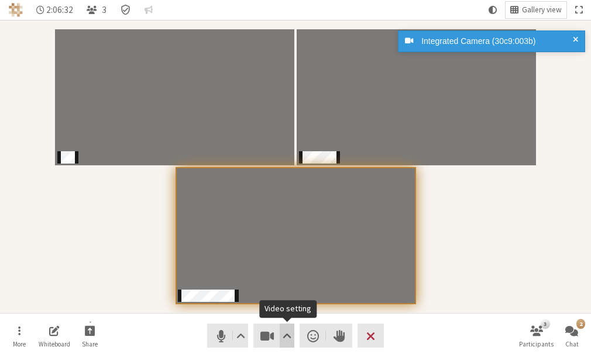
click at [282, 334] on button "Video setting" at bounding box center [287, 335] width 15 height 24
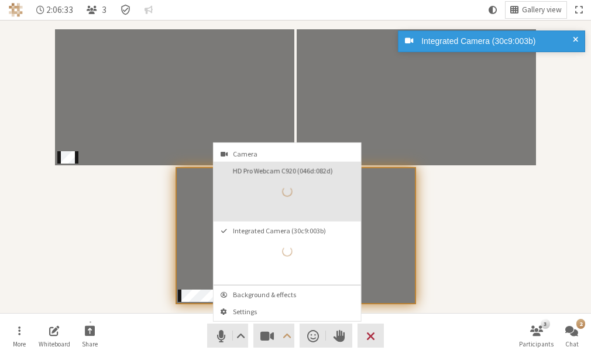
click at [278, 206] on button "HD Pro Webcam C920 (046d:082d)" at bounding box center [288, 192] width 148 height 60
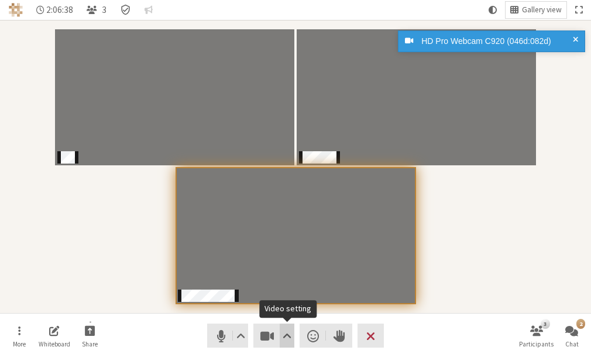
click at [283, 336] on span "Video setting" at bounding box center [287, 335] width 9 height 16
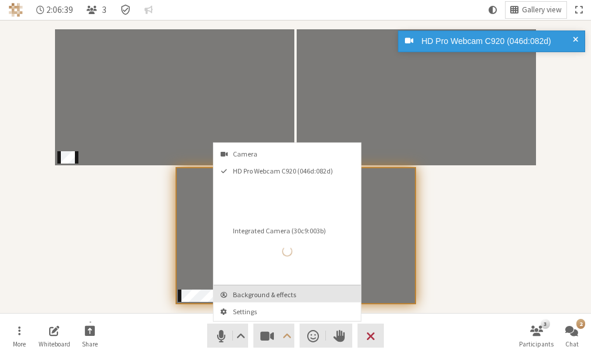
click at [262, 290] on span "Background & effects" at bounding box center [294, 294] width 123 height 8
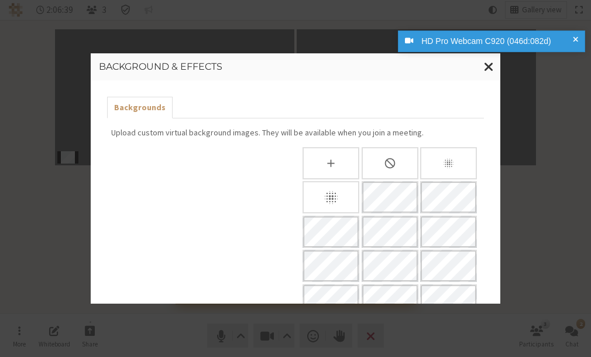
scroll to position [138, 0]
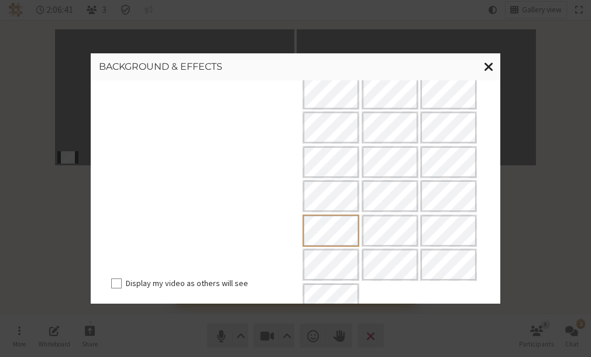
click at [490, 60] on span "Close modal" at bounding box center [489, 66] width 10 height 15
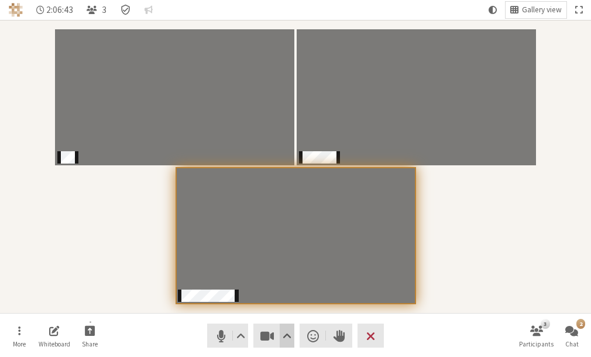
click at [286, 333] on span "Video setting" at bounding box center [287, 335] width 9 height 16
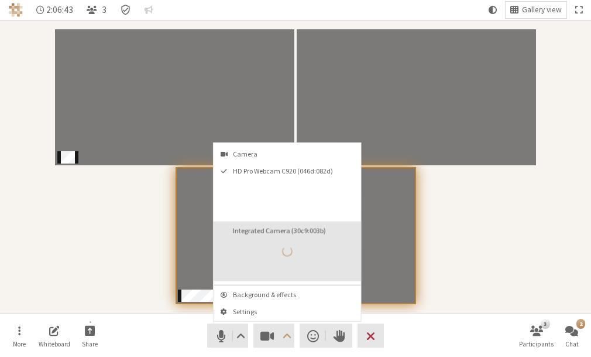
click at [269, 256] on button "Integrated Camera (30c9:003b)" at bounding box center [288, 251] width 148 height 60
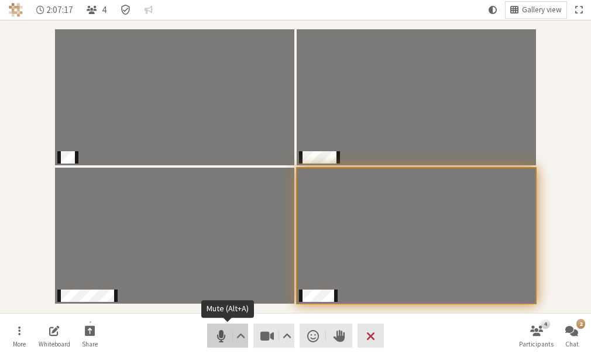
click at [215, 331] on span "Mute (Alt+A)" at bounding box center [221, 335] width 16 height 16
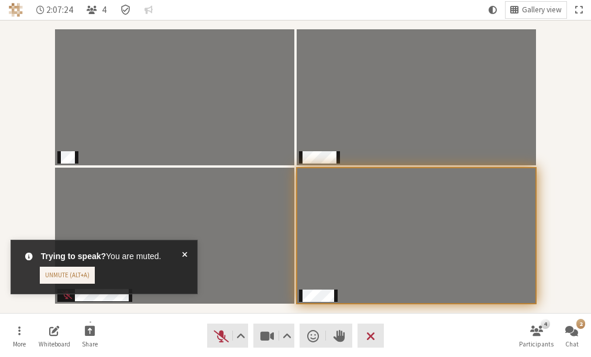
click at [183, 255] on span at bounding box center [184, 266] width 5 height 33
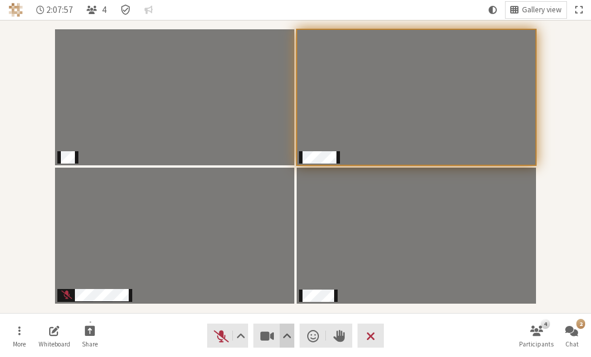
click at [288, 328] on span "Video setting" at bounding box center [287, 335] width 9 height 16
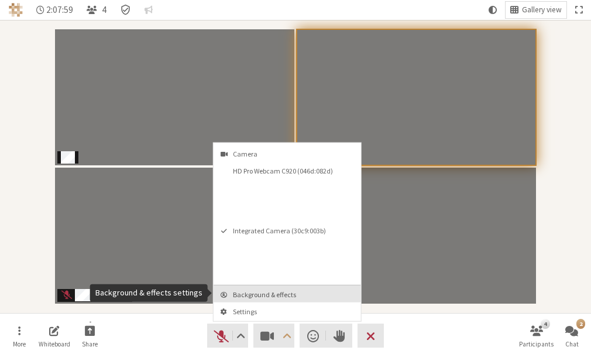
click at [288, 293] on span "Background & effects" at bounding box center [294, 294] width 123 height 8
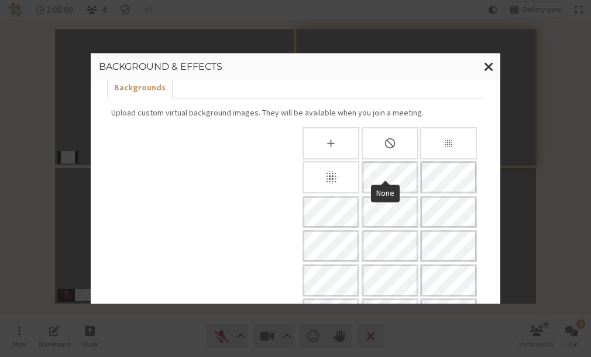
scroll to position [0, 0]
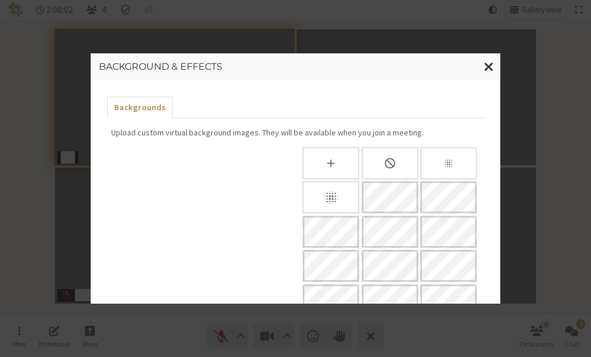
click at [431, 160] on div "Slightly blur background" at bounding box center [448, 163] width 57 height 32
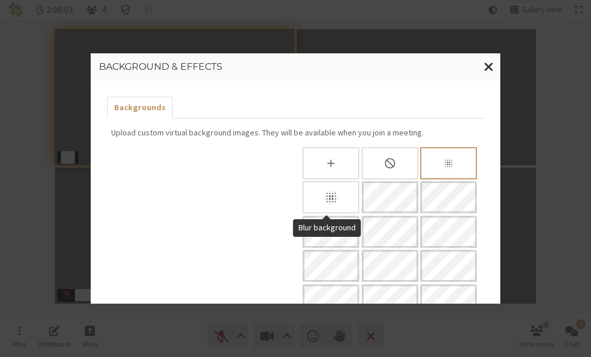
click at [330, 200] on icon "Blur background" at bounding box center [331, 197] width 16 height 16
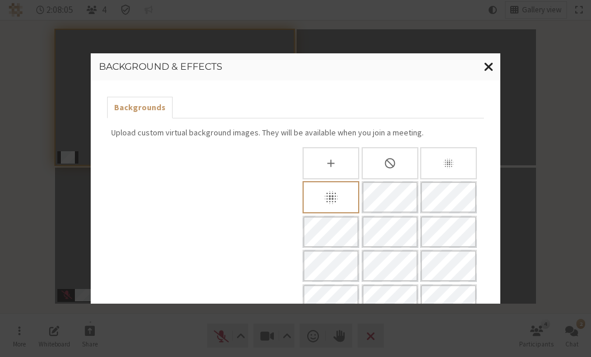
click at [488, 66] on span "Close modal" at bounding box center [489, 66] width 10 height 15
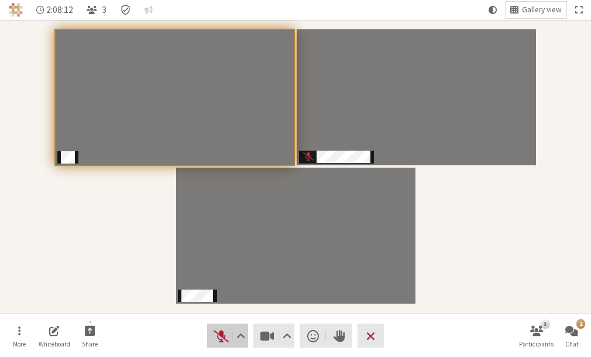
click at [231, 330] on button "Audio" at bounding box center [227, 335] width 41 height 24
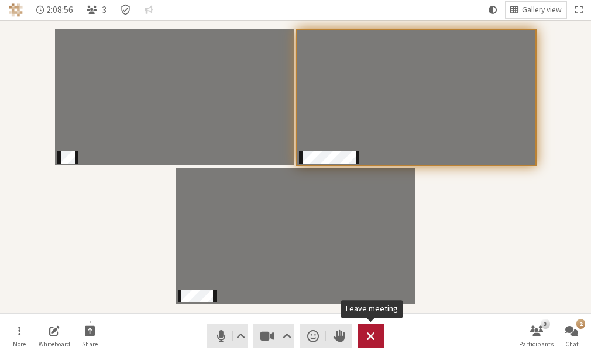
click at [370, 333] on span "Leave meeting" at bounding box center [371, 335] width 9 height 16
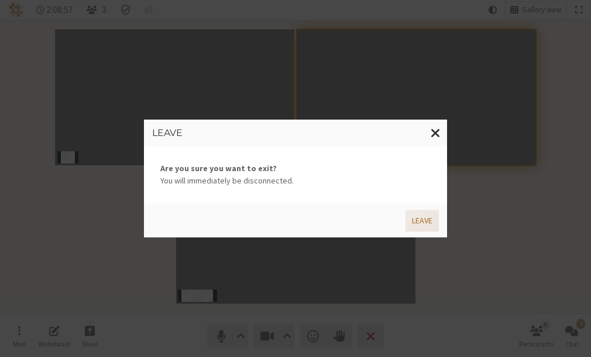
click at [428, 213] on button "Leave" at bounding box center [422, 221] width 33 height 22
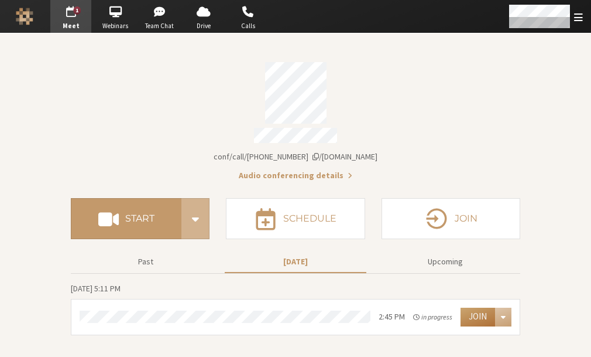
click at [472, 310] on button "Join" at bounding box center [478, 316] width 35 height 19
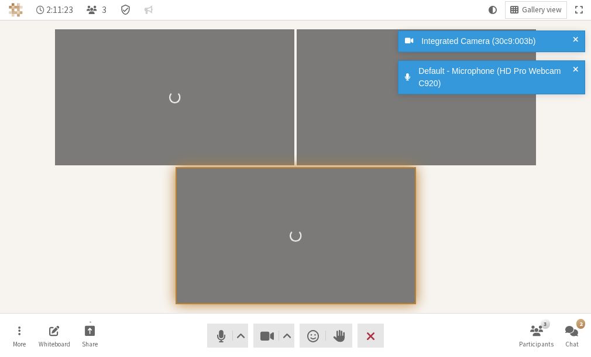
click at [572, 65] on div "Default - Microphone (HD Pro Webcam C920)" at bounding box center [496, 77] width 163 height 25
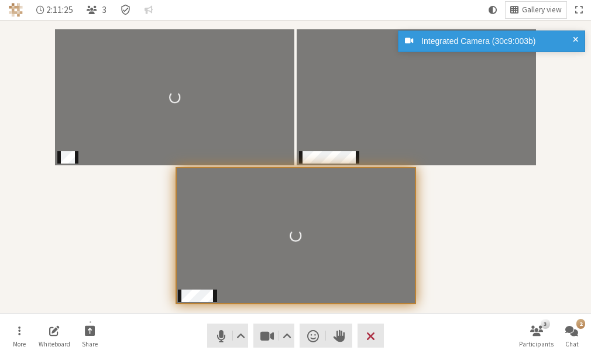
click at [577, 42] on span at bounding box center [575, 41] width 5 height 12
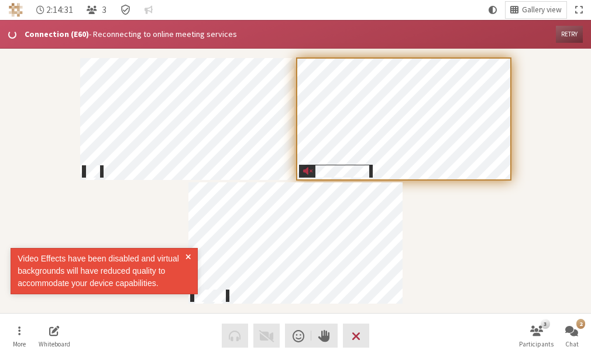
click at [186, 255] on span at bounding box center [188, 270] width 5 height 37
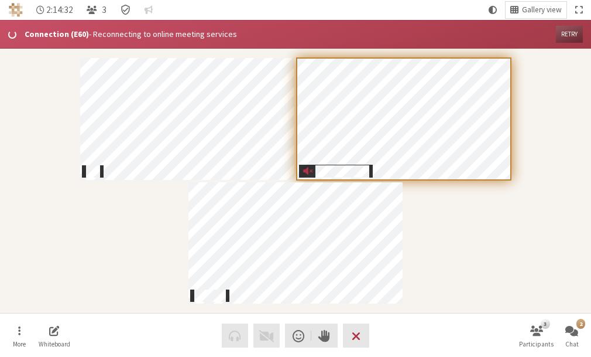
click at [571, 35] on button "Retry" at bounding box center [569, 34] width 27 height 17
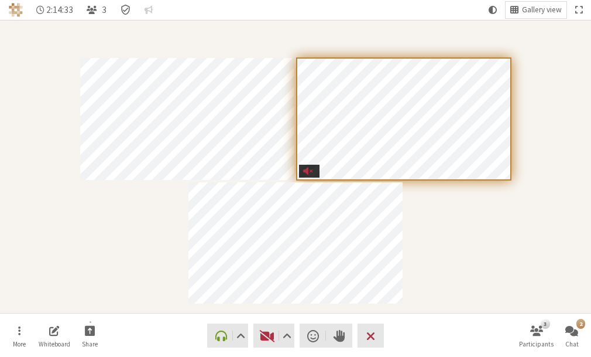
click at [566, 14] on button "Retry" at bounding box center [567, 5] width 33 height 17
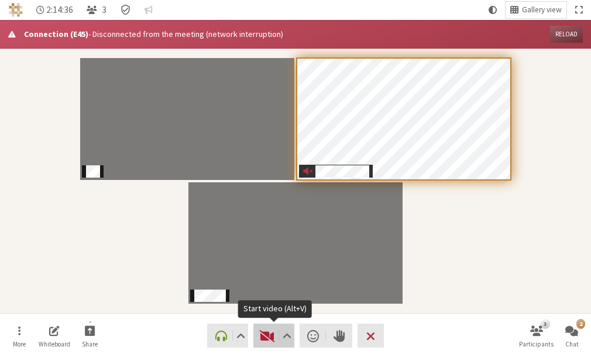
click at [262, 336] on span "Start video (Alt+V)" at bounding box center [267, 335] width 16 height 16
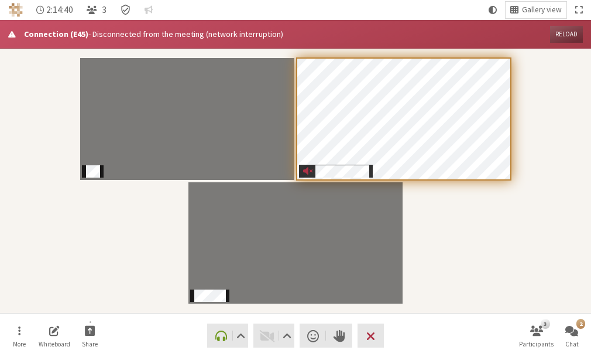
click at [572, 30] on button "Reload" at bounding box center [567, 34] width 33 height 17
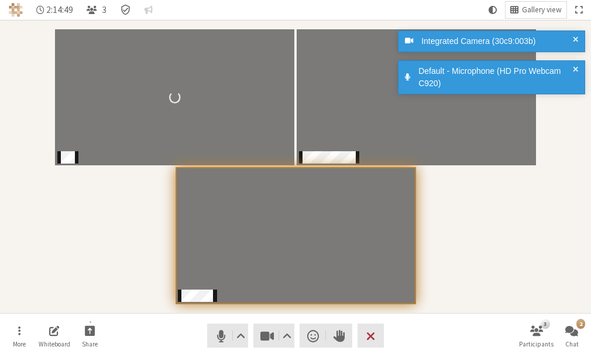
click at [577, 74] on span at bounding box center [575, 77] width 5 height 25
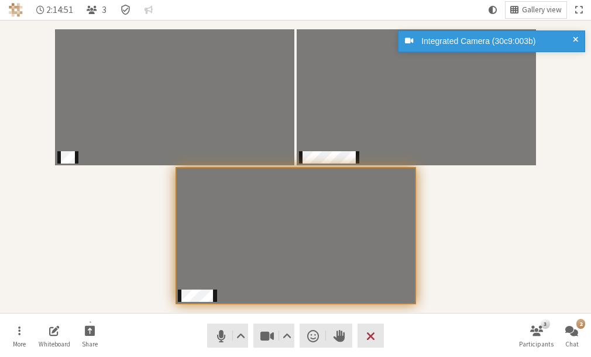
click at [577, 37] on span at bounding box center [575, 41] width 5 height 12
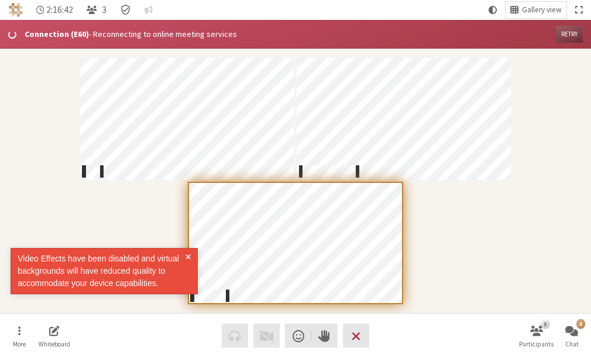
click at [190, 254] on span at bounding box center [188, 270] width 5 height 37
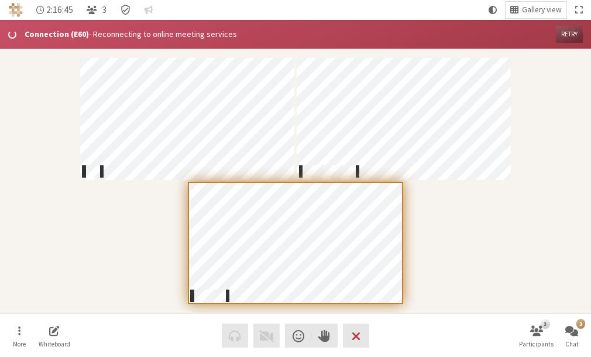
click at [562, 27] on button "Retry" at bounding box center [569, 34] width 27 height 17
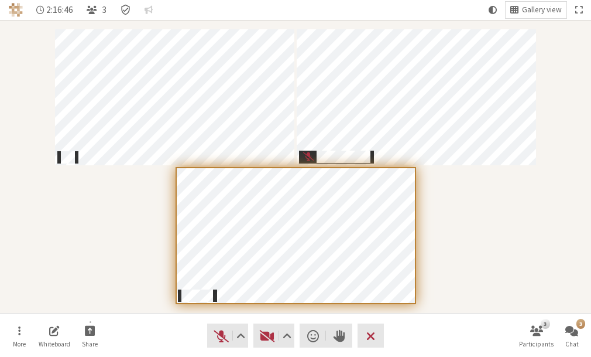
click at [566, 30] on div "Participants" at bounding box center [295, 166] width 575 height 276
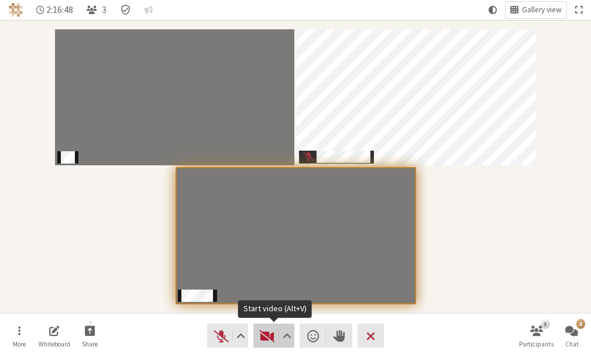
click at [258, 339] on button "Video" at bounding box center [274, 335] width 41 height 24
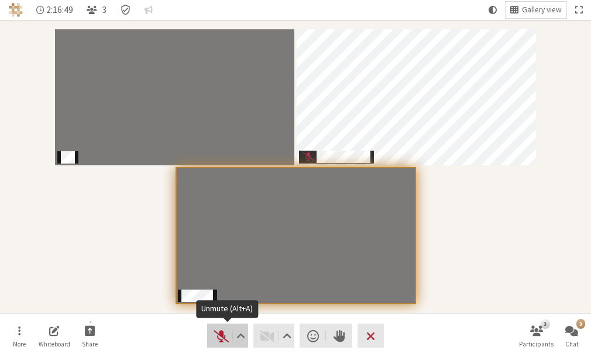
click at [223, 335] on span "Unmute (Alt+A)" at bounding box center [221, 335] width 16 height 16
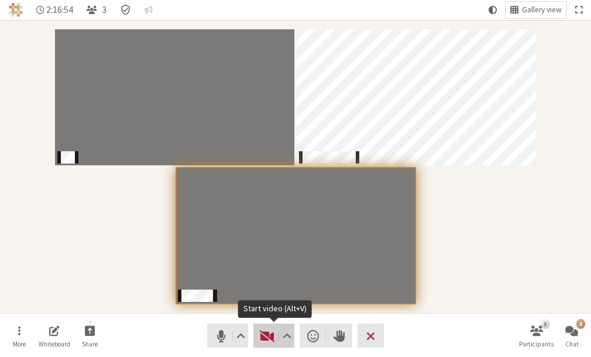
click at [267, 335] on span "Start video (Alt+V)" at bounding box center [267, 335] width 16 height 16
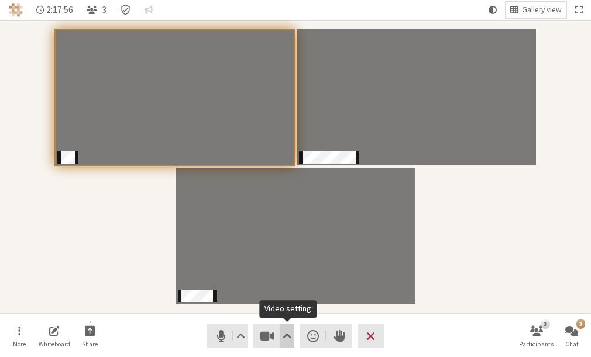
click at [286, 340] on span "Video setting" at bounding box center [287, 335] width 9 height 16
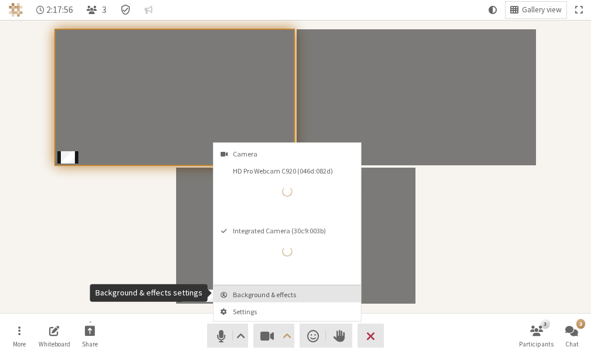
click at [282, 288] on button "Background & effects" at bounding box center [288, 293] width 148 height 17
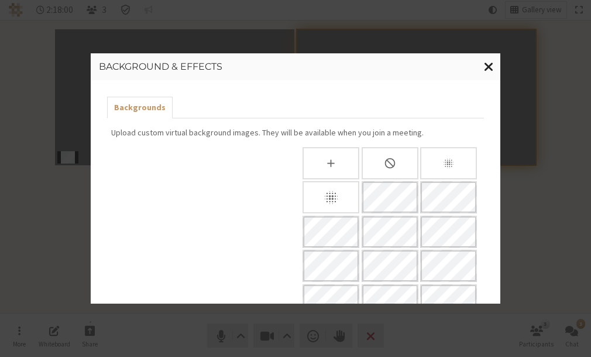
click at [487, 70] on span "Close modal" at bounding box center [489, 66] width 10 height 15
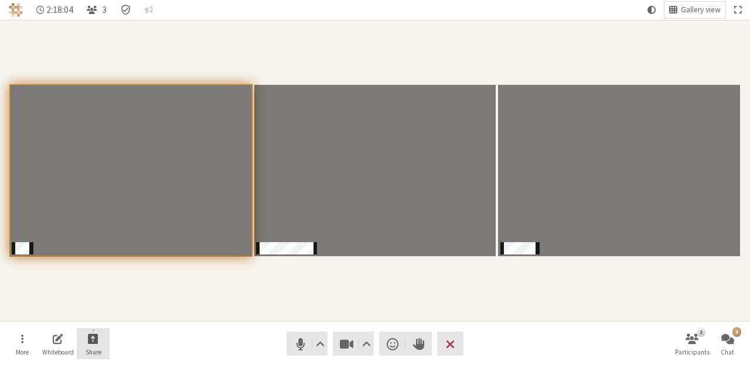
click at [101, 339] on button "Share" at bounding box center [93, 345] width 33 height 32
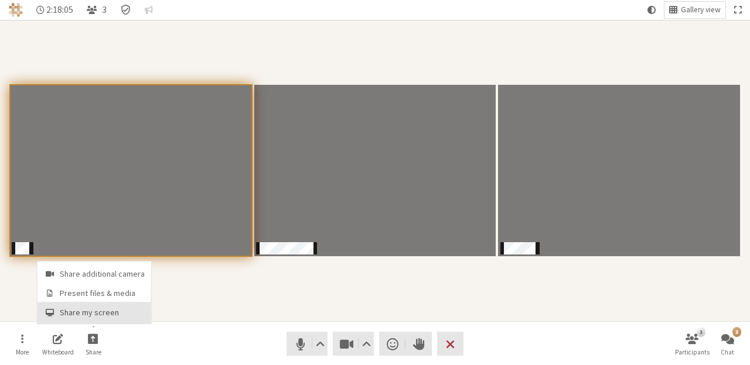
click at [91, 309] on span "Share my screen" at bounding box center [102, 313] width 85 height 9
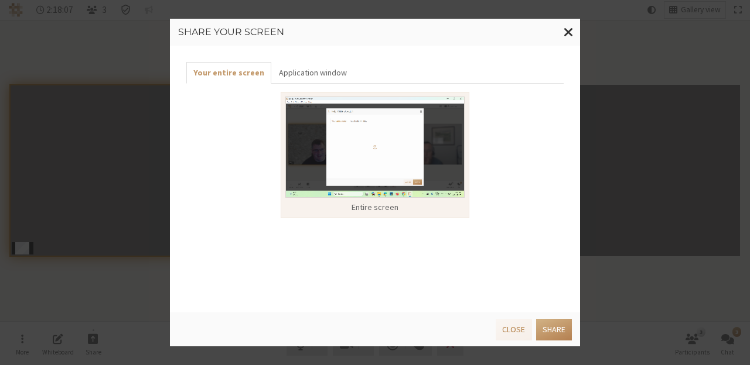
click at [318, 124] on img at bounding box center [374, 147] width 179 height 101
click at [401, 212] on div "Entire screen" at bounding box center [374, 207] width 179 height 12
click at [551, 332] on button "Share" at bounding box center [554, 330] width 36 height 22
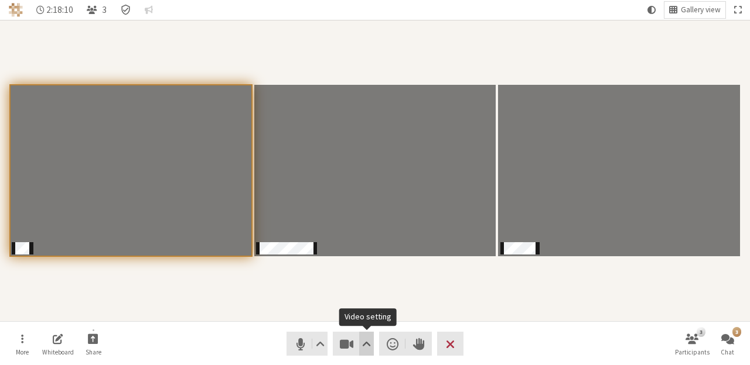
click at [365, 342] on span "Video setting" at bounding box center [366, 344] width 9 height 16
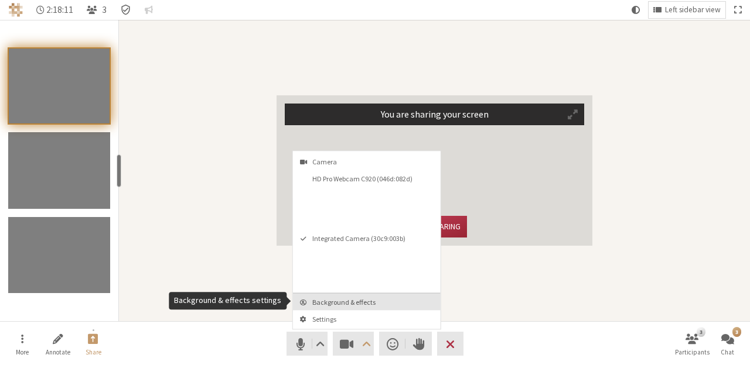
click at [336, 305] on span "Background & effects" at bounding box center [373, 303] width 123 height 8
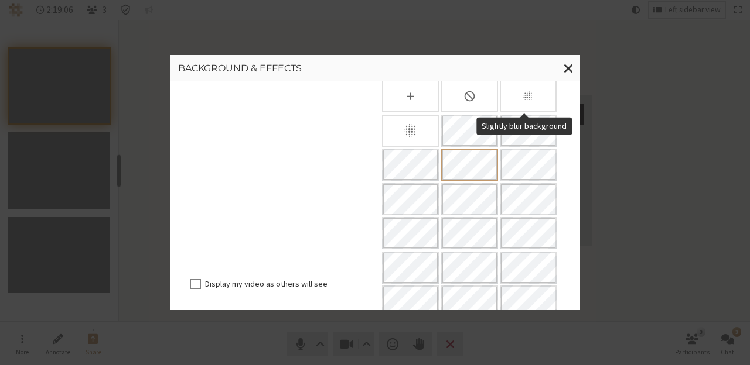
scroll to position [67, 0]
click at [559, 69] on button "Close modal" at bounding box center [568, 68] width 23 height 27
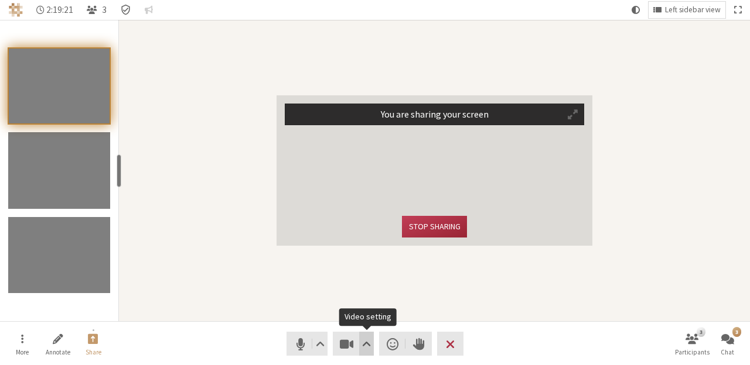
click at [369, 347] on span "Video setting" at bounding box center [366, 344] width 9 height 16
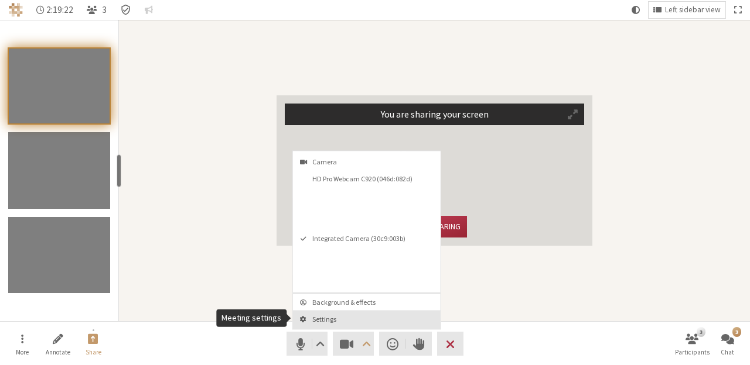
click at [331, 319] on span "Settings" at bounding box center [373, 320] width 123 height 8
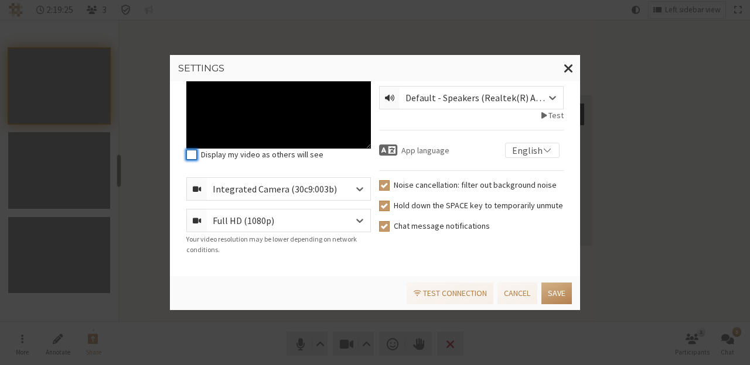
scroll to position [0, 0]
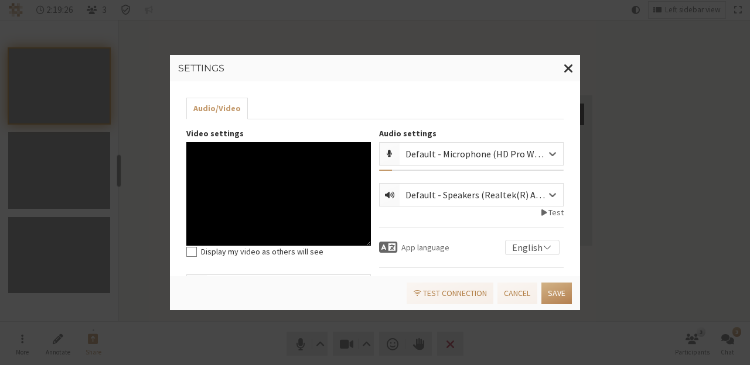
click at [588, 64] on div "Settings Audio/Video Video settings Display my video as others will see Integra…" at bounding box center [375, 182] width 750 height 365
click at [559, 69] on button "Close modal" at bounding box center [568, 68] width 23 height 27
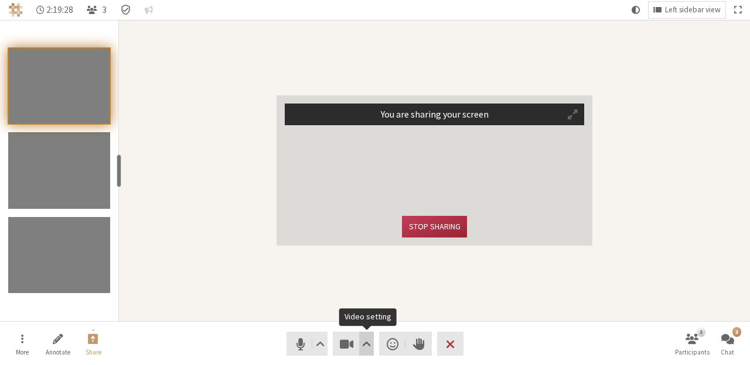
click at [365, 340] on span "Video setting" at bounding box center [366, 344] width 9 height 16
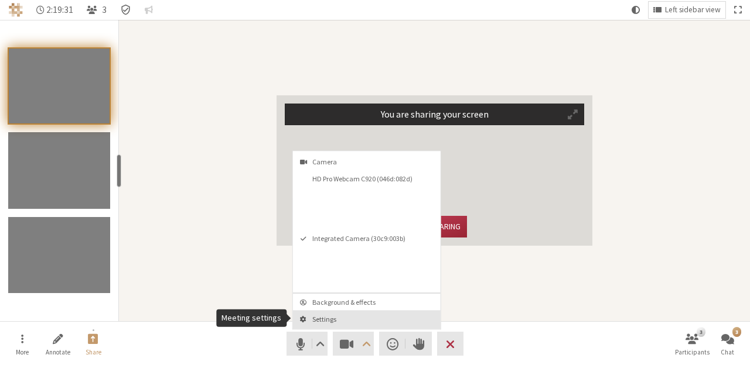
click at [333, 317] on span "Settings" at bounding box center [373, 320] width 123 height 8
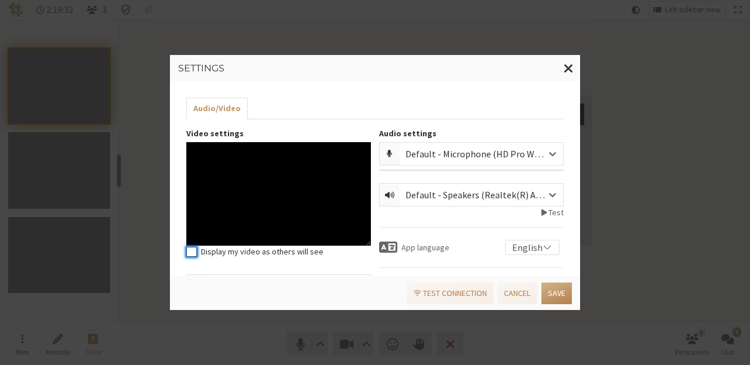
scroll to position [97, 0]
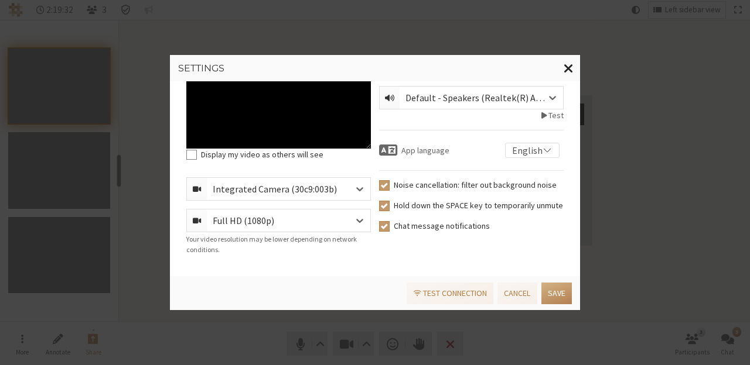
click at [570, 66] on span "Close modal" at bounding box center [568, 67] width 10 height 15
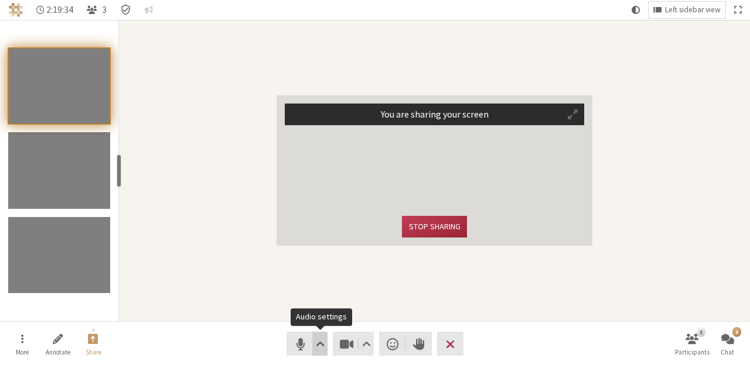
click at [322, 343] on span "Audio settings" at bounding box center [320, 344] width 9 height 16
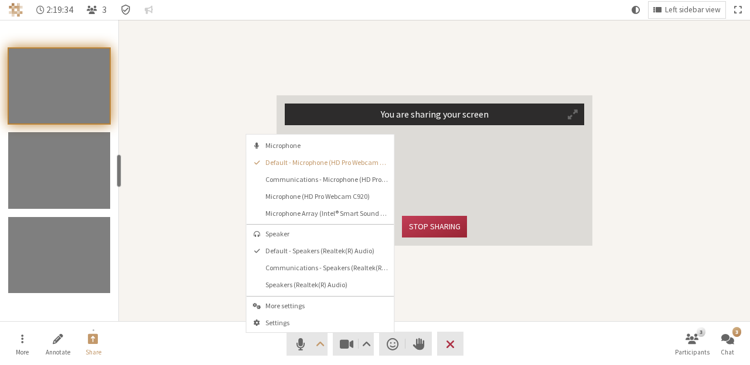
click at [303, 302] on span "More settings" at bounding box center [326, 306] width 123 height 8
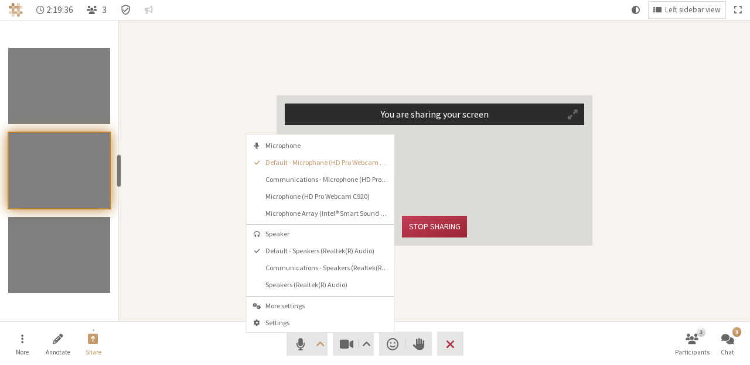
click at [221, 261] on div "You are sharing your screen Stop sharing" at bounding box center [434, 171] width 631 height 302
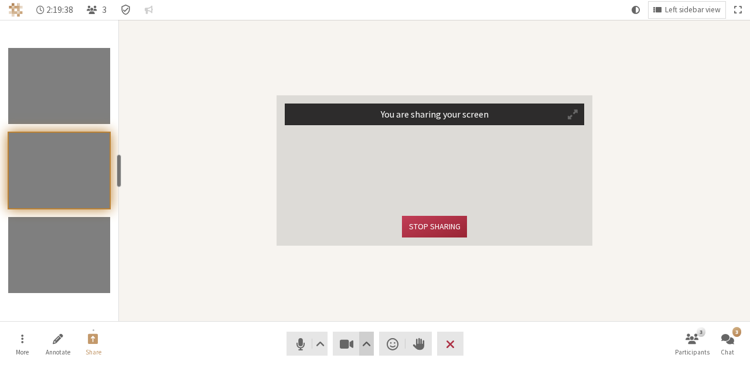
click at [372, 335] on button "Video setting" at bounding box center [366, 344] width 15 height 24
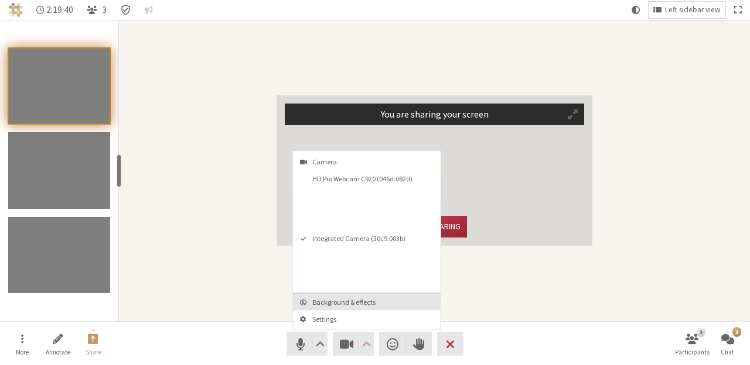
click at [337, 305] on span "Background & effects" at bounding box center [373, 303] width 123 height 8
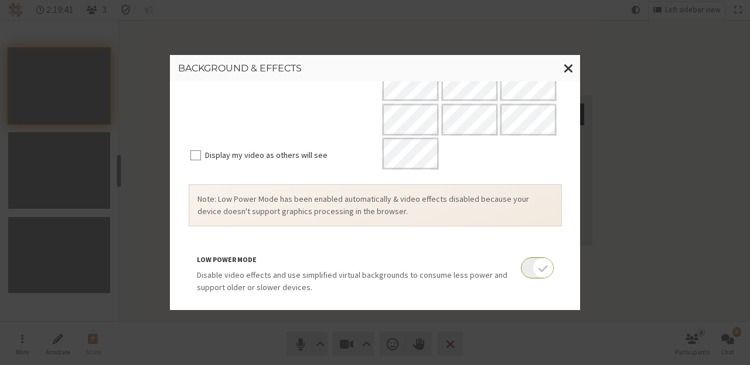
scroll to position [302, 0]
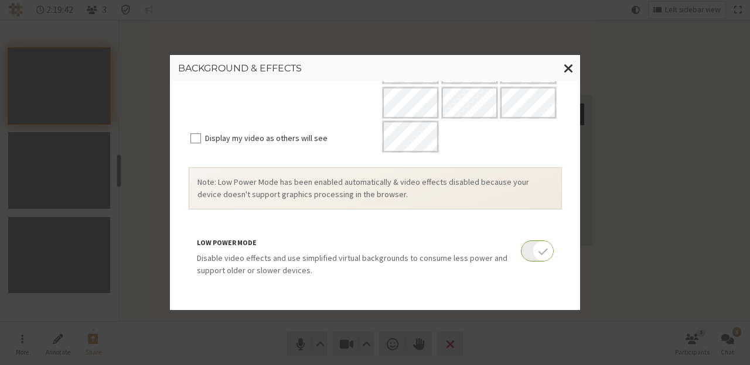
click at [466, 196] on span "Note: Low Power Mode has been enabled automatically & video effects disabled be…" at bounding box center [374, 188] width 355 height 25
click at [436, 167] on div "Note: Low Power Mode has been enabled automatically & video effects disabled be…" at bounding box center [375, 188] width 373 height 42
click at [431, 187] on span "Note: Low Power Mode has been enabled automatically & video effects disabled be…" at bounding box center [374, 188] width 355 height 25
click at [428, 180] on span "Note: Low Power Mode has been enabled automatically & video effects disabled be…" at bounding box center [374, 188] width 355 height 25
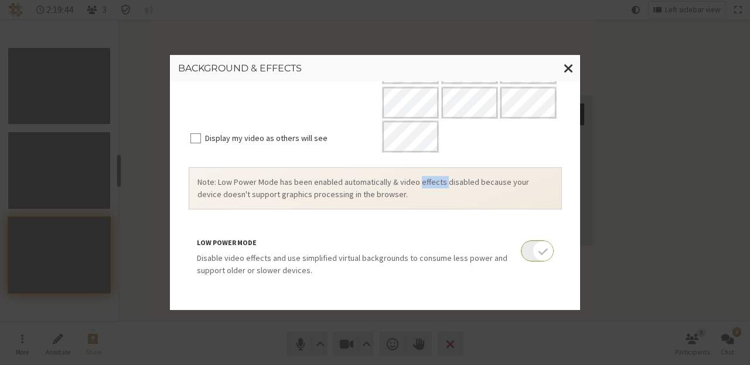
click at [428, 180] on span "Note: Low Power Mode has been enabled automatically & video effects disabled be…" at bounding box center [374, 188] width 355 height 25
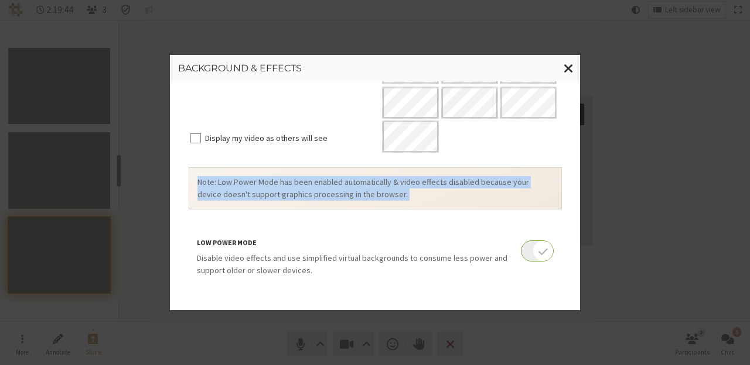
click at [428, 180] on span "Note: Low Power Mode has been enabled automatically & video effects disabled be…" at bounding box center [374, 188] width 355 height 25
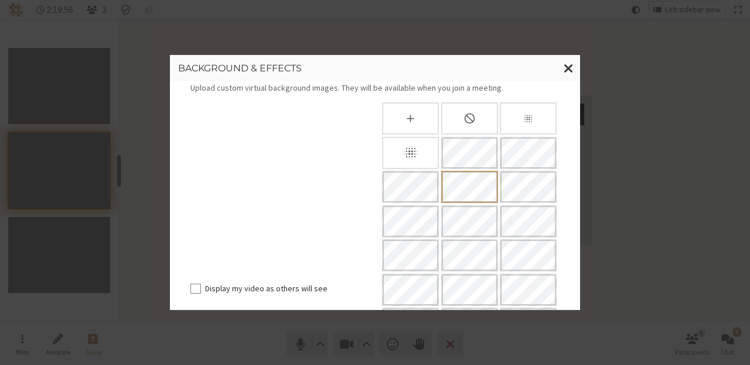
scroll to position [19, 0]
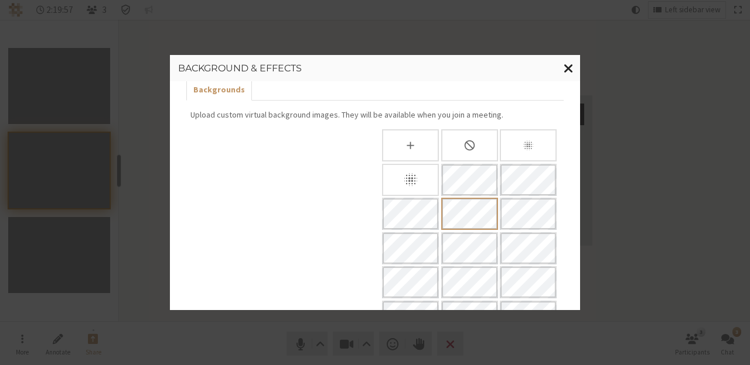
click at [567, 71] on span "Close modal" at bounding box center [568, 67] width 10 height 15
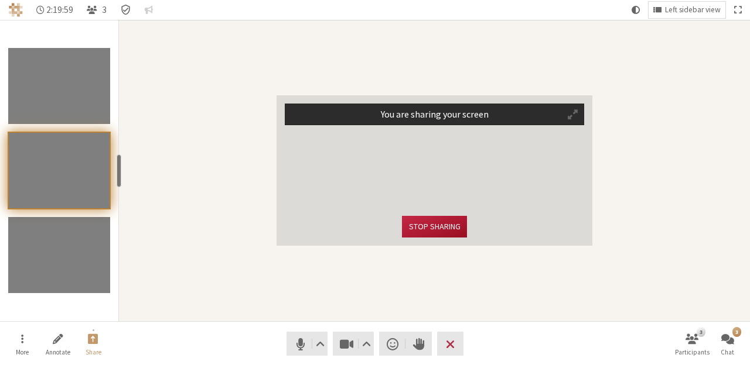
click at [446, 230] on button "Stop sharing" at bounding box center [434, 227] width 64 height 22
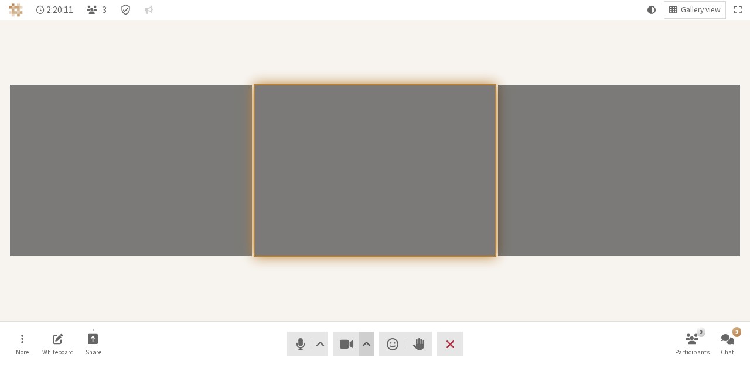
click at [363, 344] on span "Video setting" at bounding box center [366, 344] width 9 height 16
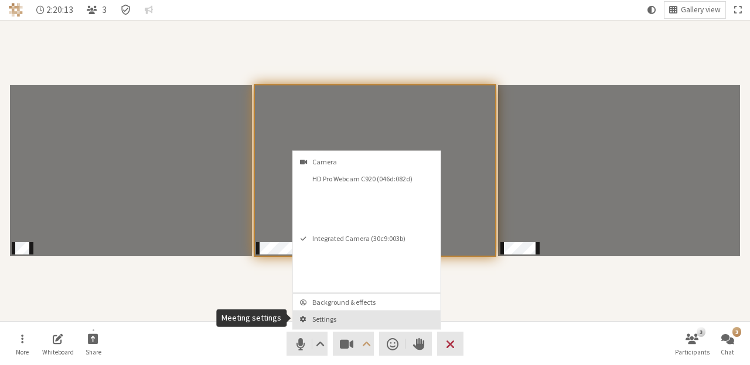
click at [360, 316] on span "Settings" at bounding box center [373, 320] width 123 height 8
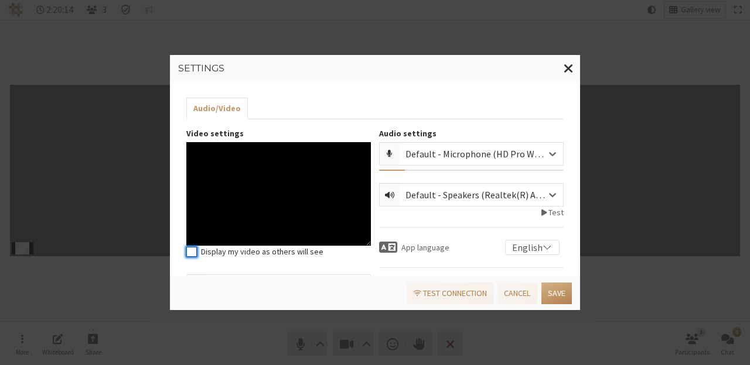
scroll to position [97, 0]
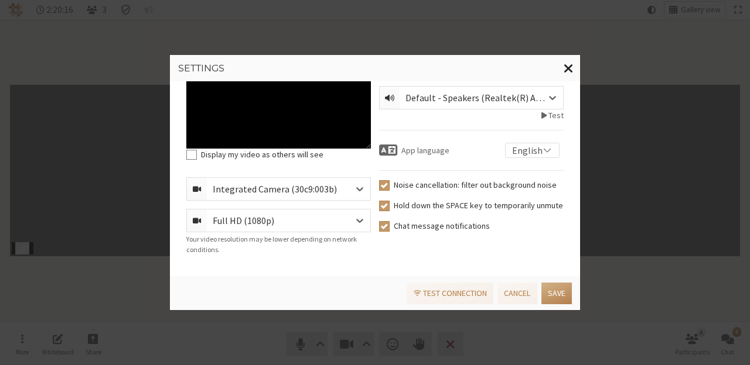
click at [572, 69] on span "Close modal" at bounding box center [568, 67] width 10 height 15
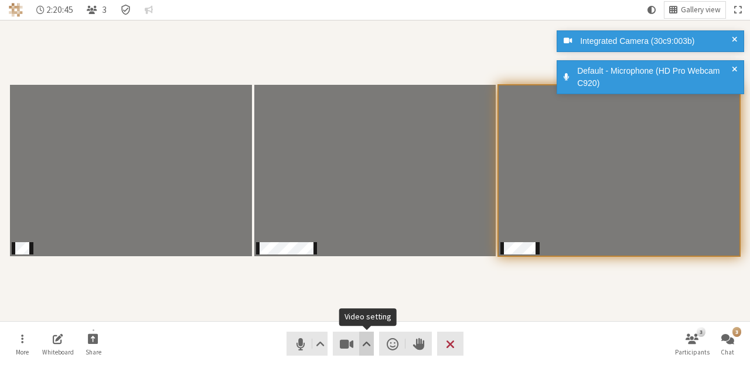
click at [365, 339] on span "Video setting" at bounding box center [366, 344] width 9 height 16
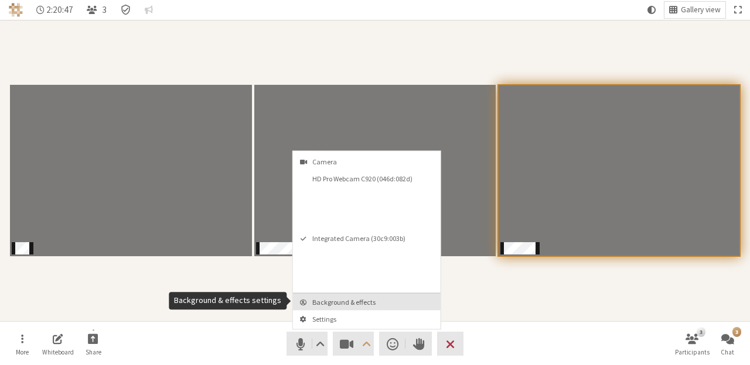
click at [331, 302] on span "Background & effects" at bounding box center [373, 303] width 123 height 8
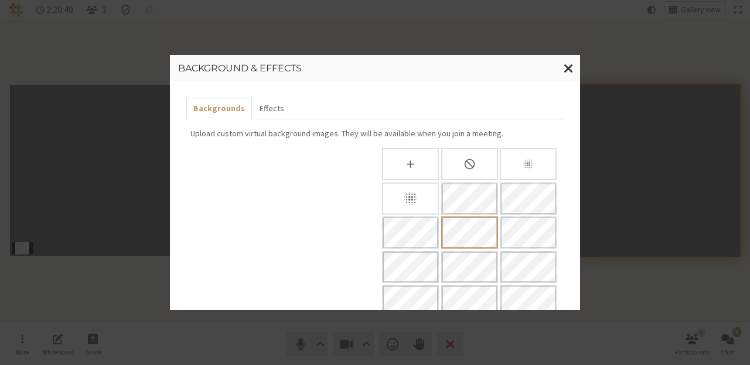
click at [508, 162] on div "Slightly blur background" at bounding box center [528, 164] width 57 height 32
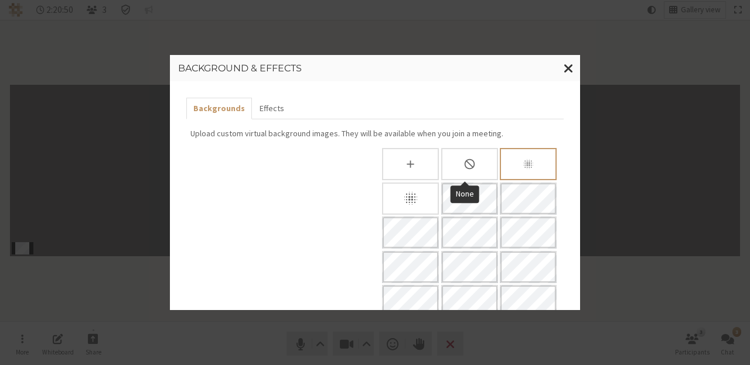
click at [429, 181] on div at bounding box center [469, 301] width 180 height 306
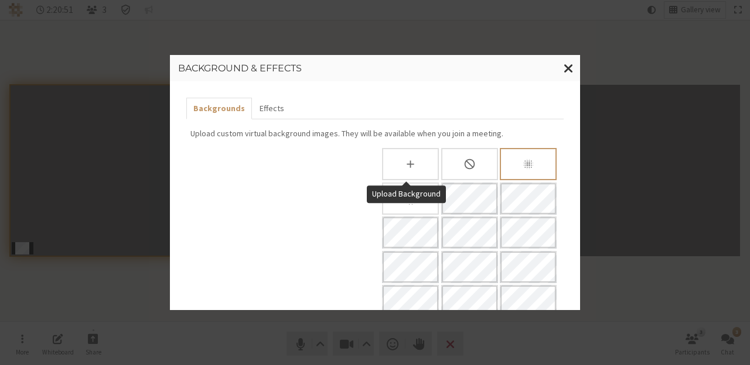
click at [430, 180] on div at bounding box center [410, 164] width 57 height 32
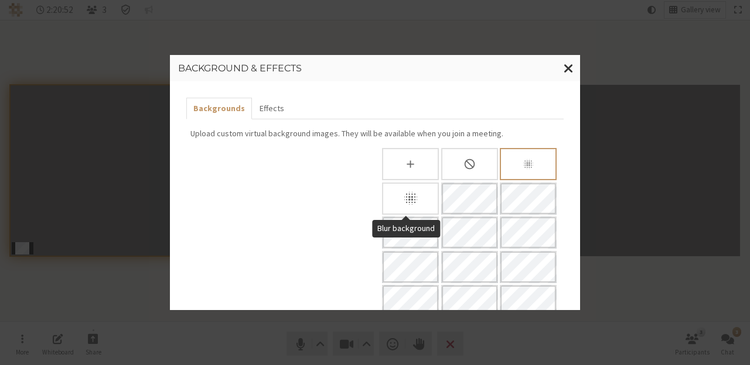
click at [428, 184] on div "Blur background" at bounding box center [410, 199] width 57 height 32
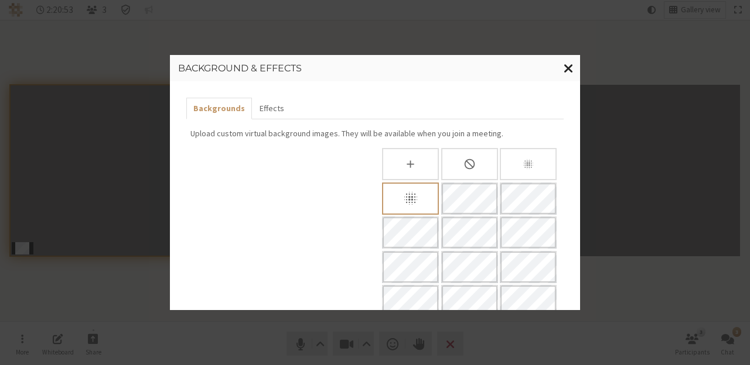
click at [568, 70] on span "Close modal" at bounding box center [568, 67] width 10 height 15
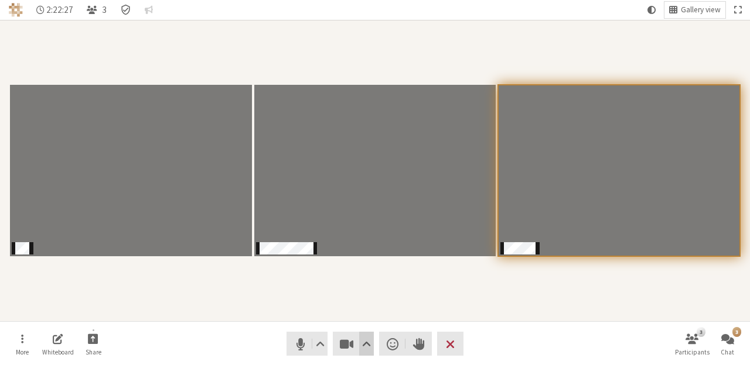
click at [369, 347] on span "Video setting" at bounding box center [366, 344] width 9 height 16
click at [262, 275] on div "Participants" at bounding box center [374, 170] width 733 height 285
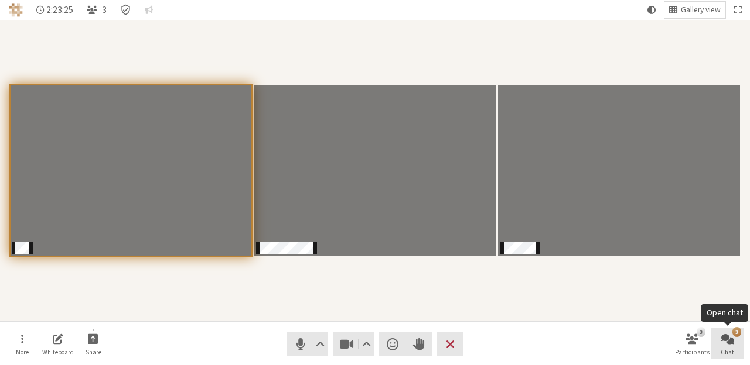
click at [723, 331] on button "3 Chat" at bounding box center [727, 345] width 33 height 32
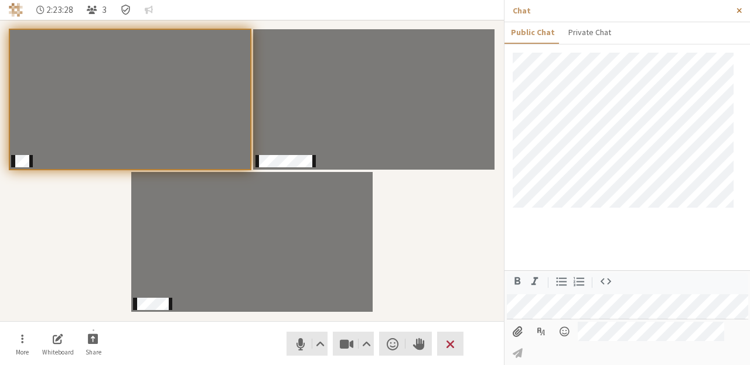
click at [738, 4] on button "Close sidebar" at bounding box center [739, 11] width 22 height 22
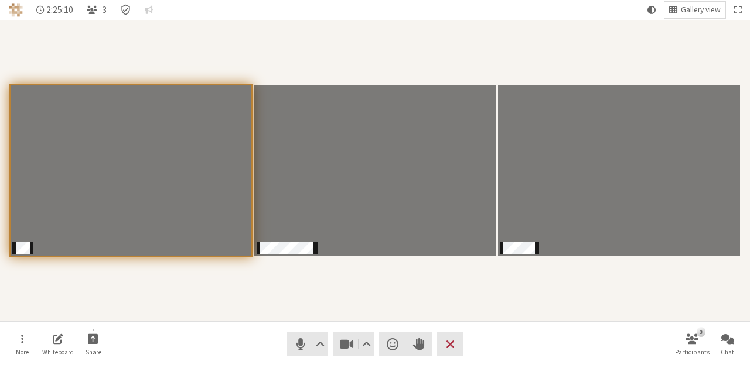
click at [506, 283] on div "Participants" at bounding box center [374, 170] width 733 height 285
click at [513, 294] on div "Participants" at bounding box center [374, 170] width 733 height 285
click at [488, 320] on section "Participants" at bounding box center [375, 171] width 750 height 302
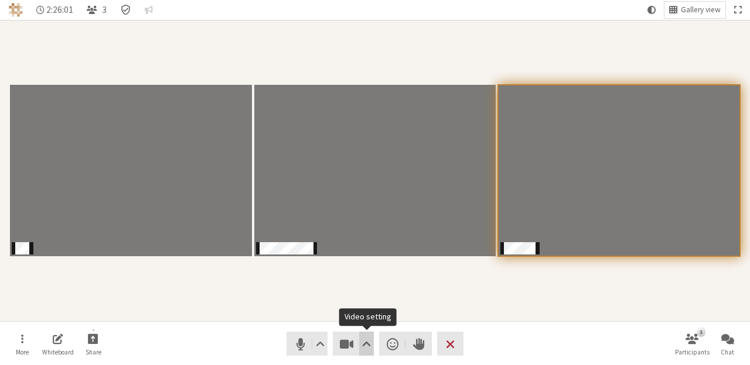
click at [371, 342] on button "Video setting" at bounding box center [366, 344] width 15 height 24
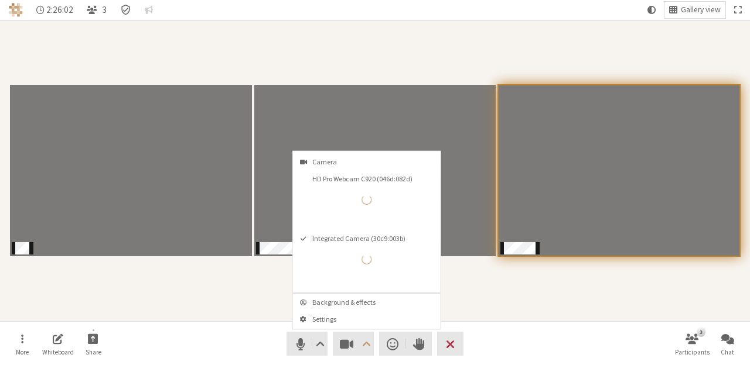
click at [271, 290] on div "Participants" at bounding box center [374, 170] width 733 height 285
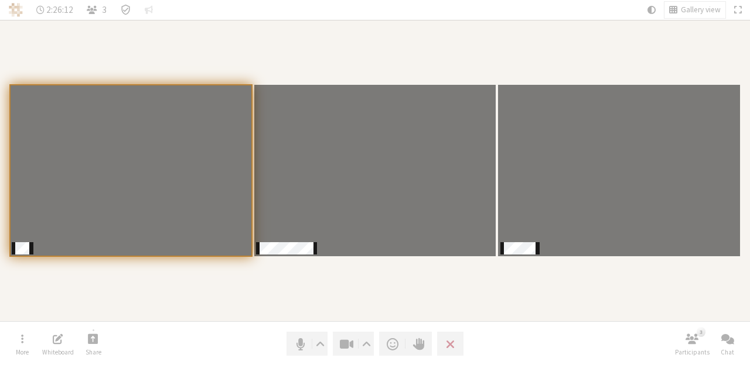
click at [271, 290] on div "Participants" at bounding box center [374, 170] width 733 height 285
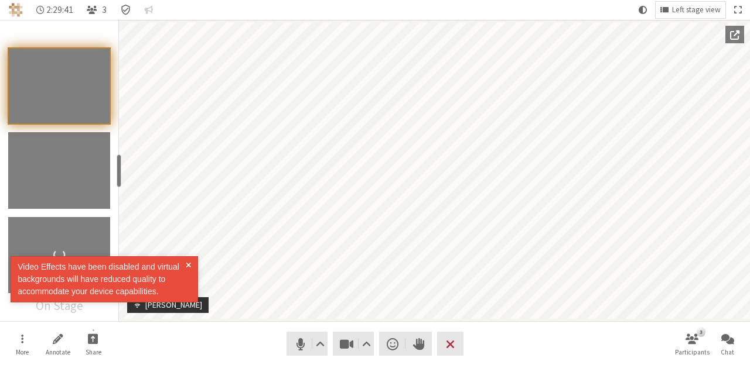
click at [187, 262] on span at bounding box center [188, 279] width 5 height 37
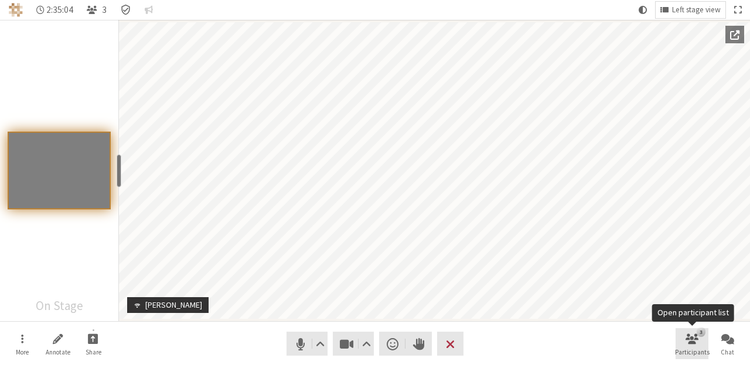
click at [697, 341] on span "Open participant list" at bounding box center [691, 338] width 13 height 13
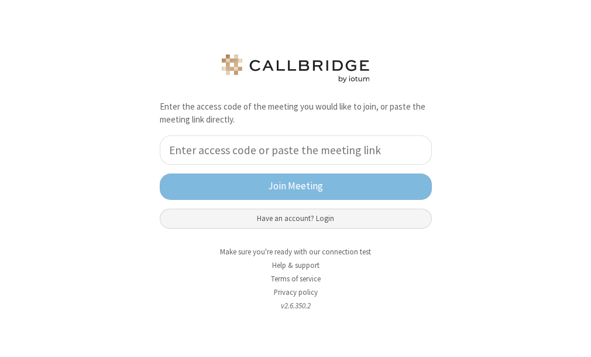
click at [279, 217] on button "Have an account? Login" at bounding box center [296, 218] width 272 height 20
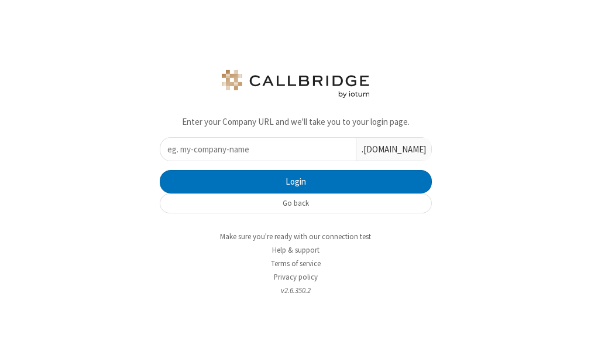
click at [239, 145] on input "text" at bounding box center [258, 149] width 196 height 23
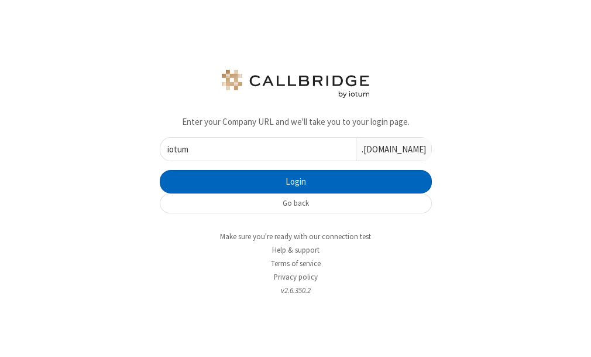
type input "iotum"
click at [218, 178] on button "Login" at bounding box center [296, 181] width 272 height 23
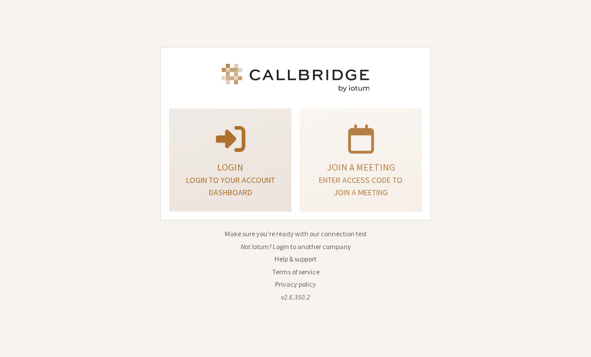
click at [242, 153] on span at bounding box center [230, 137] width 29 height 33
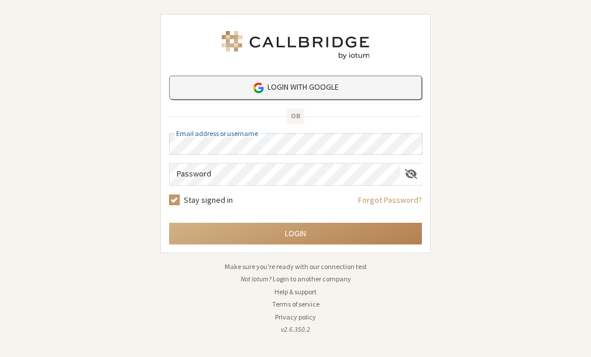
click at [248, 87] on link "Login with Google" at bounding box center [295, 88] width 253 height 24
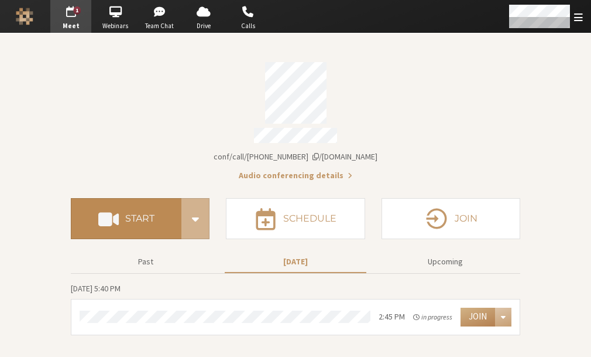
click at [134, 214] on h4 "Start" at bounding box center [139, 218] width 29 height 9
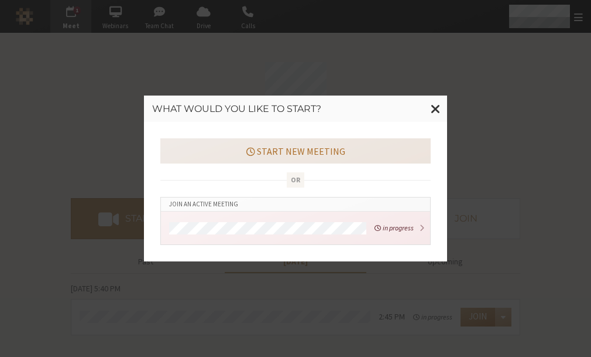
click at [266, 143] on button "Start new meeting" at bounding box center [295, 150] width 271 height 25
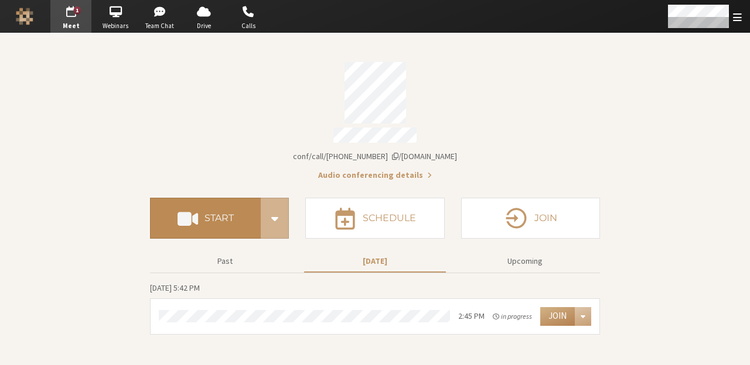
click at [151, 224] on button "Start" at bounding box center [205, 218] width 111 height 41
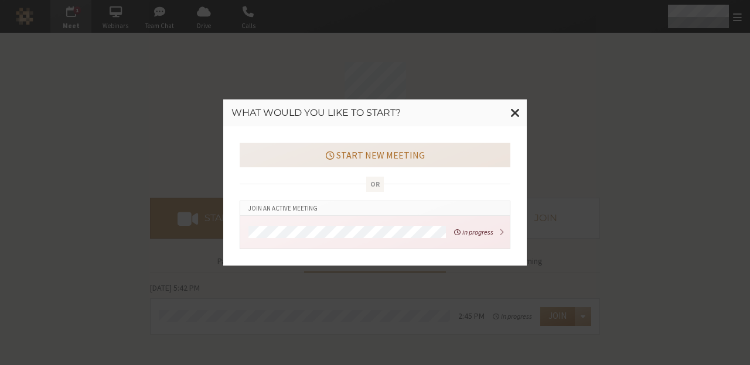
click at [319, 154] on button "Start new meeting" at bounding box center [375, 155] width 271 height 25
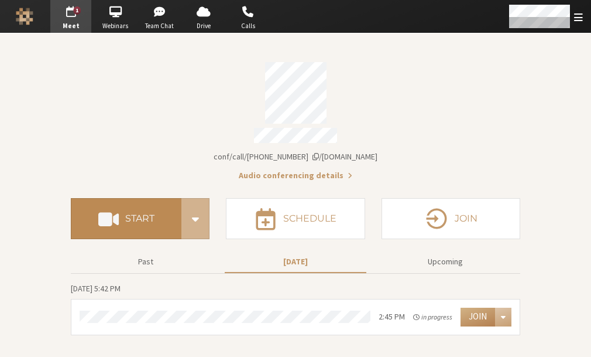
click at [144, 225] on button "Start" at bounding box center [126, 218] width 111 height 41
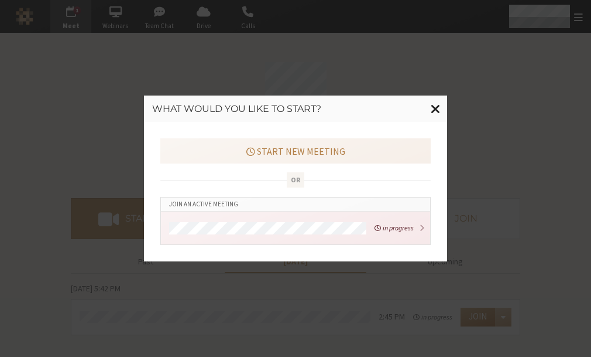
click at [429, 112] on button "Close modal" at bounding box center [436, 108] width 23 height 27
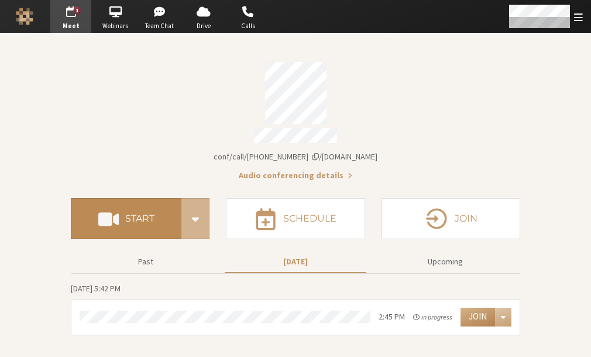
click at [156, 207] on button "Start" at bounding box center [126, 218] width 111 height 41
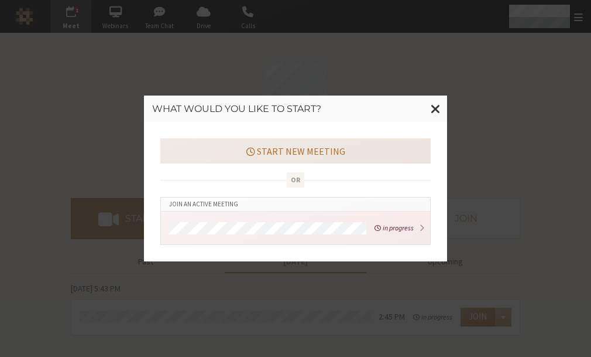
click at [237, 145] on button "Start new meeting" at bounding box center [295, 150] width 271 height 25
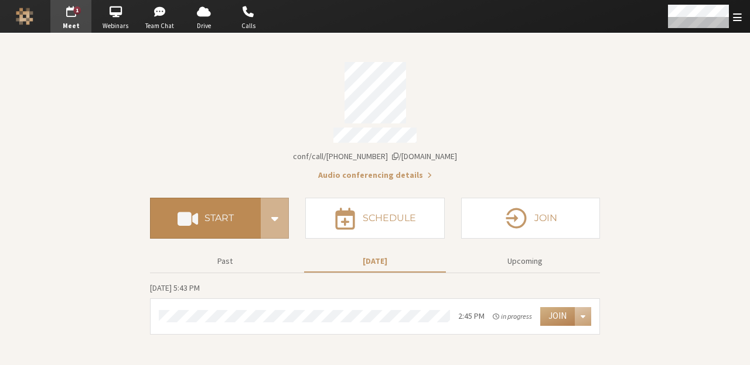
click at [193, 210] on span at bounding box center [187, 218] width 20 height 21
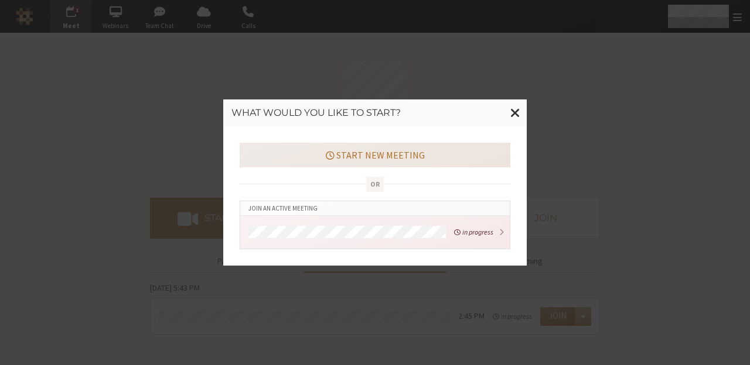
click at [307, 157] on button "Start new meeting" at bounding box center [375, 155] width 271 height 25
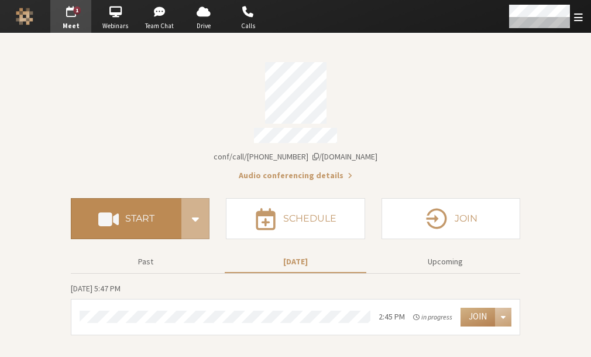
click at [151, 221] on button "Start" at bounding box center [126, 218] width 111 height 41
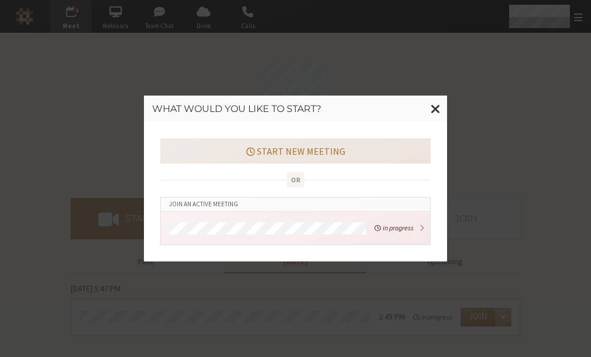
click at [251, 156] on button "Start new meeting" at bounding box center [295, 150] width 271 height 25
